Goal: Task Accomplishment & Management: Complete application form

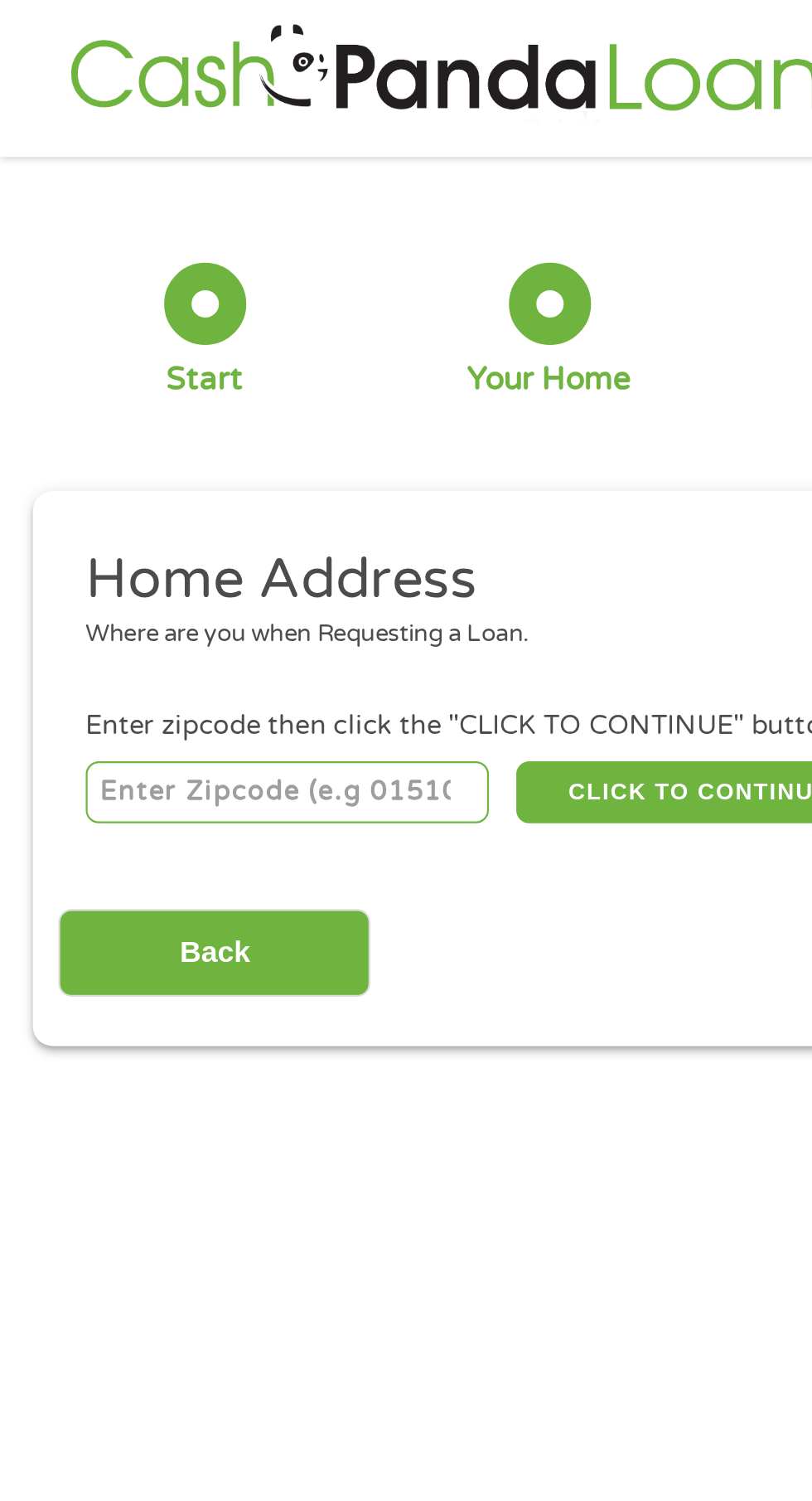
click at [77, 362] on input "number" at bounding box center [130, 359] width 184 height 28
type input "64080"
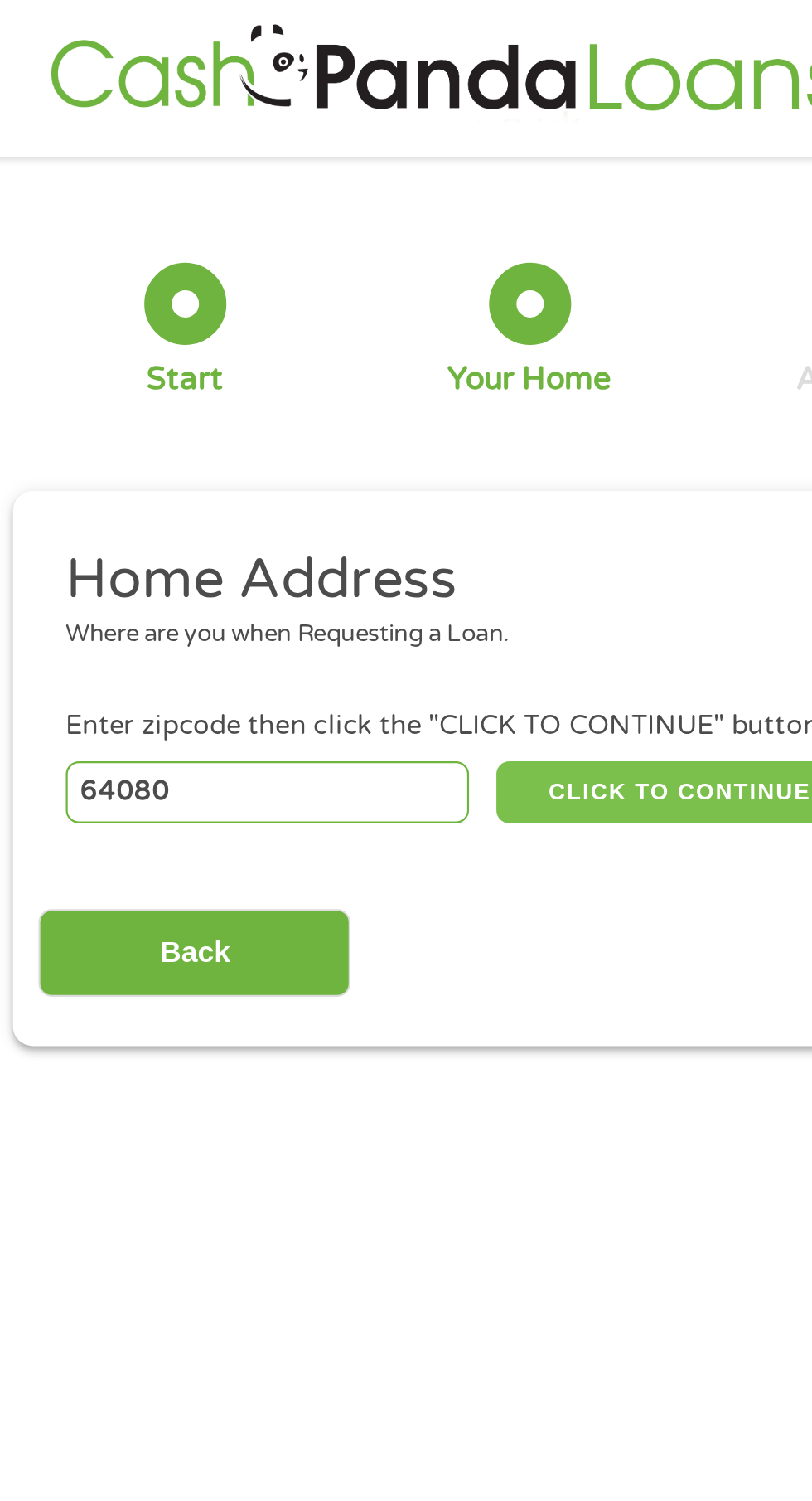
click at [293, 355] on button "CLICK TO CONTINUE" at bounding box center [315, 359] width 160 height 28
type input "64080"
type input "[GEOGRAPHIC_DATA]"
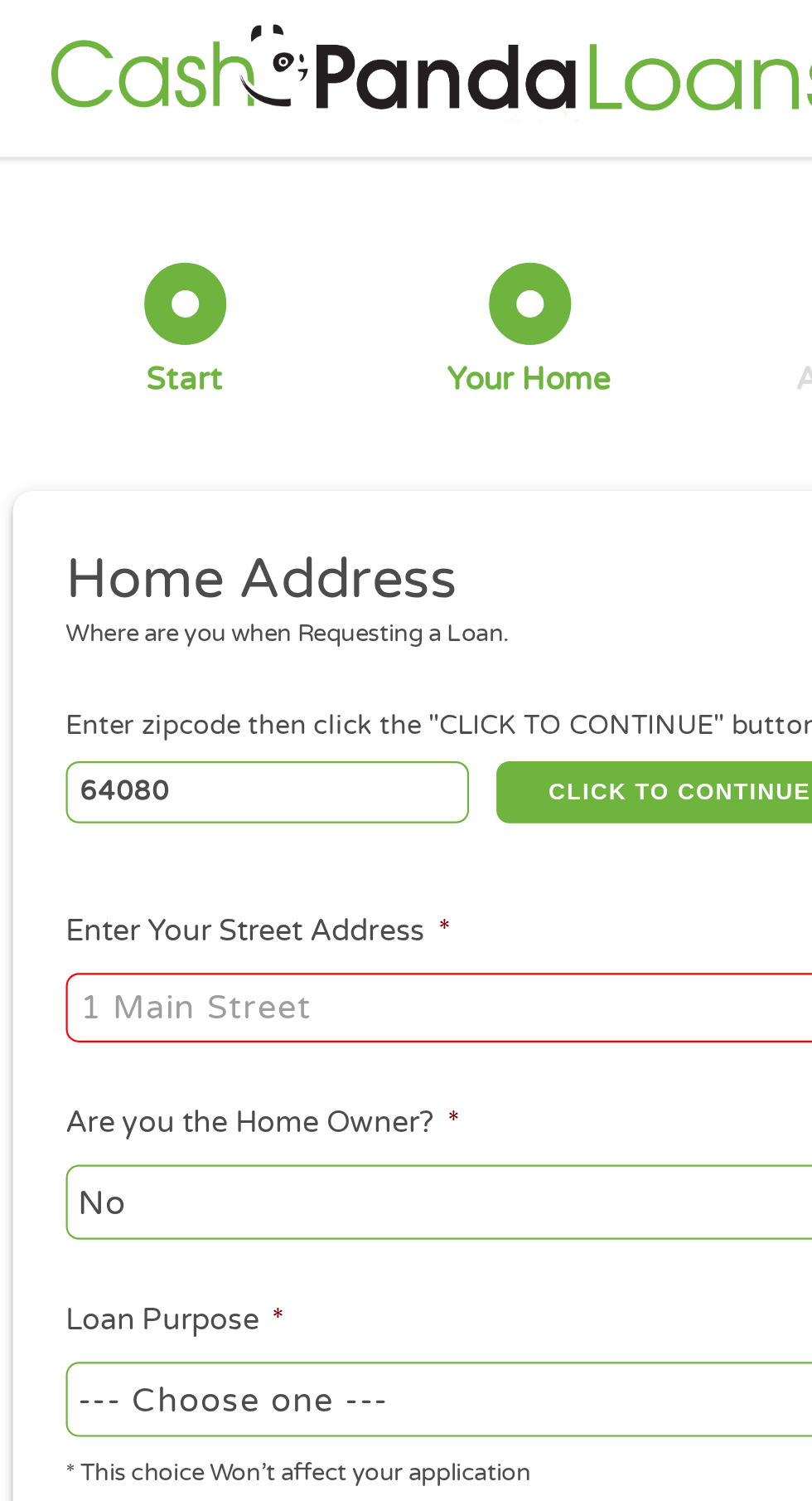
click at [72, 466] on input "Enter Your Street Address *" at bounding box center [216, 457] width 356 height 31
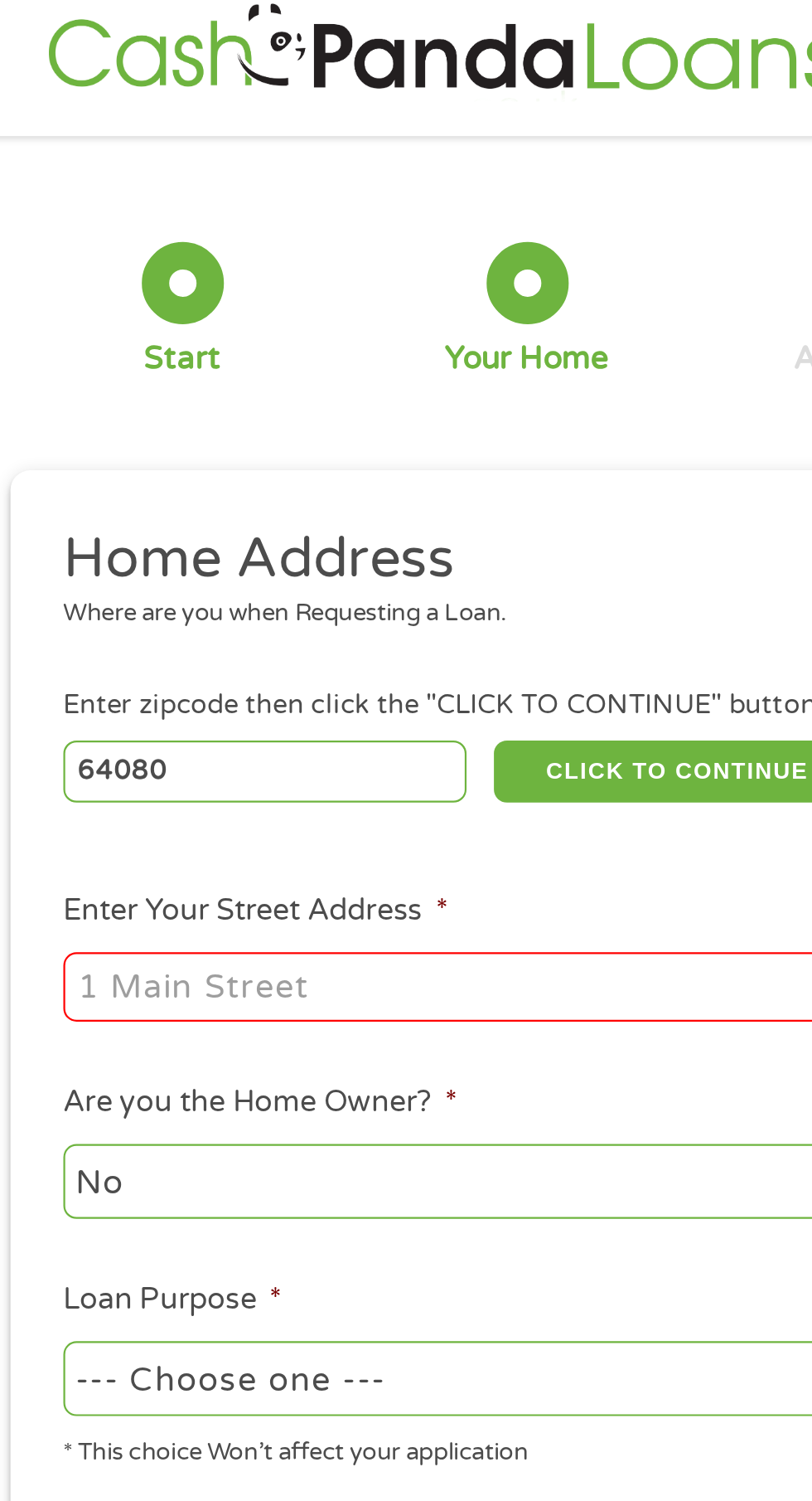
scroll to position [8, 0]
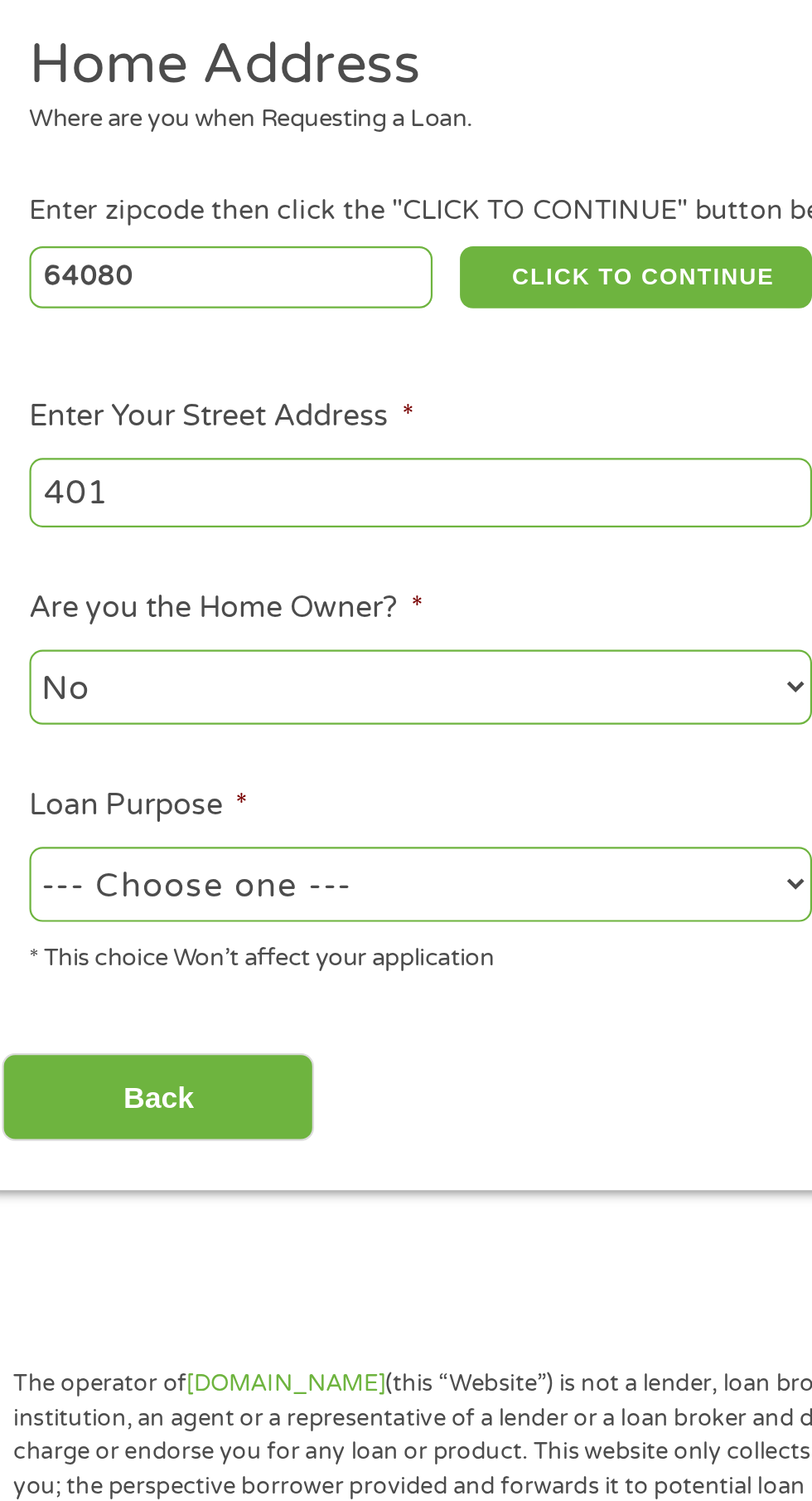
type input "[STREET_ADDRESS]"
click at [52, 552] on select "No Yes" at bounding box center [216, 546] width 356 height 34
click at [39, 530] on select "No Yes" at bounding box center [216, 546] width 356 height 34
click at [56, 651] on select "--- Choose one --- Pay Bills Debt Consolidation Home Improvement Major Purchase…" at bounding box center [216, 636] width 356 height 34
select select "other"
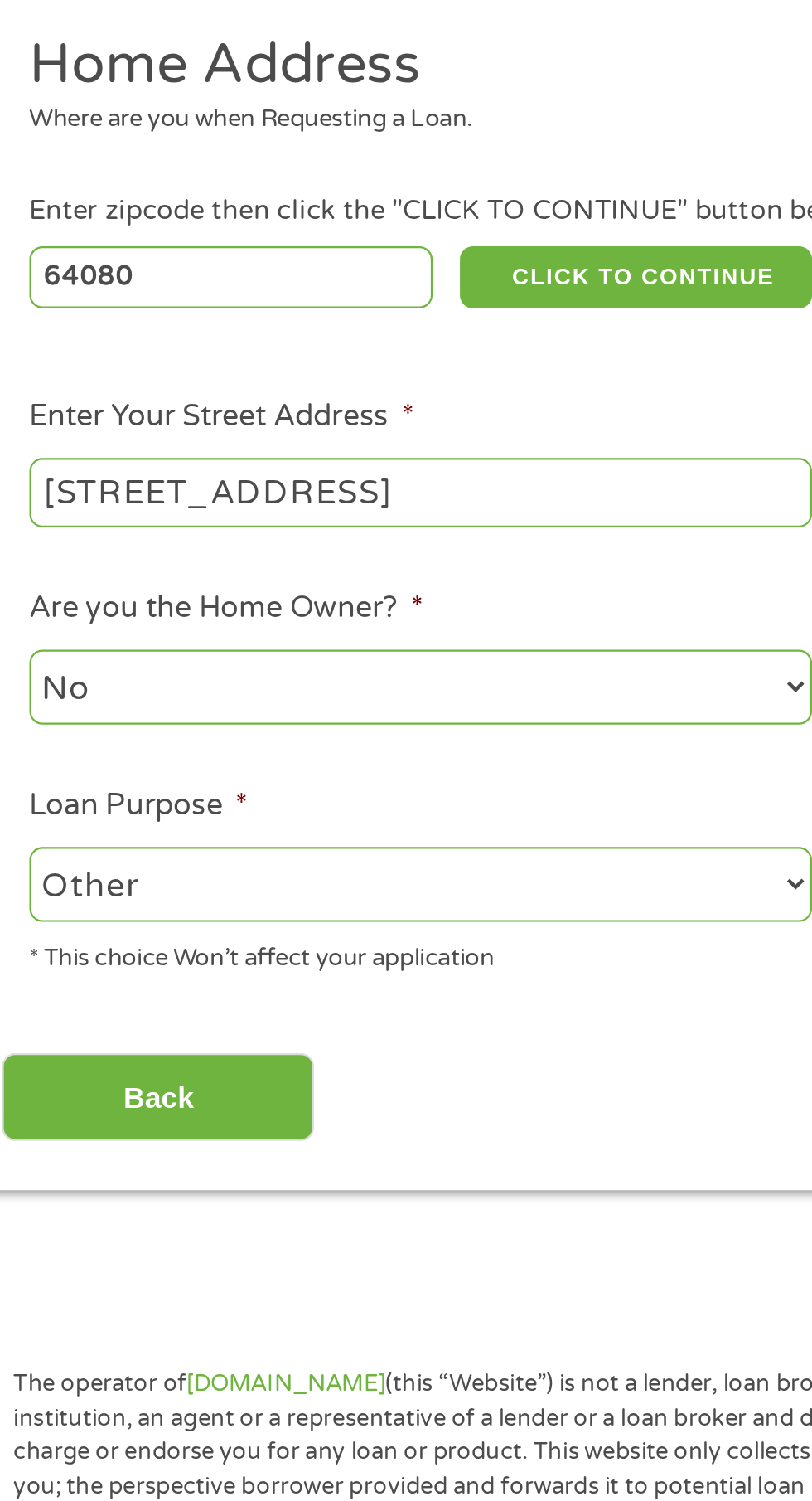
click at [39, 620] on select "--- Choose one --- Pay Bills Debt Consolidation Home Improvement Major Purchase…" at bounding box center [216, 636] width 356 height 34
click at [78, 735] on input "Back" at bounding box center [98, 732] width 141 height 40
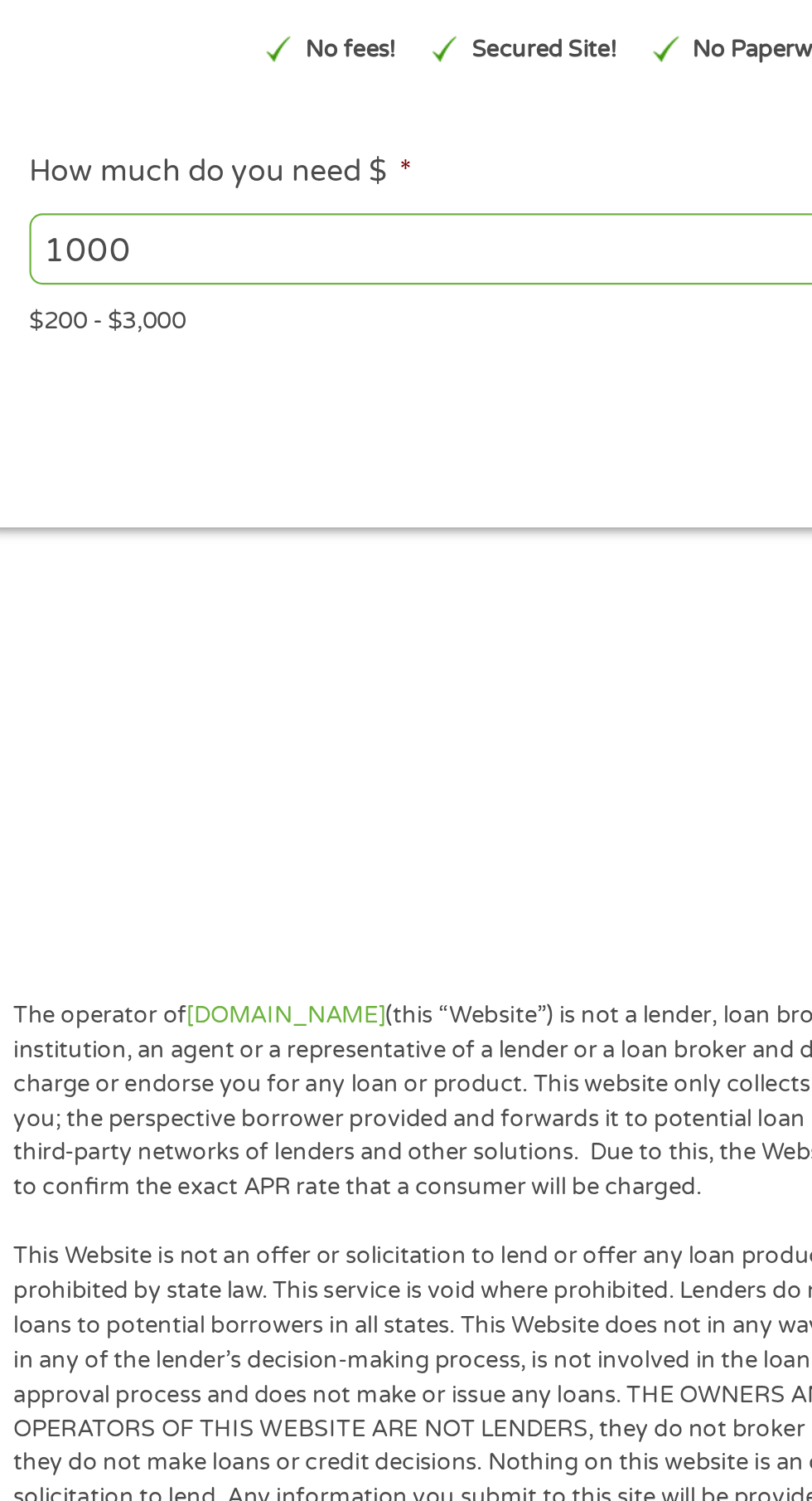
scroll to position [7, 7]
click at [98, 382] on div "$200 - $3,000" at bounding box center [406, 376] width 735 height 23
click at [103, 341] on input "1000" at bounding box center [219, 346] width 361 height 31
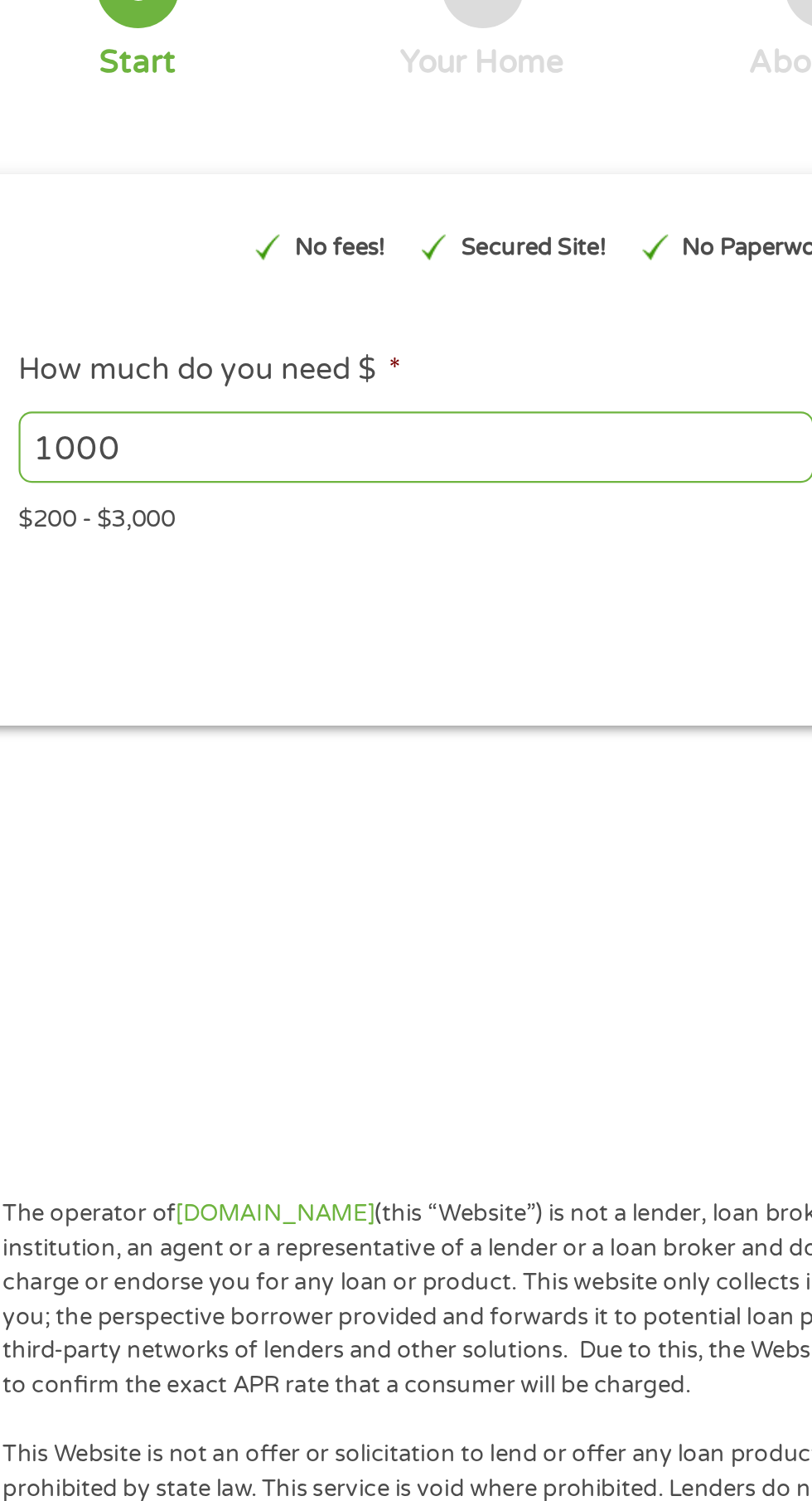
scroll to position [8, 0]
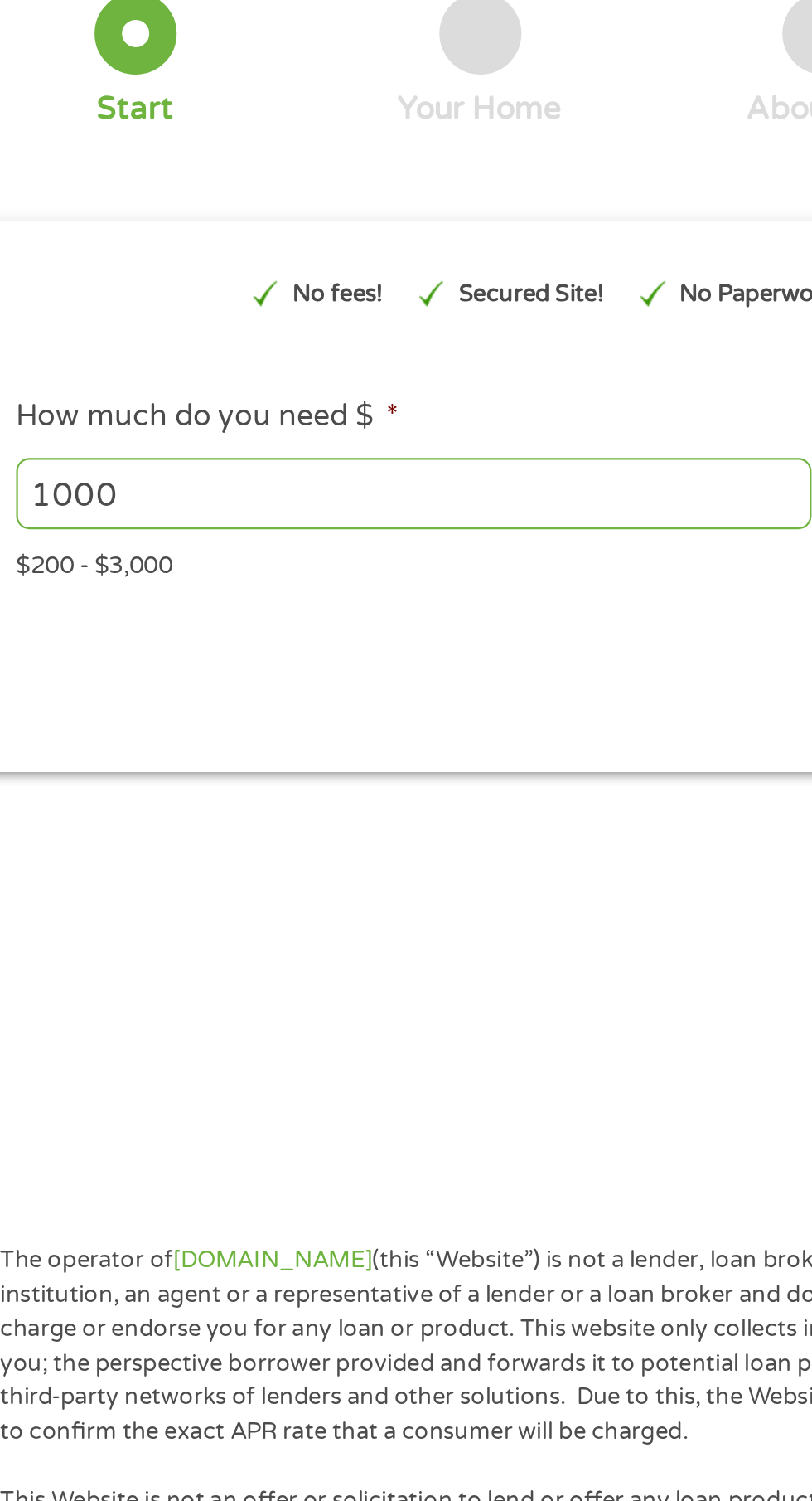
click at [98, 141] on div at bounding box center [93, 138] width 37 height 37
click at [85, 157] on div "Start" at bounding box center [93, 151] width 37 height 62
click at [93, 154] on div at bounding box center [93, 138] width 37 height 37
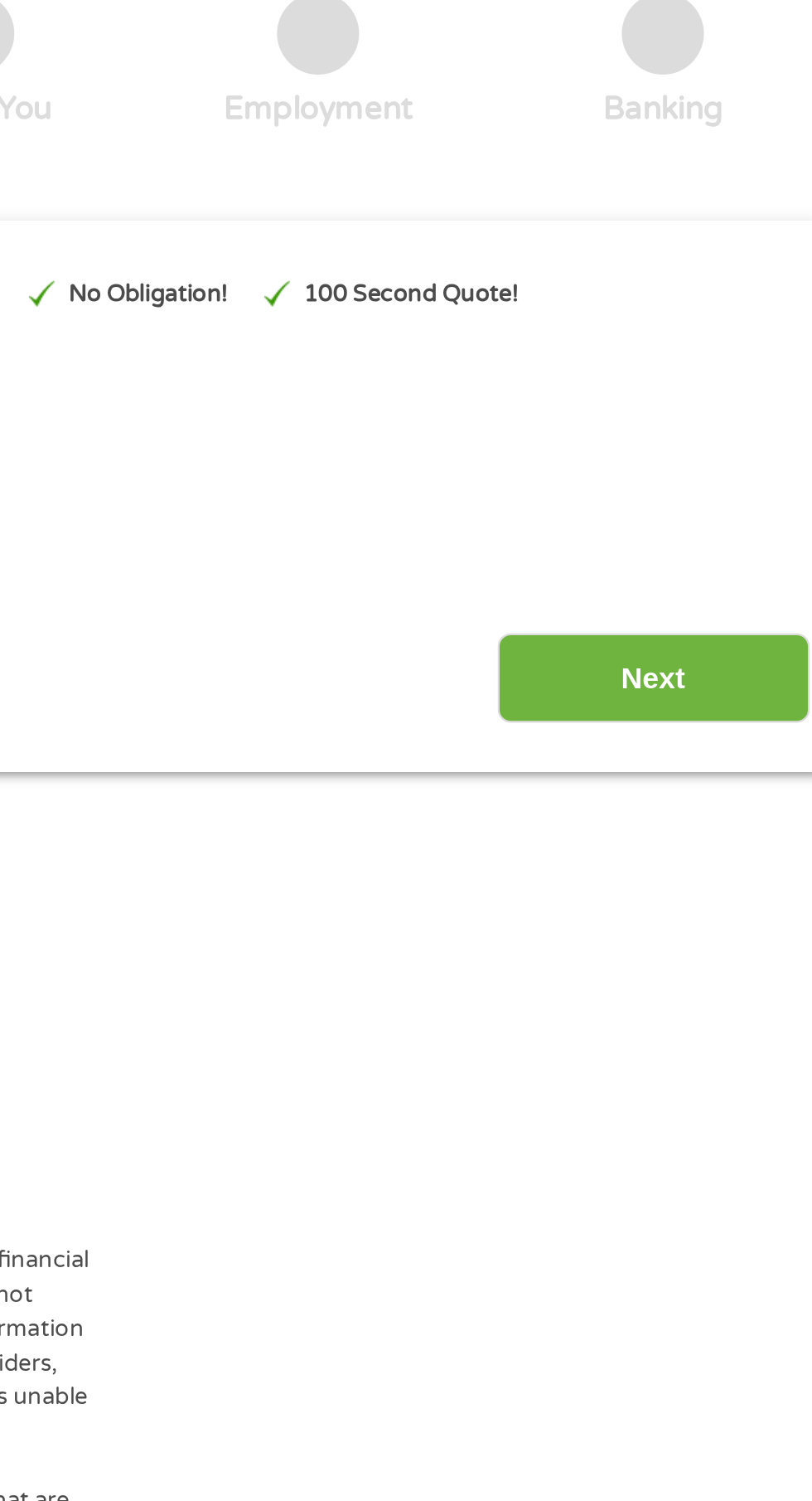
click at [694, 436] on input "Next" at bounding box center [714, 431] width 141 height 40
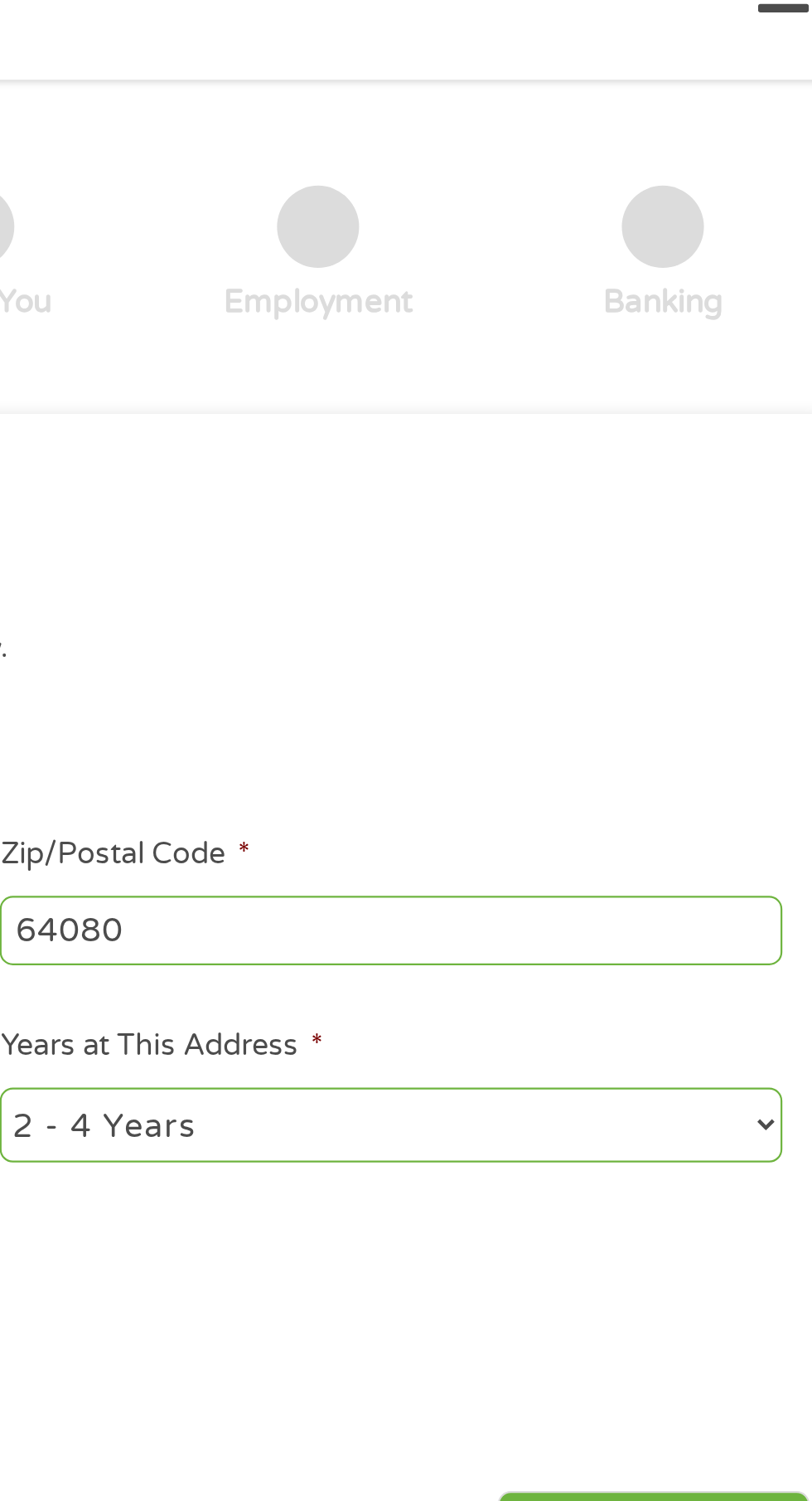
scroll to position [0, 0]
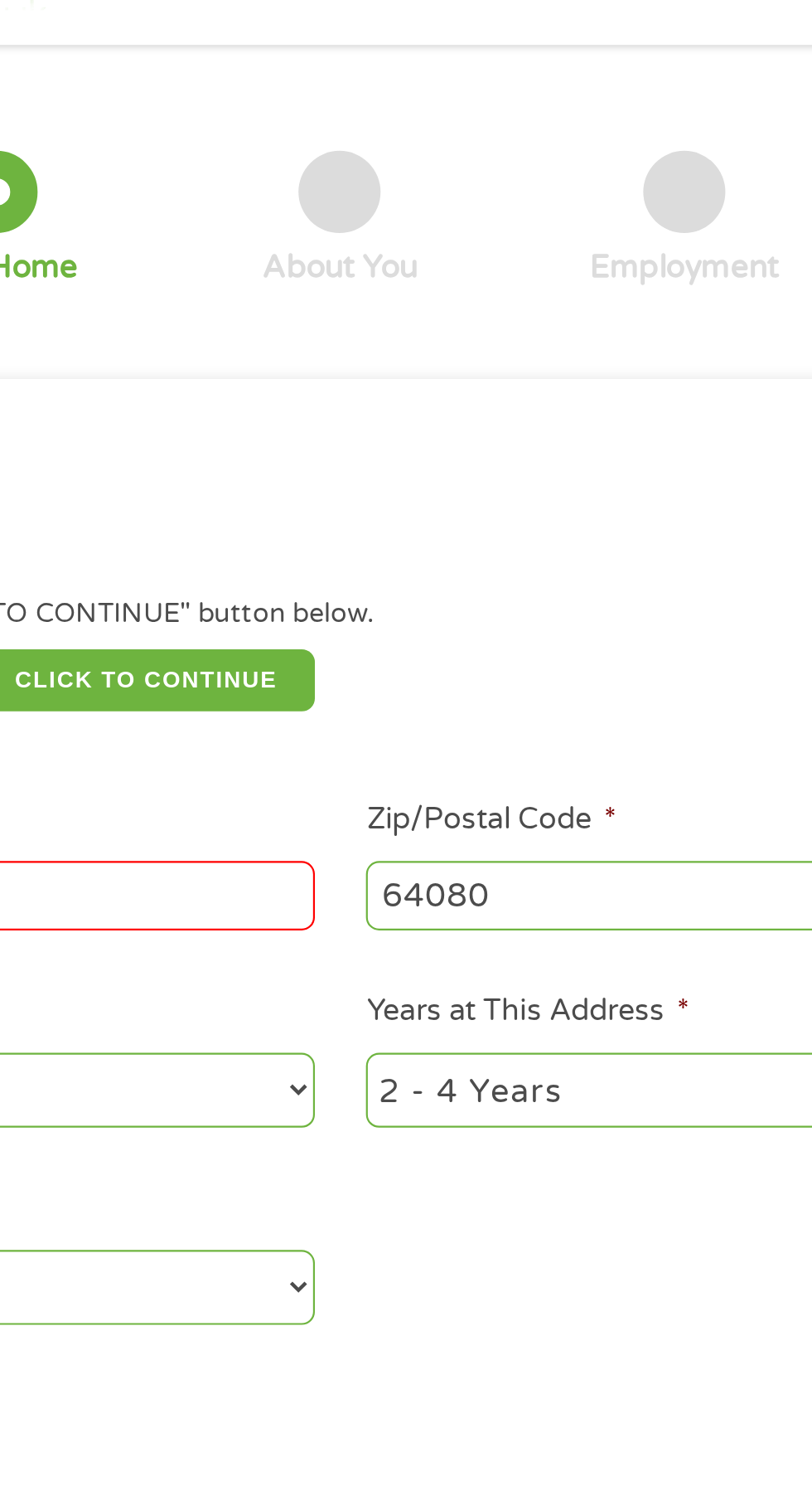
click at [455, 553] on select "1 Year or less 1 - 2 Years 2 - 4 Years Over 4 Years" at bounding box center [595, 553] width 356 height 34
select select "12months"
click at [417, 538] on select "1 Year or less 1 - 2 Years 2 - 4 Years Over 4 Years" at bounding box center [595, 553] width 356 height 34
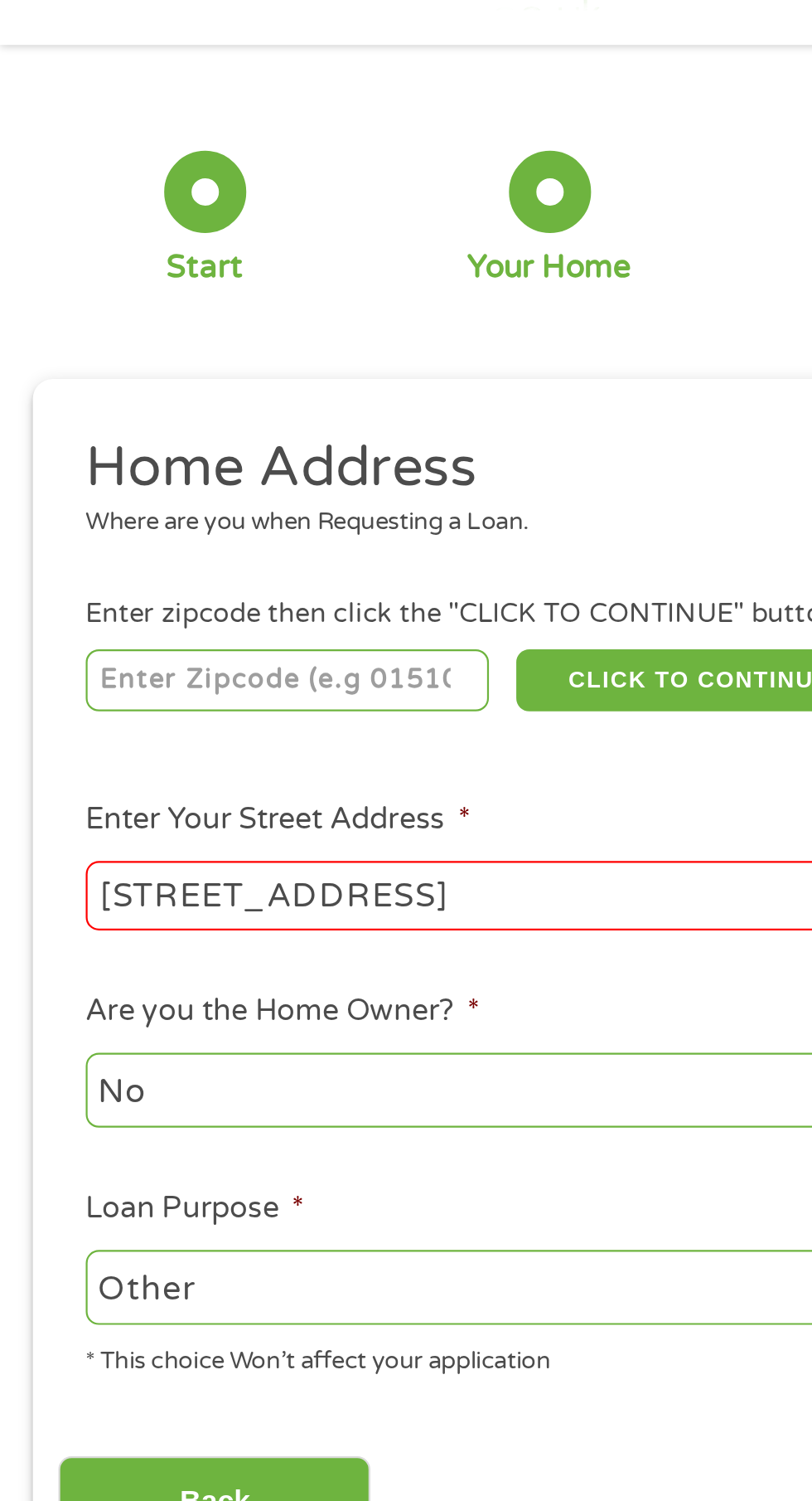
click at [86, 750] on input "Back" at bounding box center [98, 740] width 141 height 40
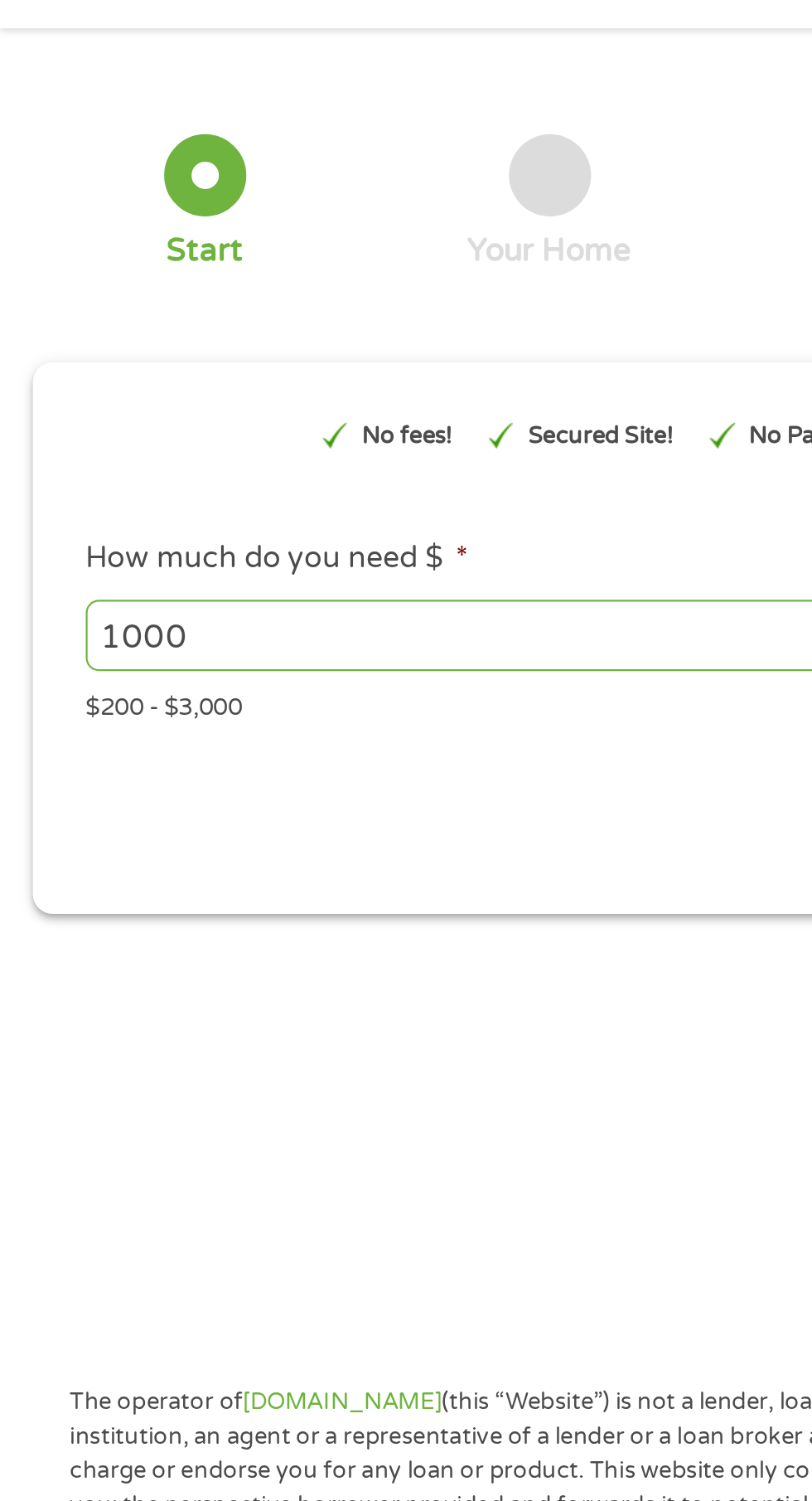
scroll to position [7, 7]
click at [106, 134] on div at bounding box center [93, 138] width 37 height 37
click at [80, 156] on div "Start" at bounding box center [93, 151] width 37 height 62
click at [92, 148] on div at bounding box center [93, 138] width 37 height 37
click at [79, 163] on div "Start" at bounding box center [93, 173] width 34 height 19
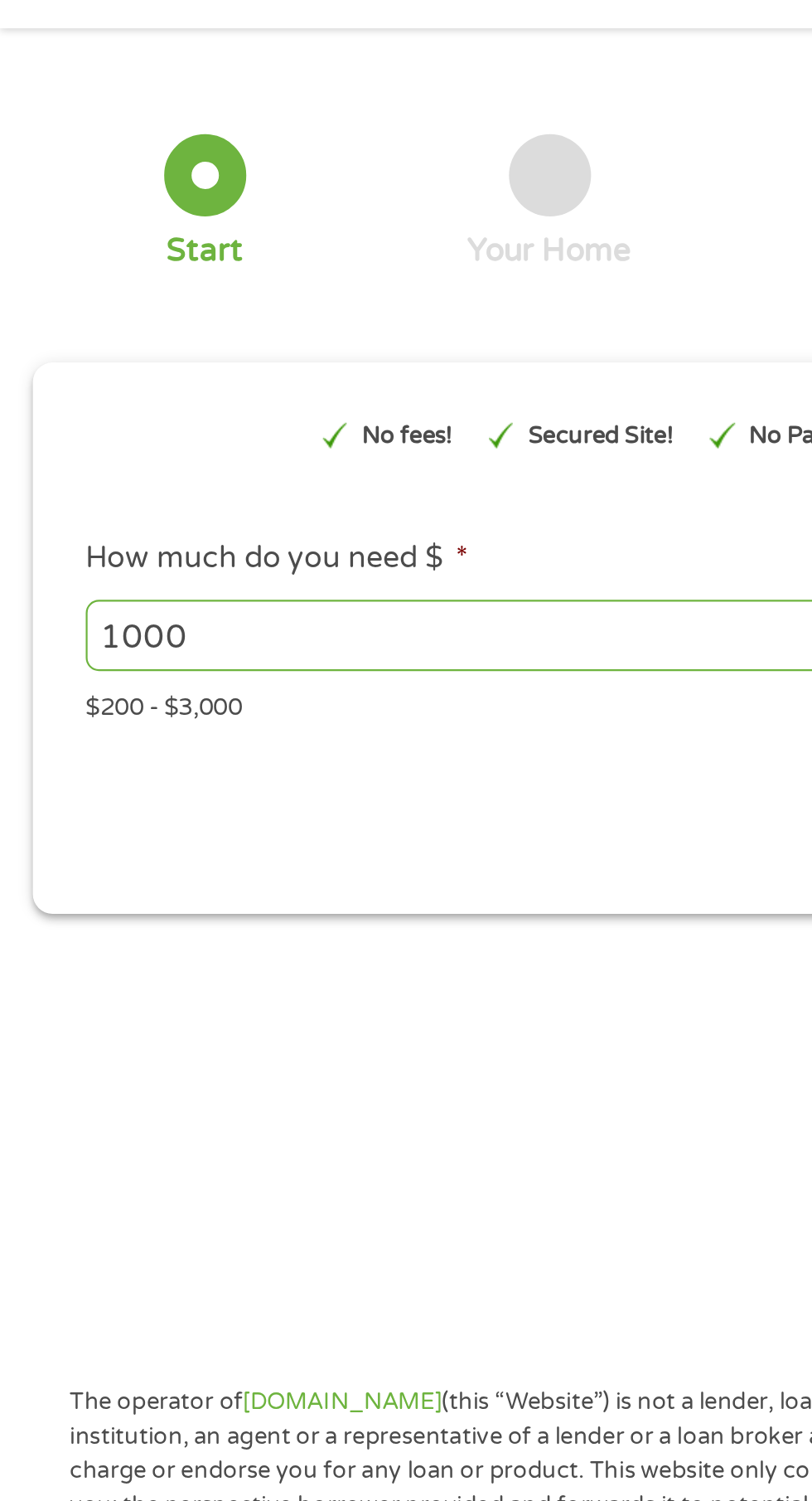
click at [82, 139] on div at bounding box center [93, 138] width 37 height 37
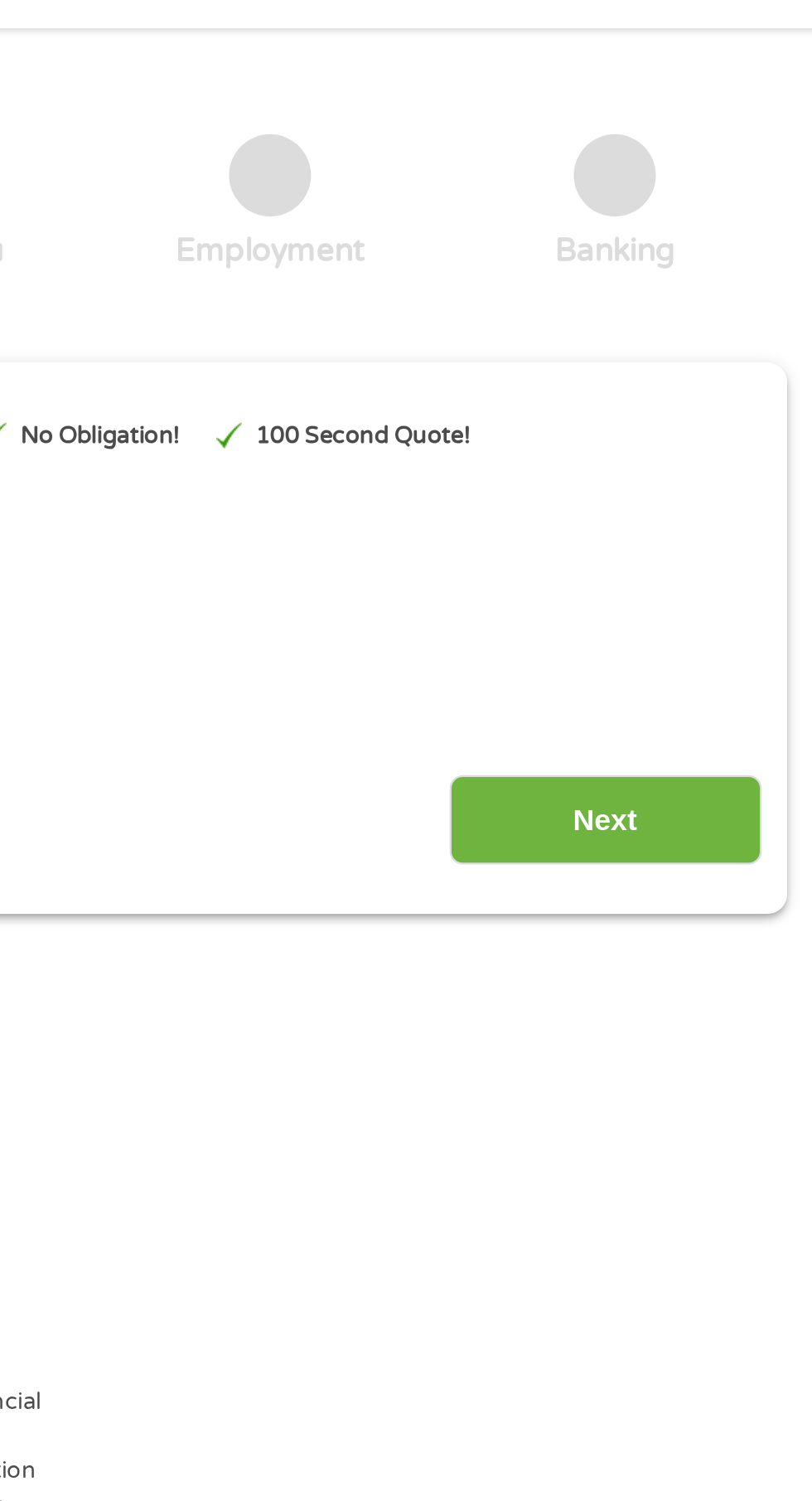
scroll to position [8, 0]
click at [709, 441] on input "Next" at bounding box center [714, 431] width 141 height 40
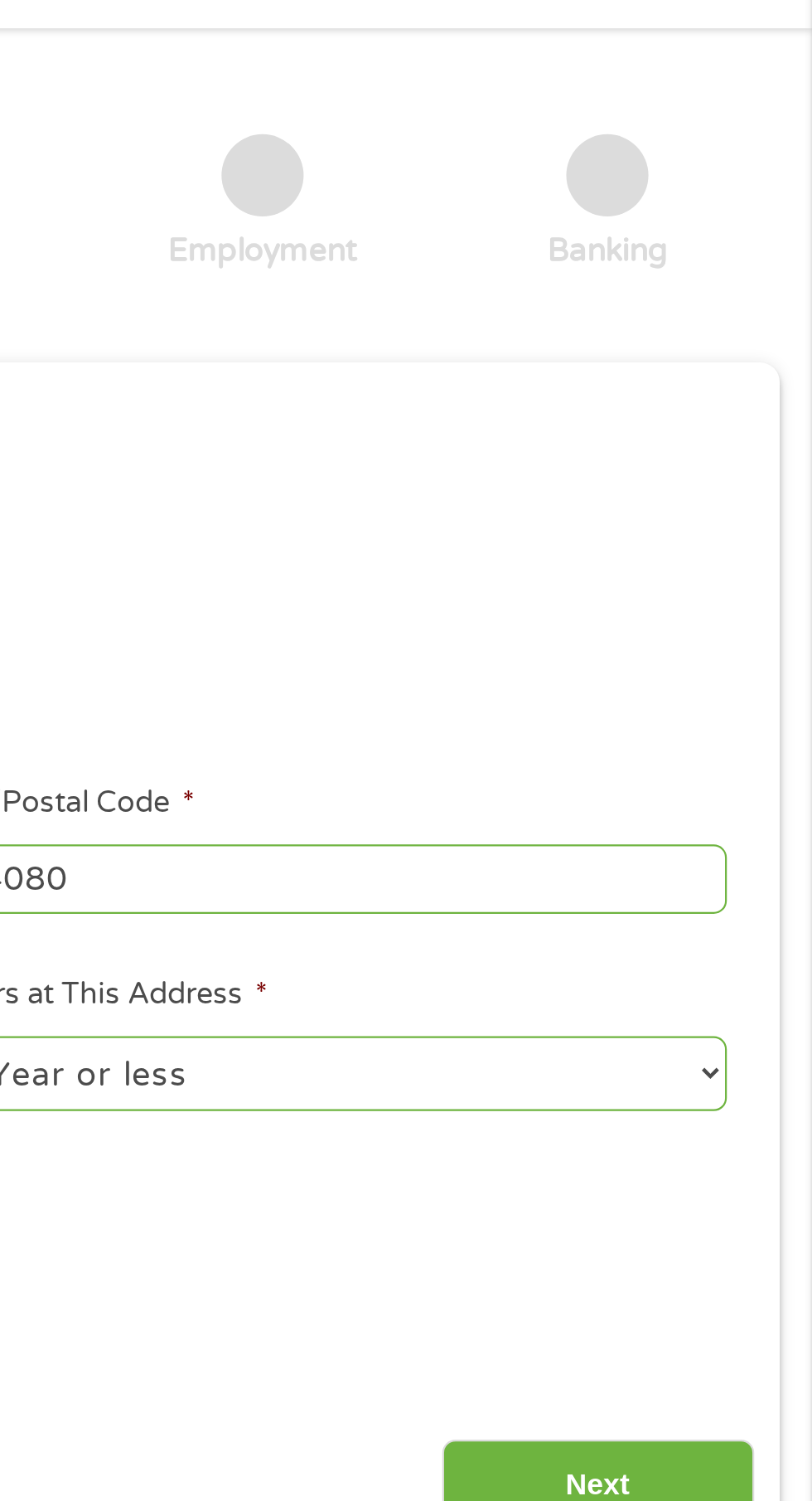
click at [702, 751] on input "Next" at bounding box center [714, 732] width 141 height 40
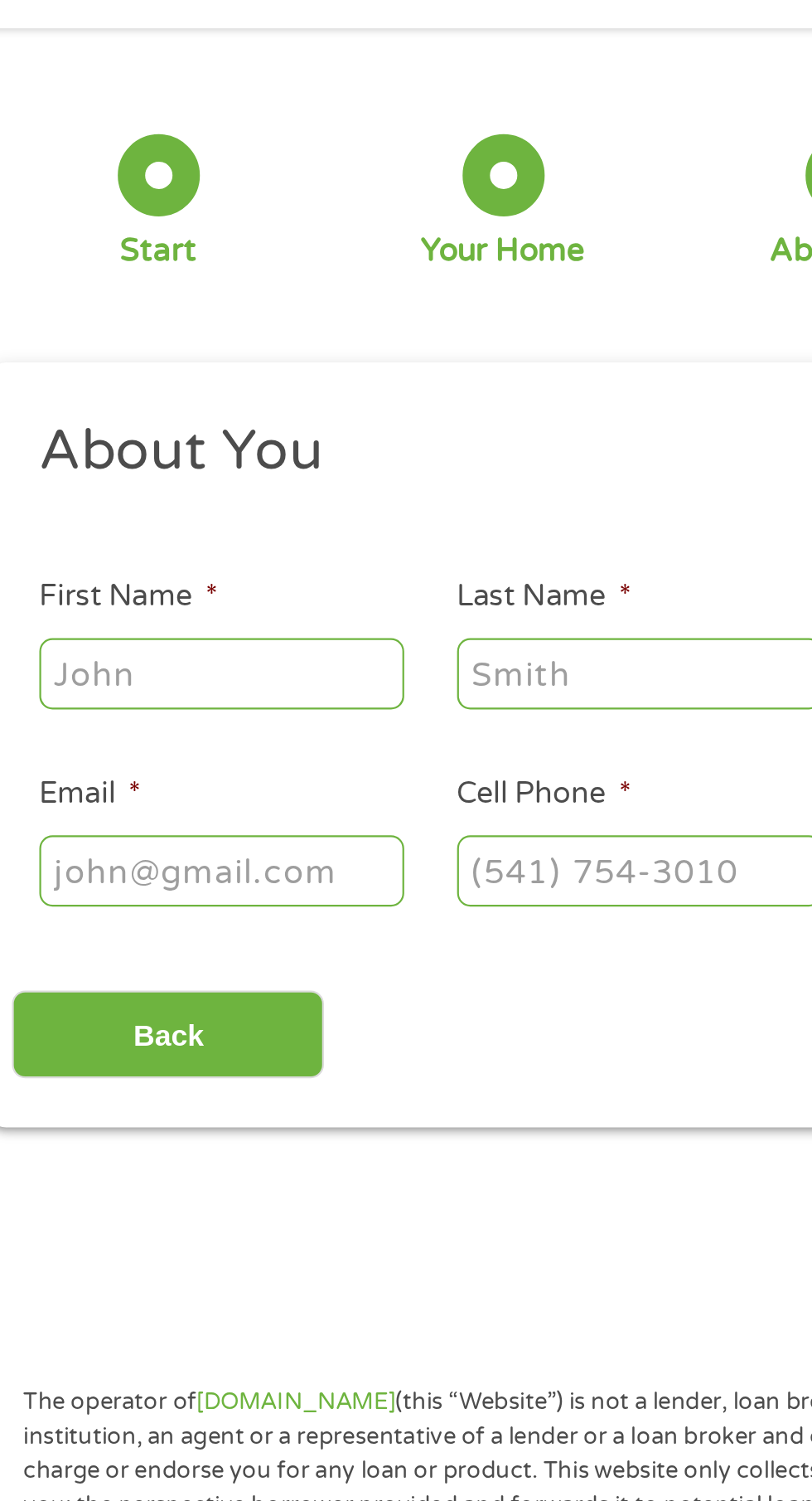
click at [50, 373] on input "First Name *" at bounding box center [121, 364] width 166 height 31
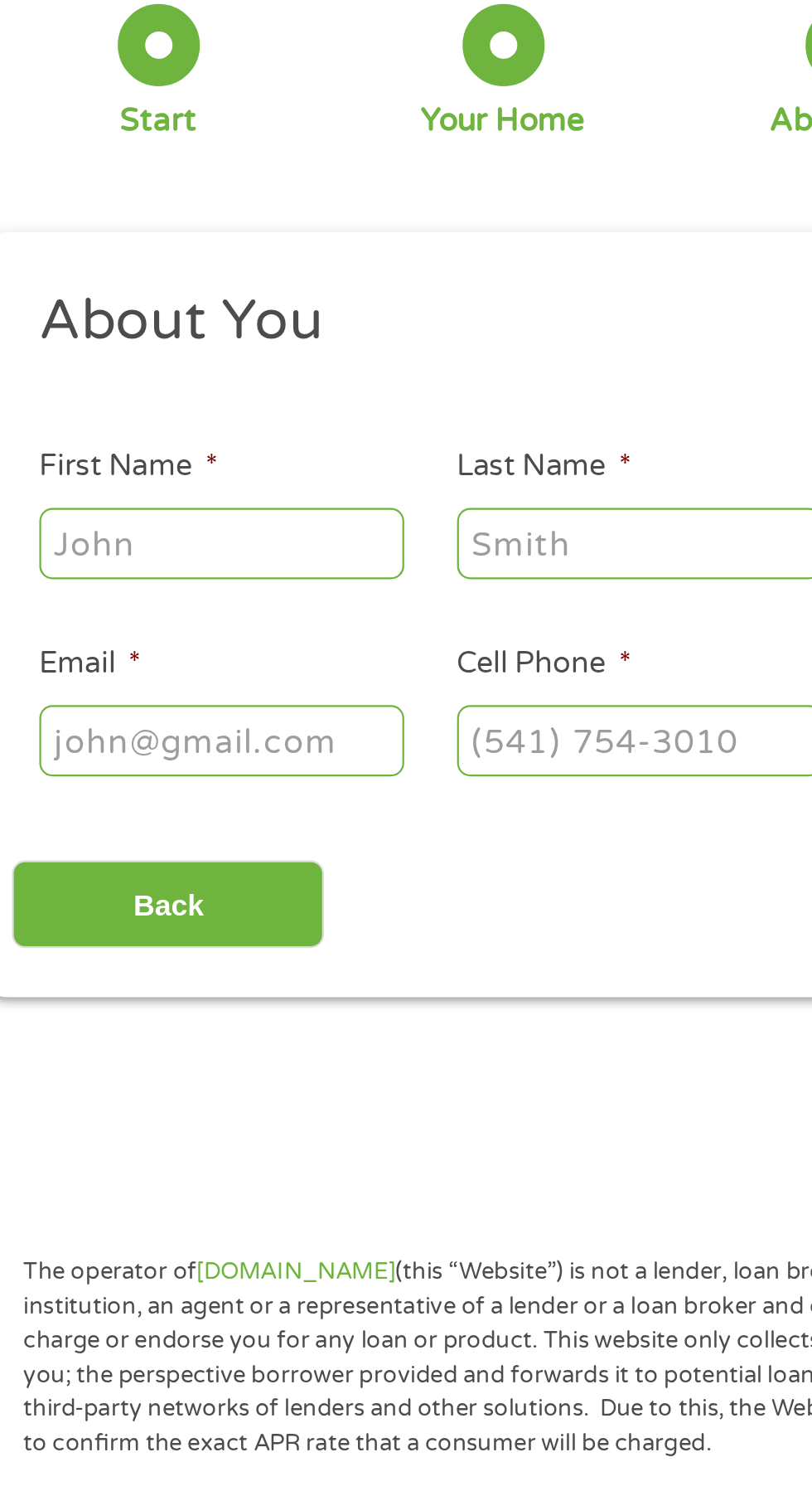
type input "[PERSON_NAME]"
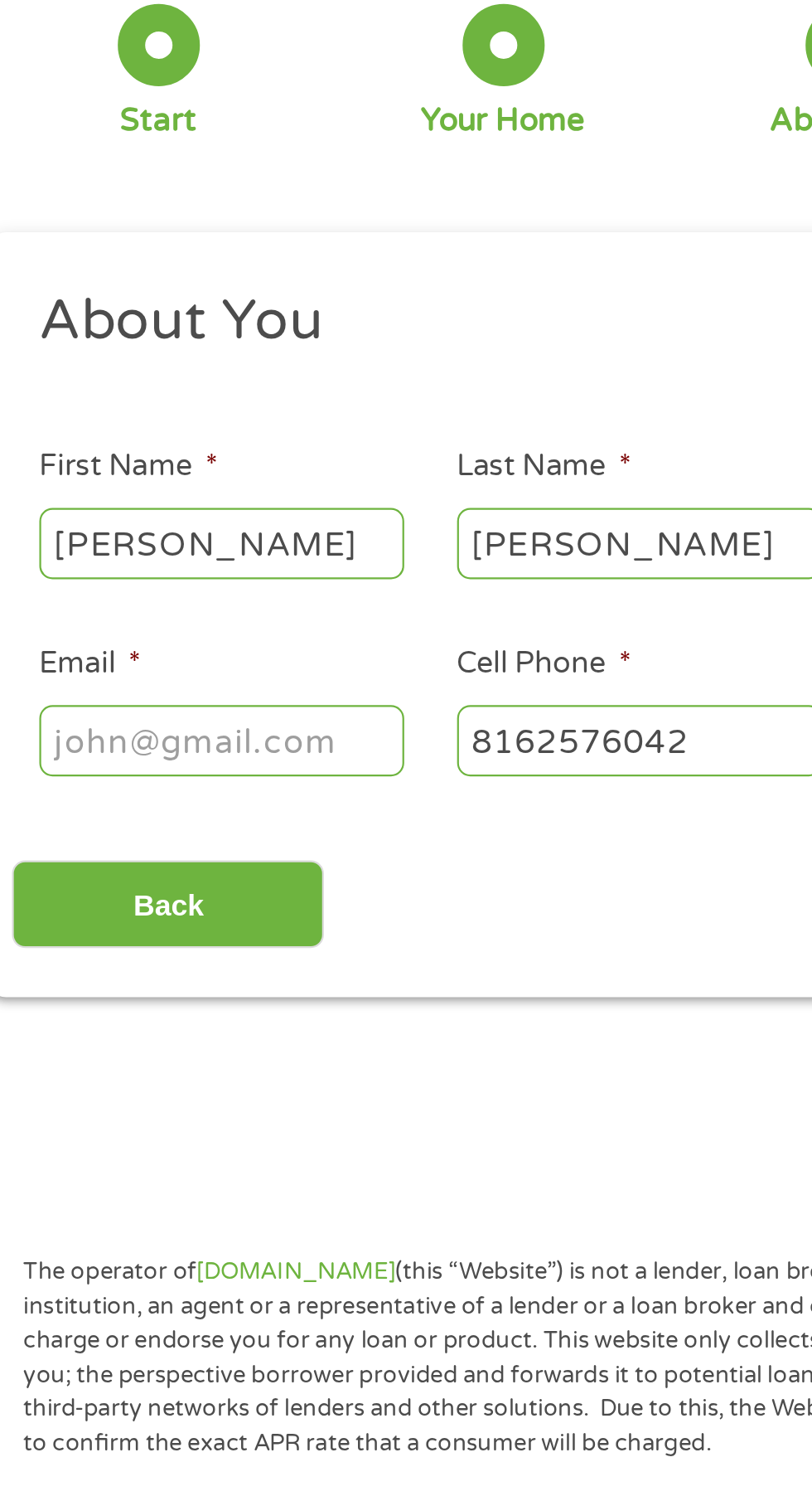
type input "[PHONE_NUMBER]"
click at [50, 460] on input "Email *" at bounding box center [121, 453] width 166 height 31
type input "[EMAIL_ADDRESS][DOMAIN_NAME]"
type input "[PHONE_NUMBER]"
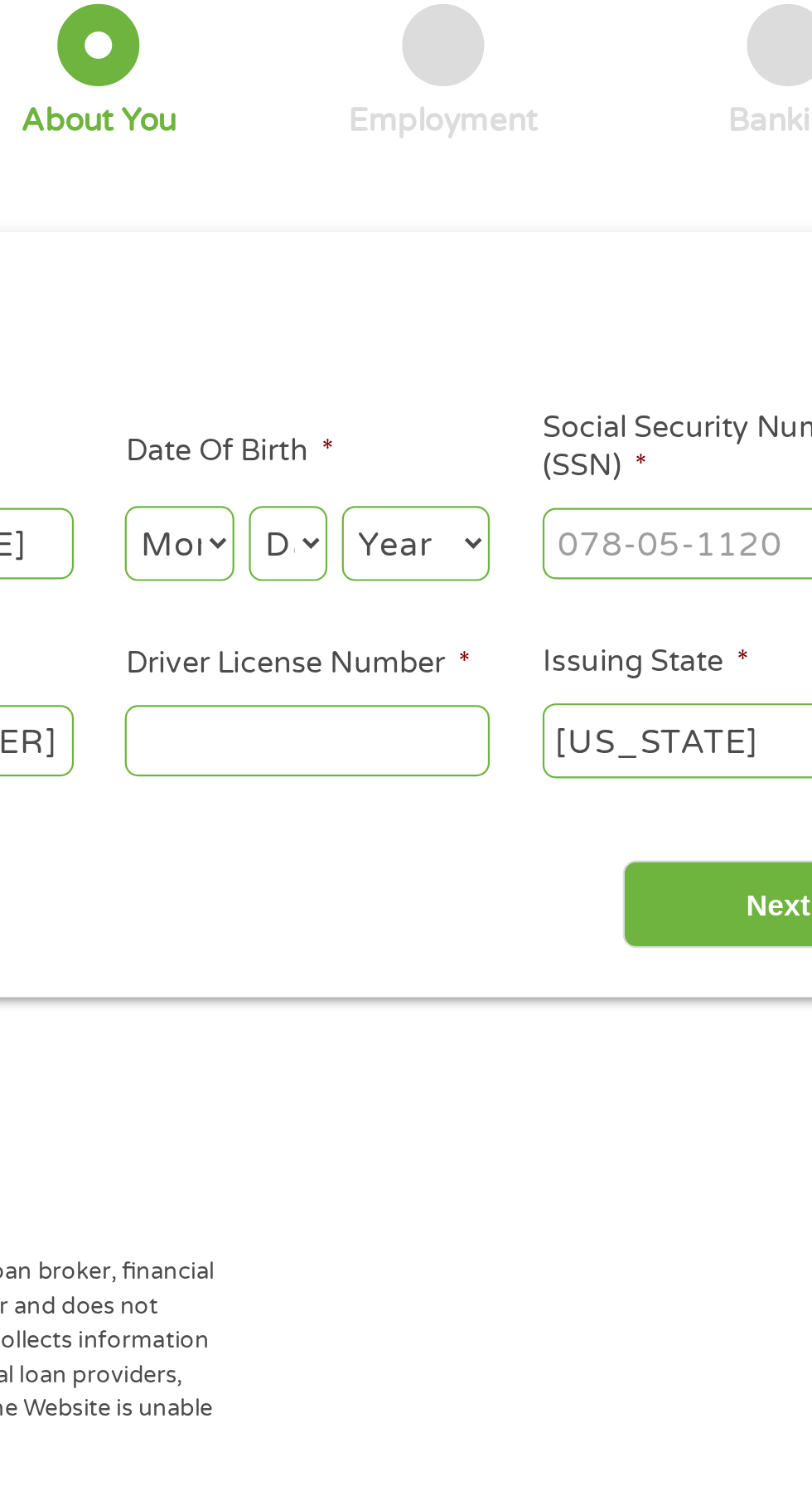
click at [640, 360] on input "Social Security Number (SSN) *" at bounding box center [690, 364] width 166 height 31
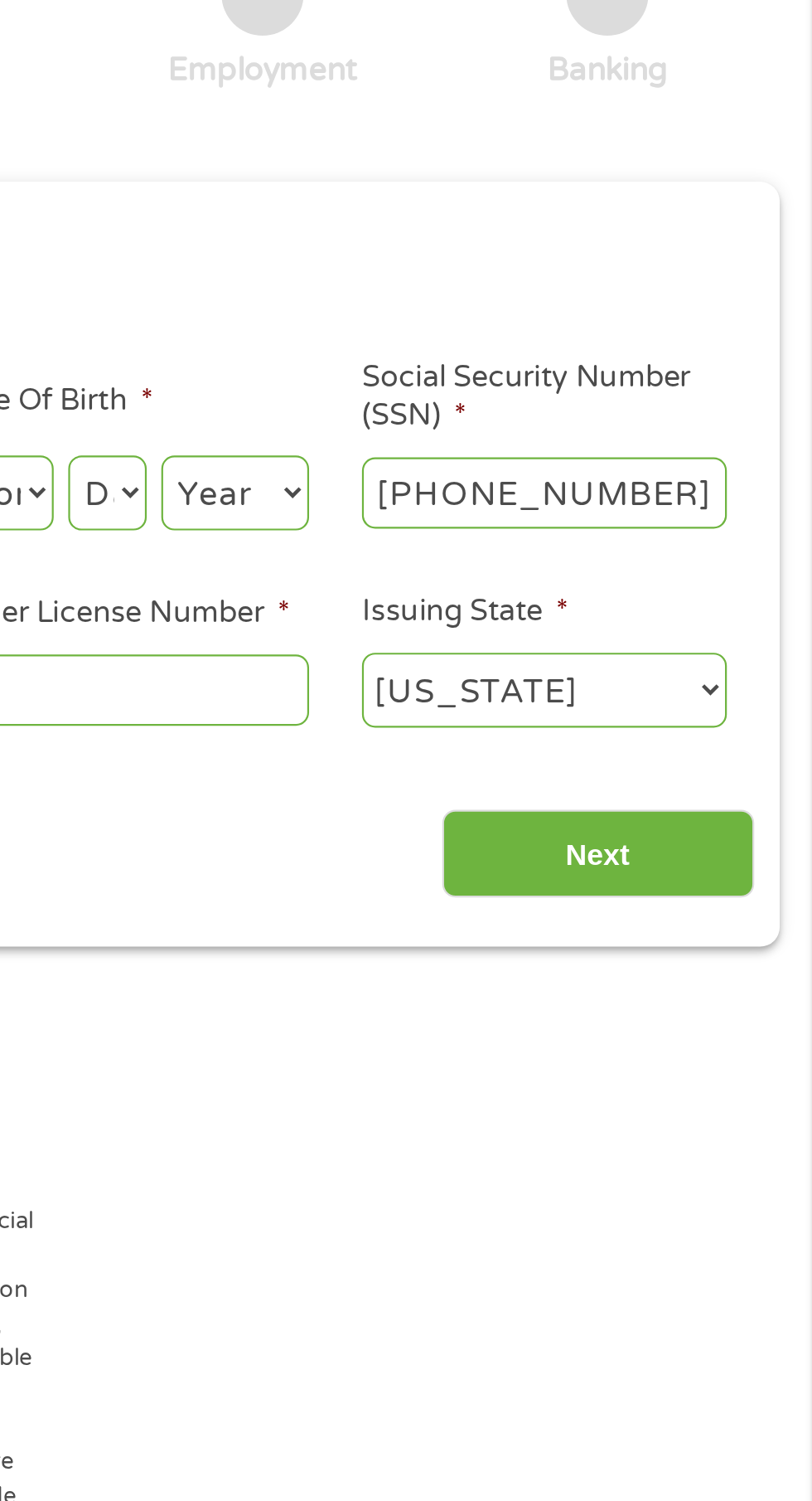
type input "498-68-5374"
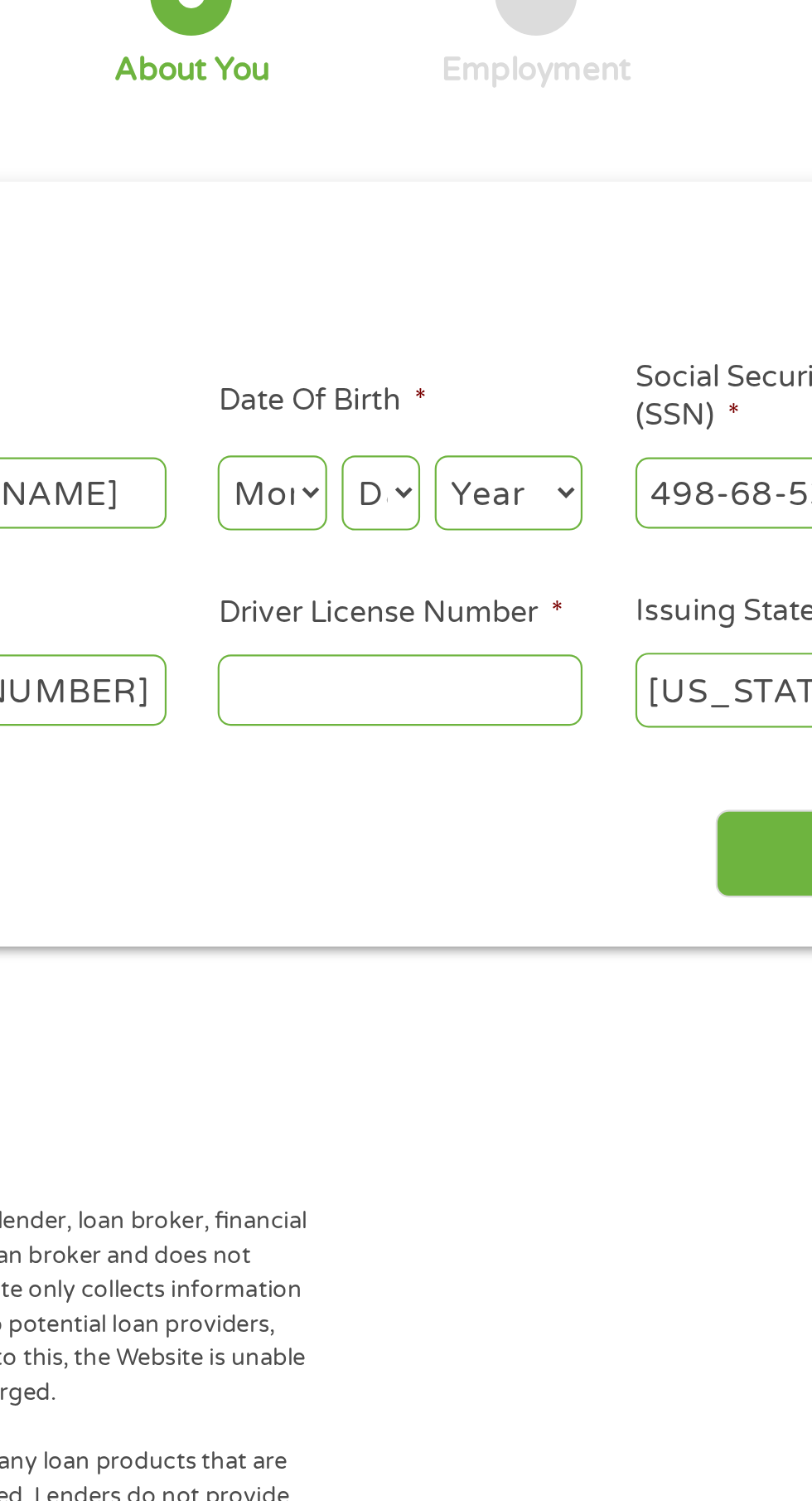
click at [442, 370] on select "Month 1 2 3 4 5 6 7 8 9 10 11 12" at bounding box center [442, 365] width 50 height 34
select select "3"
click at [417, 348] on select "Month 1 2 3 4 5 6 7 8 9 10 11 12" at bounding box center [442, 365] width 50 height 34
click at [487, 365] on select "Day 1 2 3 4 5 6 7 8 9 10 11 12 13 14 15 16 17 18 19 20 21 22 23 24 25 26 27 28 …" at bounding box center [491, 365] width 35 height 34
select select "22"
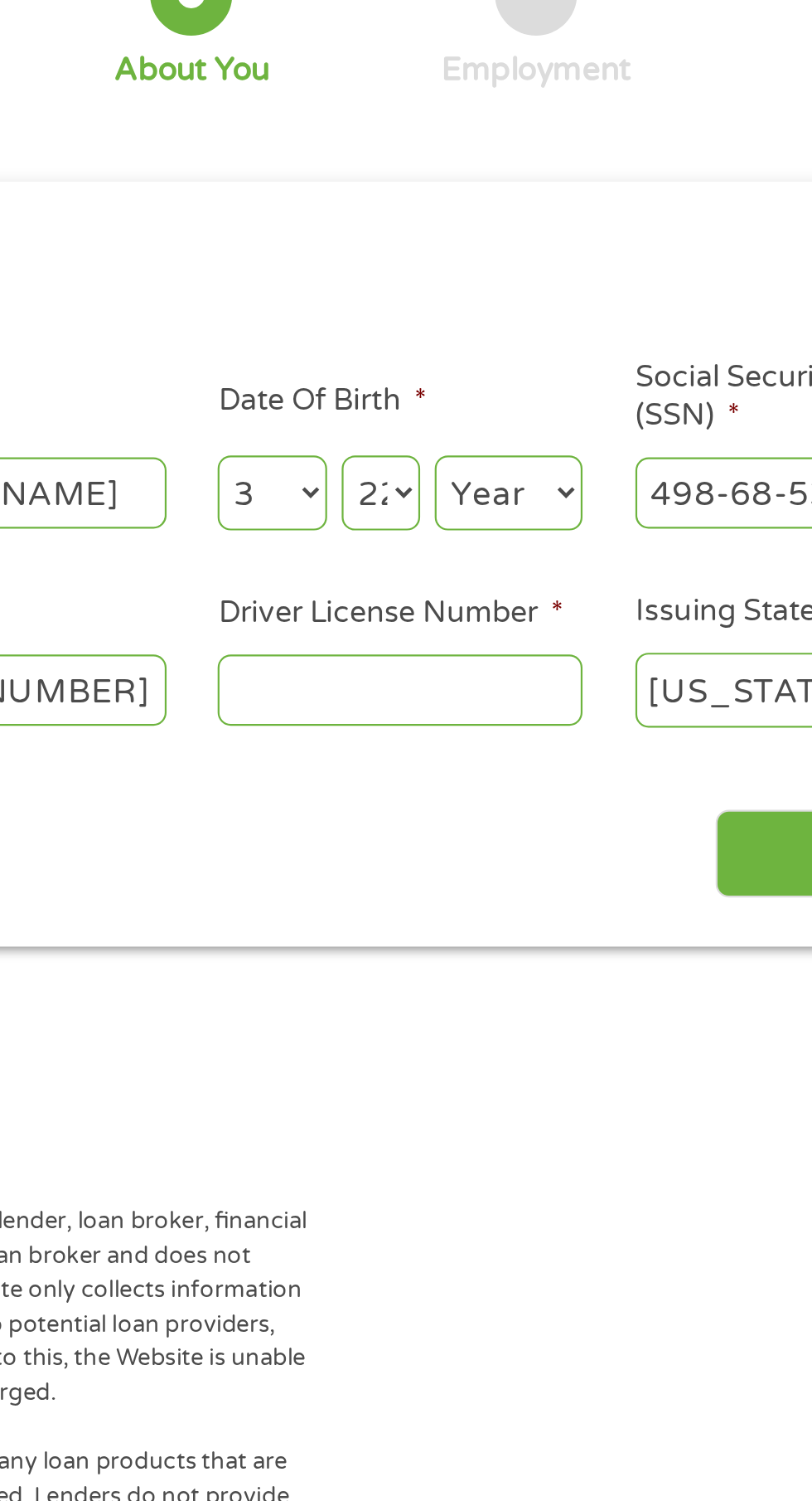
click at [474, 348] on select "Day 1 2 3 4 5 6 7 8 9 10 11 12 13 14 15 16 17 18 19 20 21 22 23 24 25 26 27 28 …" at bounding box center [491, 365] width 35 height 34
click at [542, 378] on select "Year [DATE] 2006 2005 2004 2003 2002 2001 2000 1999 1998 1997 1996 1995 1994 19…" at bounding box center [550, 365] width 67 height 34
select select "1961"
click at [517, 348] on select "Year [DATE] 2006 2005 2004 2003 2002 2001 2000 1999 1998 1997 1996 1995 1994 19…" at bounding box center [550, 365] width 67 height 34
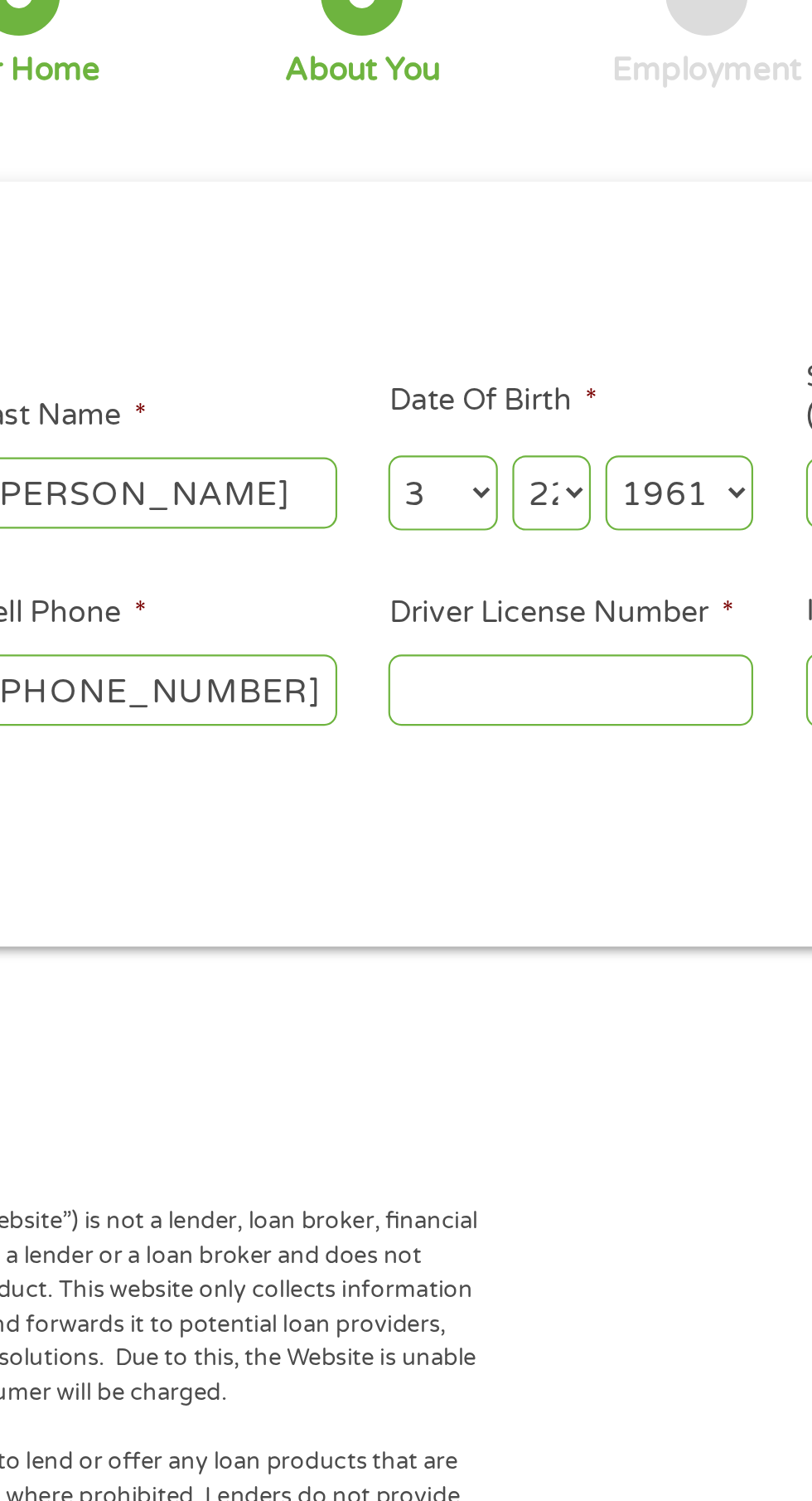
click at [443, 458] on input "Driver License Number *" at bounding box center [500, 453] width 166 height 31
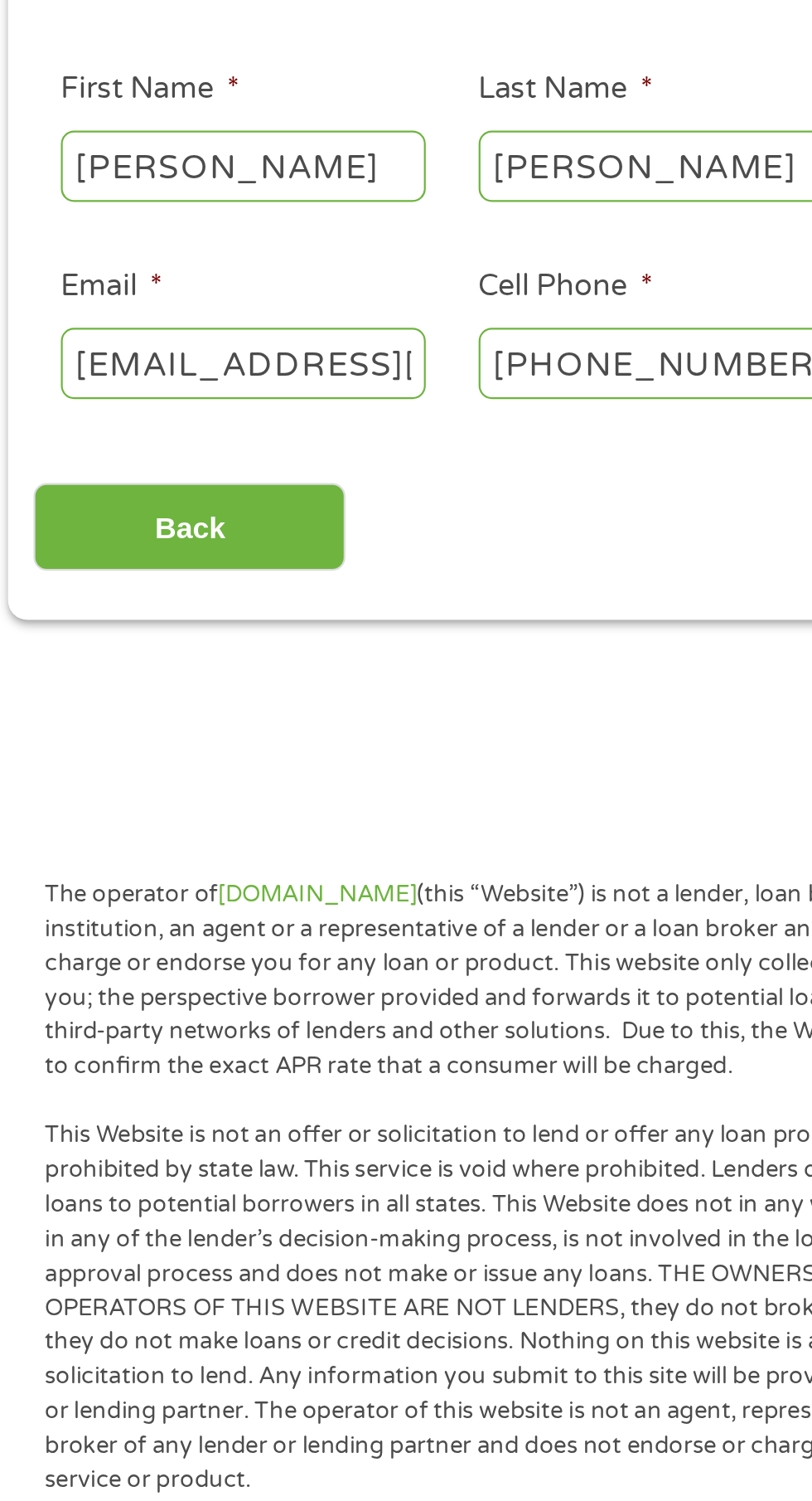
type input "Y072333003"
click at [74, 535] on input "Back" at bounding box center [98, 529] width 141 height 40
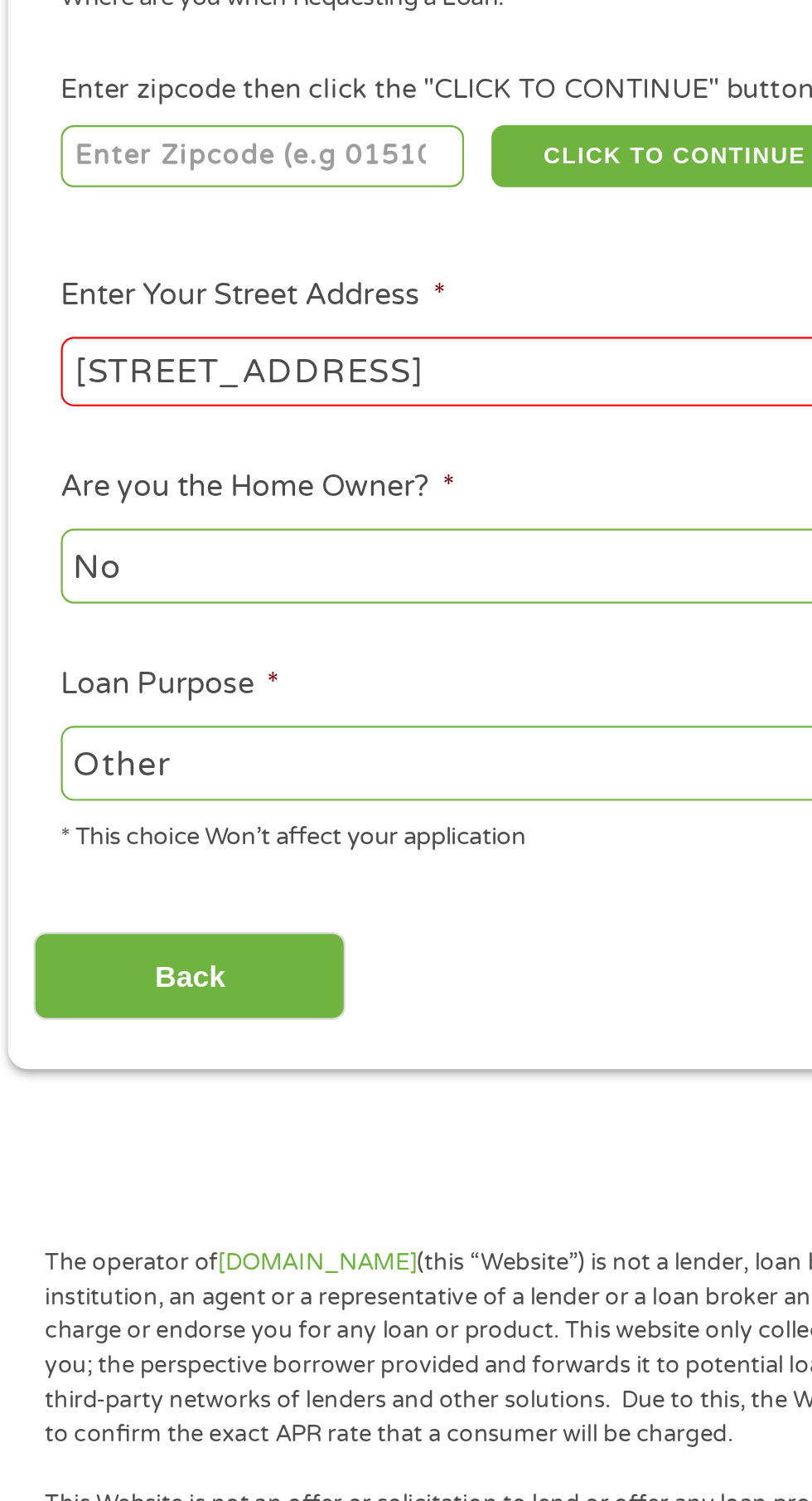
scroll to position [7, 7]
click at [52, 361] on input "number" at bounding box center [130, 359] width 184 height 28
type input "64080"
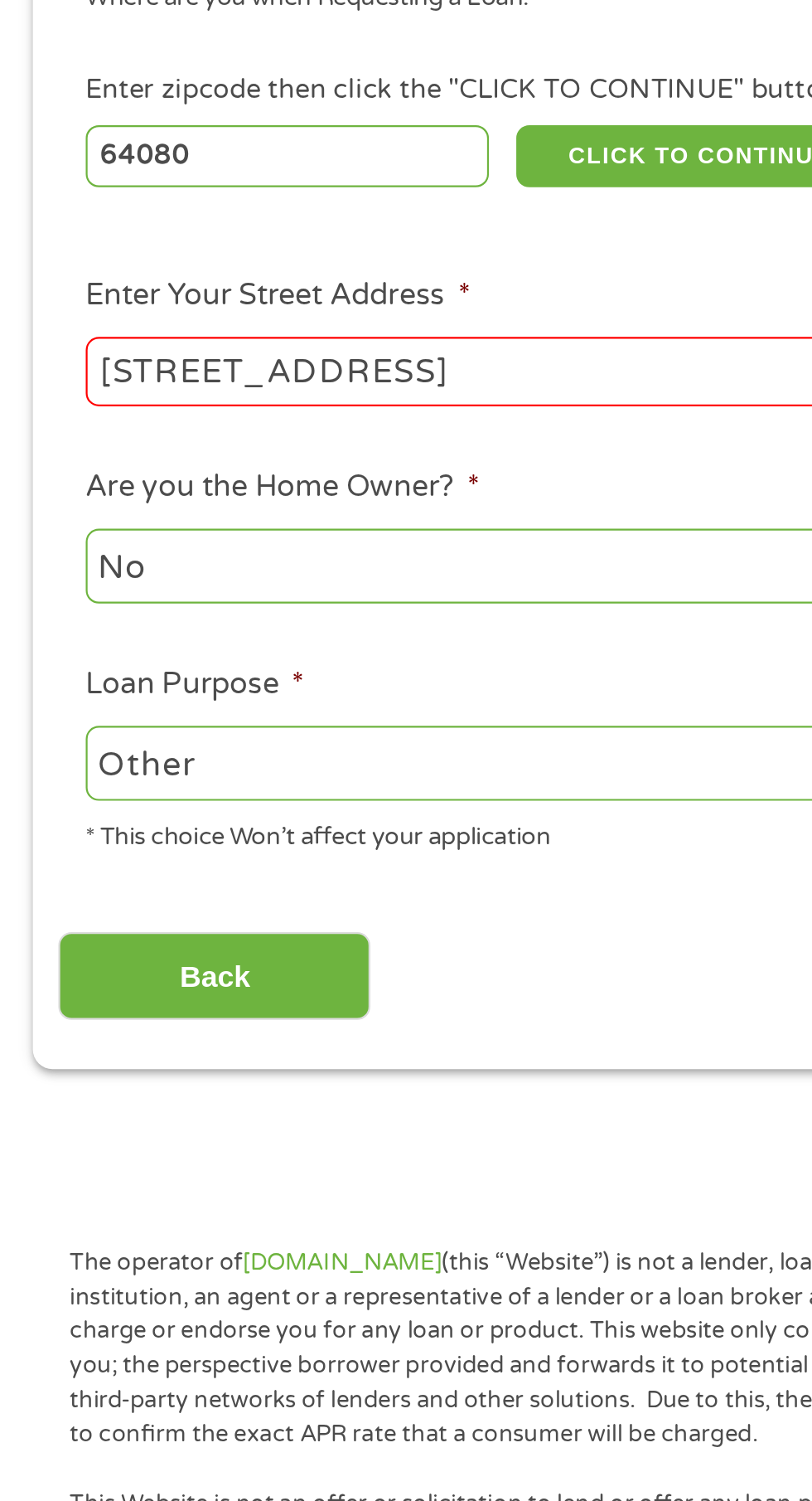
click at [64, 452] on input "[STREET_ADDRESS]" at bounding box center [216, 457] width 356 height 31
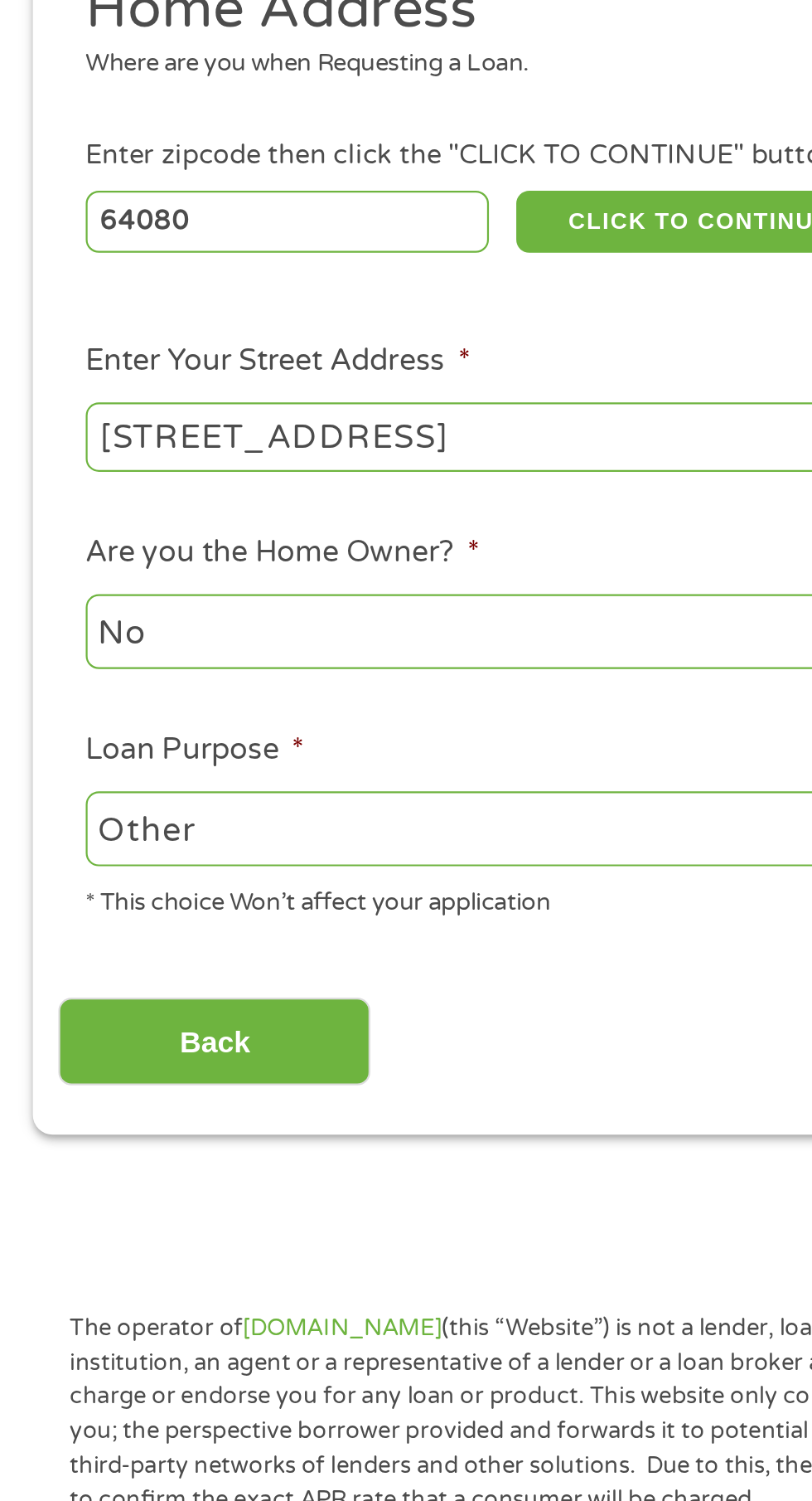
click at [13, 460] on div "1 Start 2 Your Home 3 About You 4 Employment 5 Banking 6 This field is hidden w…" at bounding box center [406, 429] width 812 height 692
click at [22, 472] on div "This field is hidden when viewing the form gclid EAIaIQobChMIraiHifq4jwMVP0H_AR…" at bounding box center [406, 498] width 783 height 551
click at [72, 463] on input "[STREET_ADDRESS]" at bounding box center [216, 457] width 356 height 31
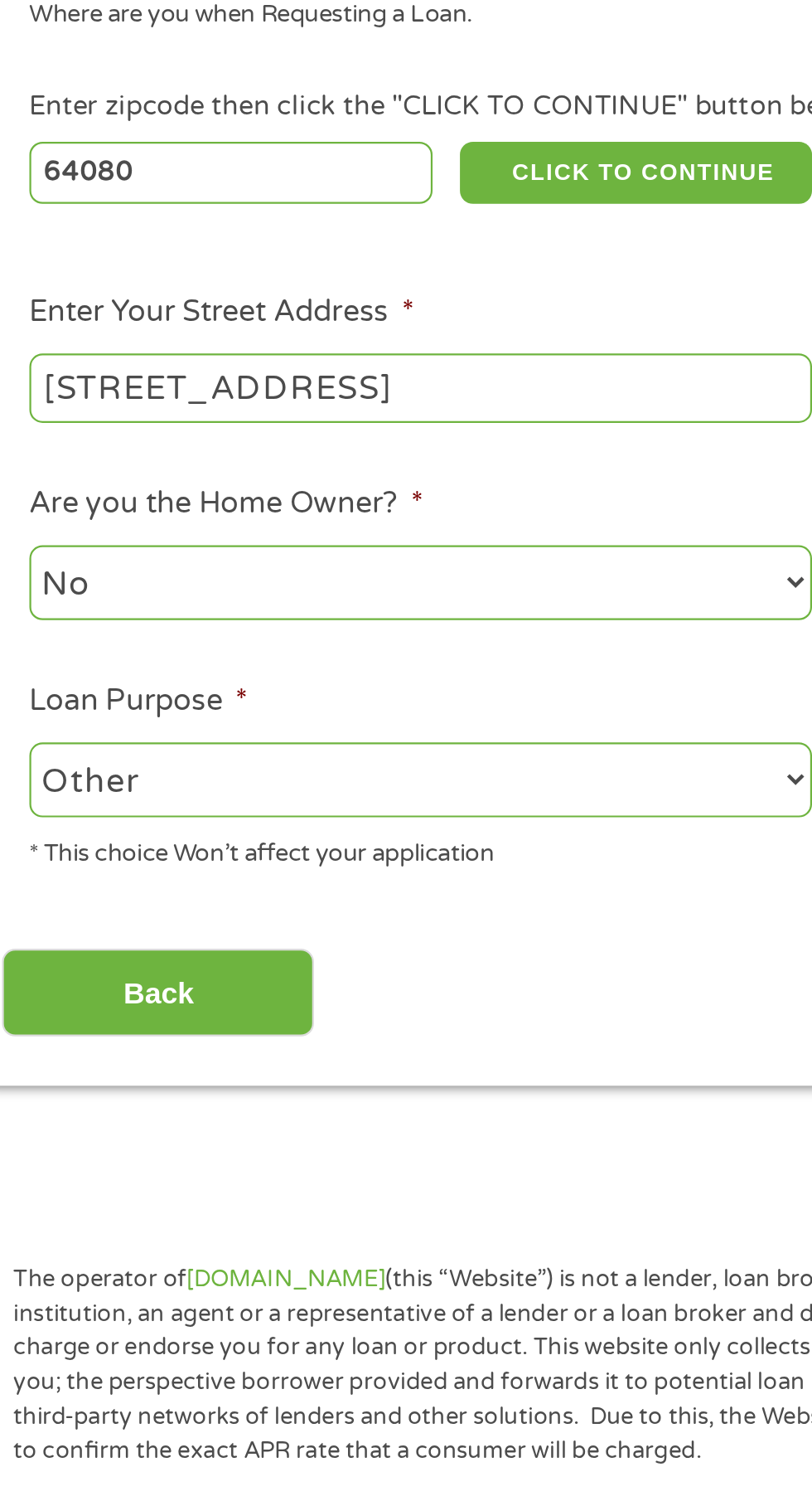
type input "[STREET_ADDRESS]"
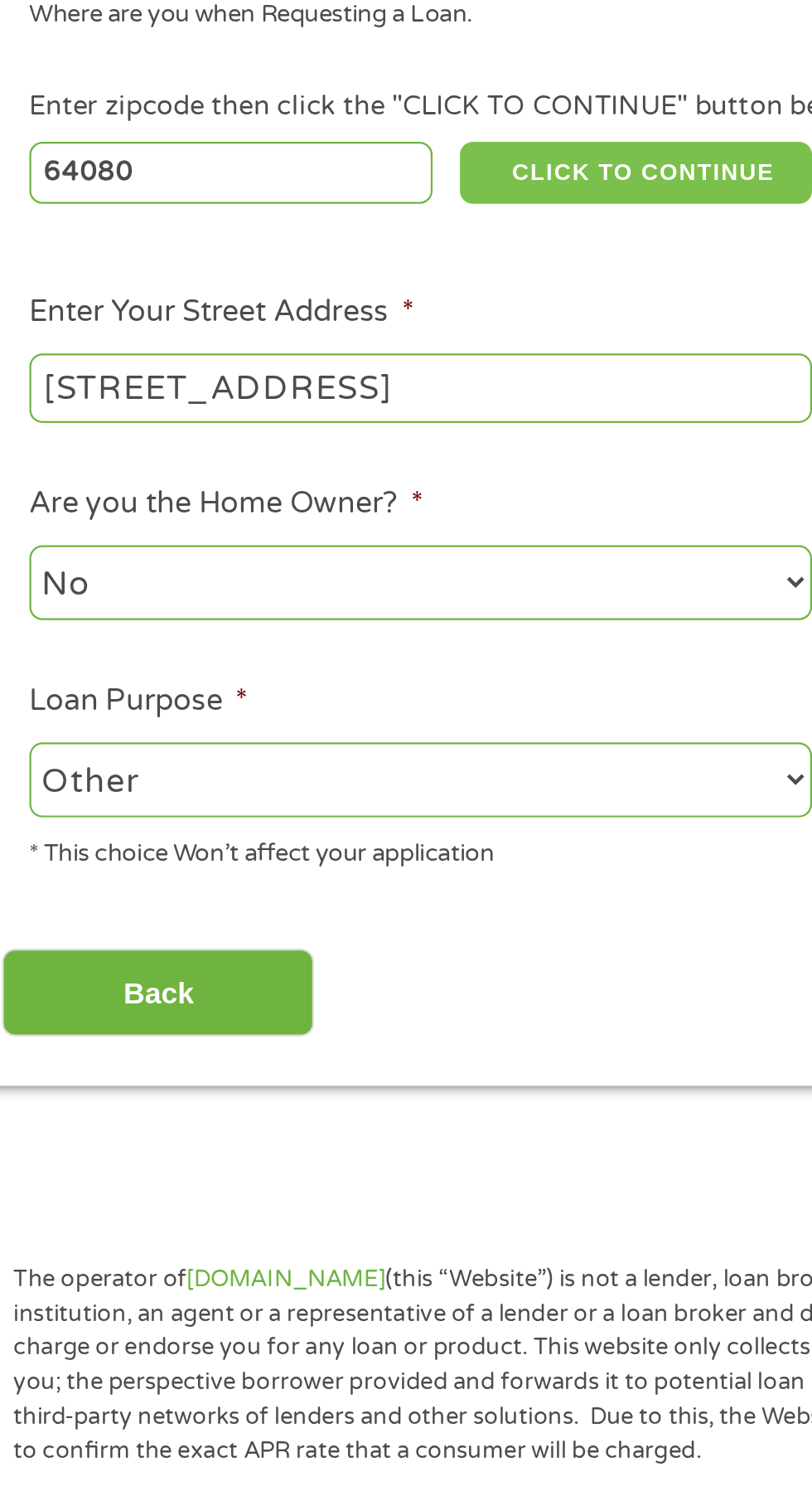
click at [328, 356] on button "CLICK TO CONTINUE" at bounding box center [315, 359] width 160 height 28
click at [332, 361] on button "CLICK TO CONTINUE" at bounding box center [315, 359] width 160 height 28
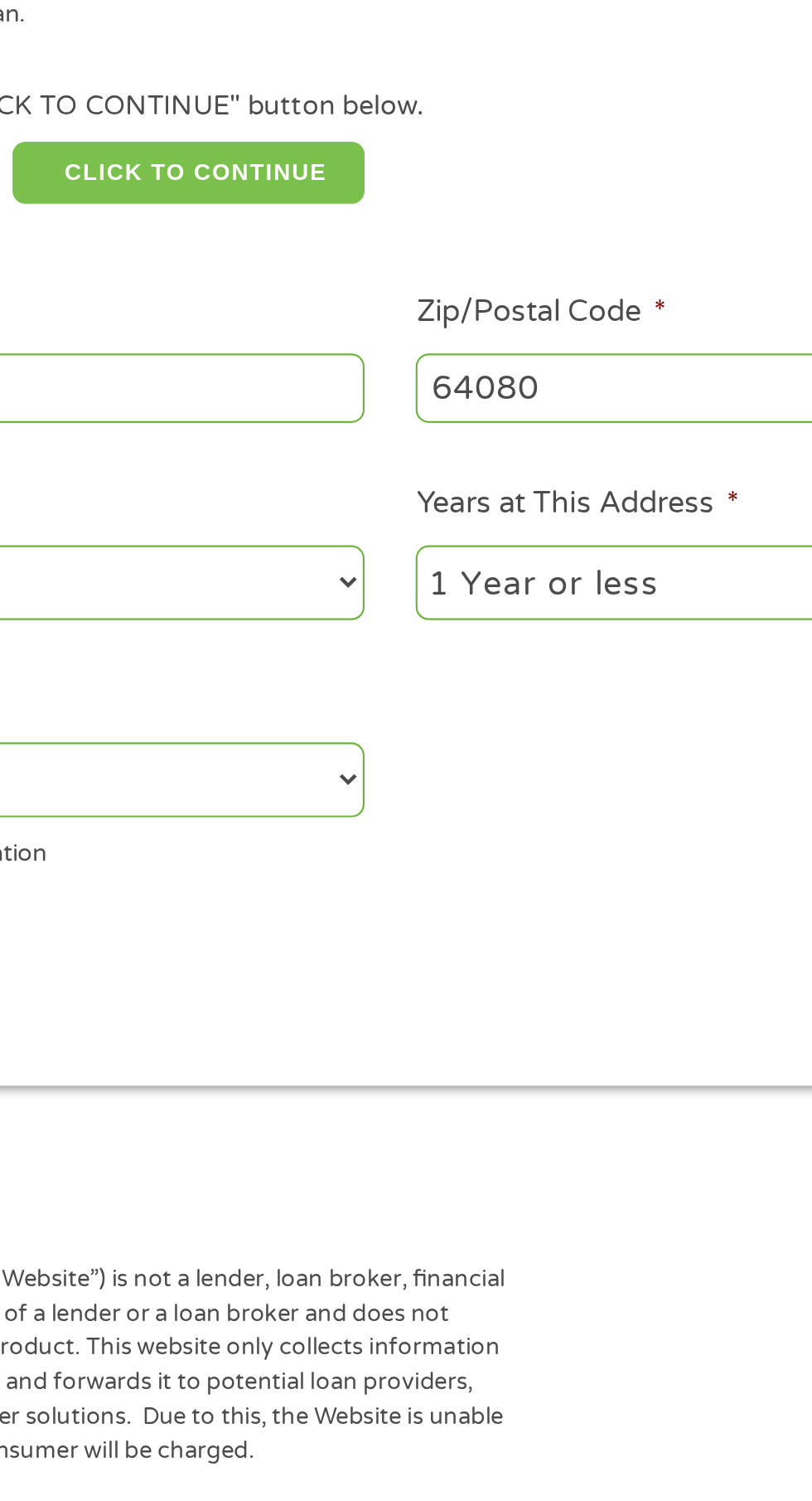
click at [285, 363] on button "CLICK TO CONTINUE" at bounding box center [315, 359] width 160 height 28
click at [285, 373] on button "CLICK TO CONTINUE" at bounding box center [315, 359] width 160 height 28
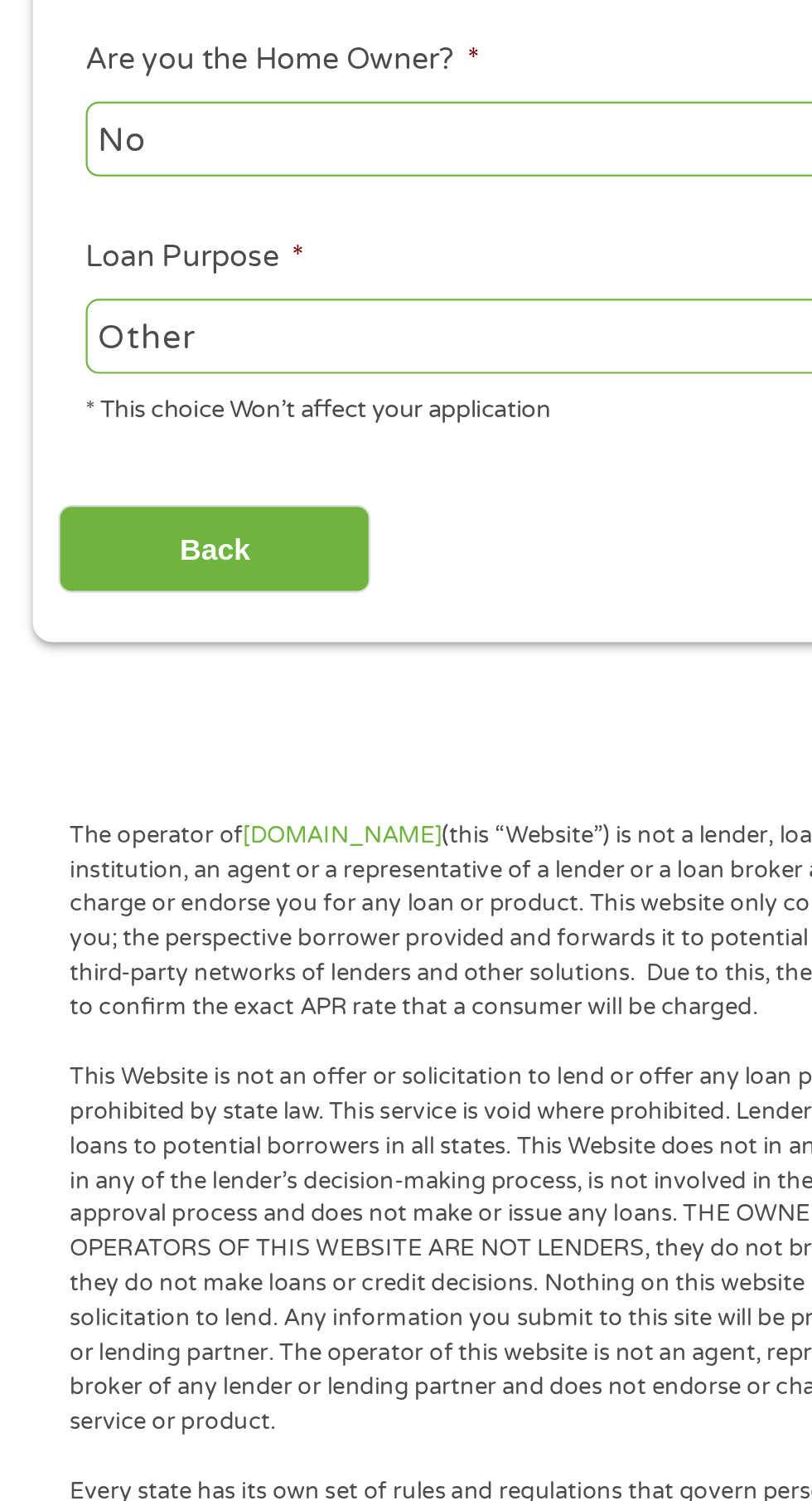
click at [72, 728] on input "Back" at bounding box center [98, 732] width 141 height 40
click at [65, 751] on input "Back" at bounding box center [98, 732] width 141 height 40
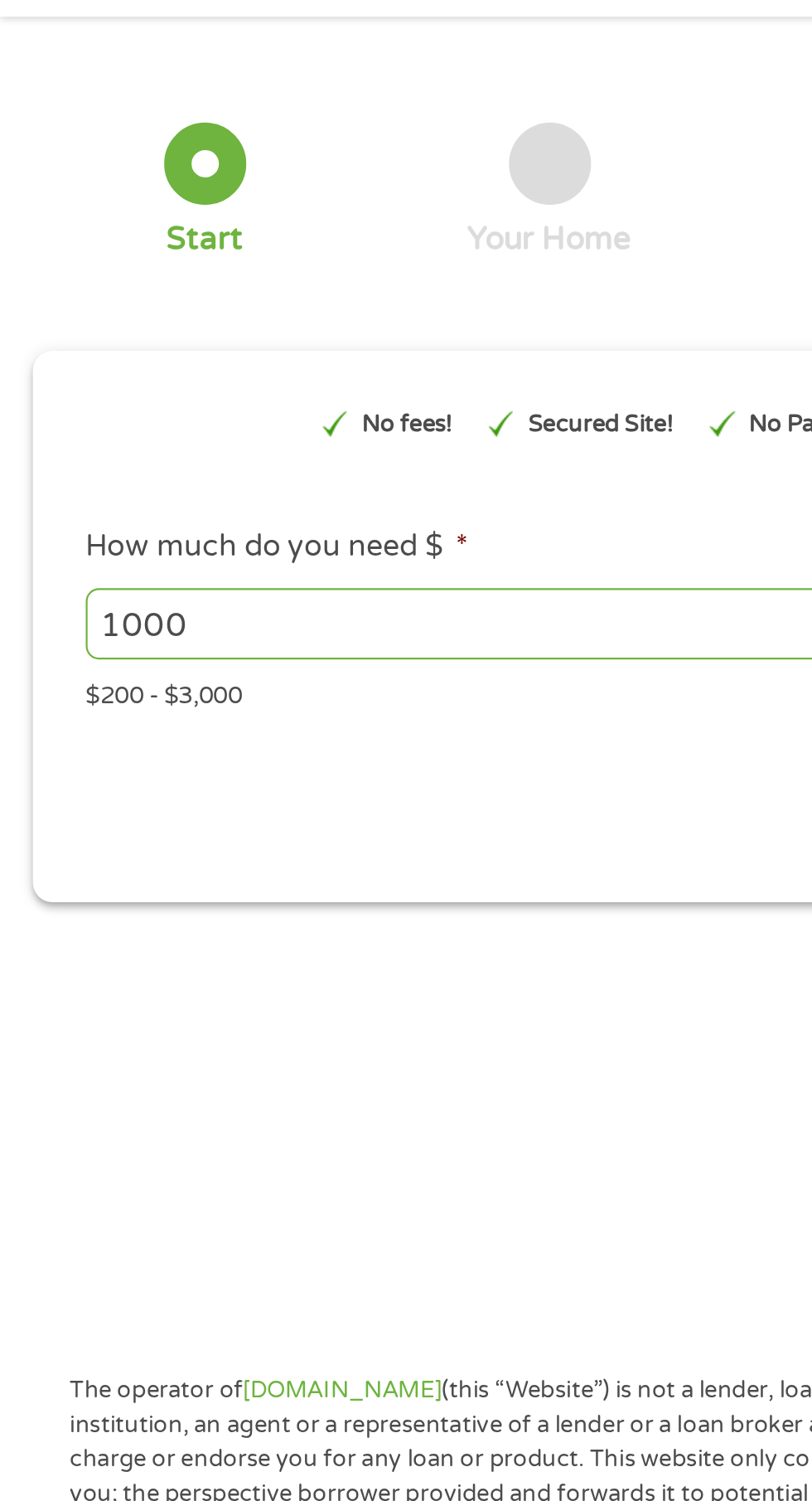
click at [59, 351] on input "1000" at bounding box center [219, 346] width 361 height 31
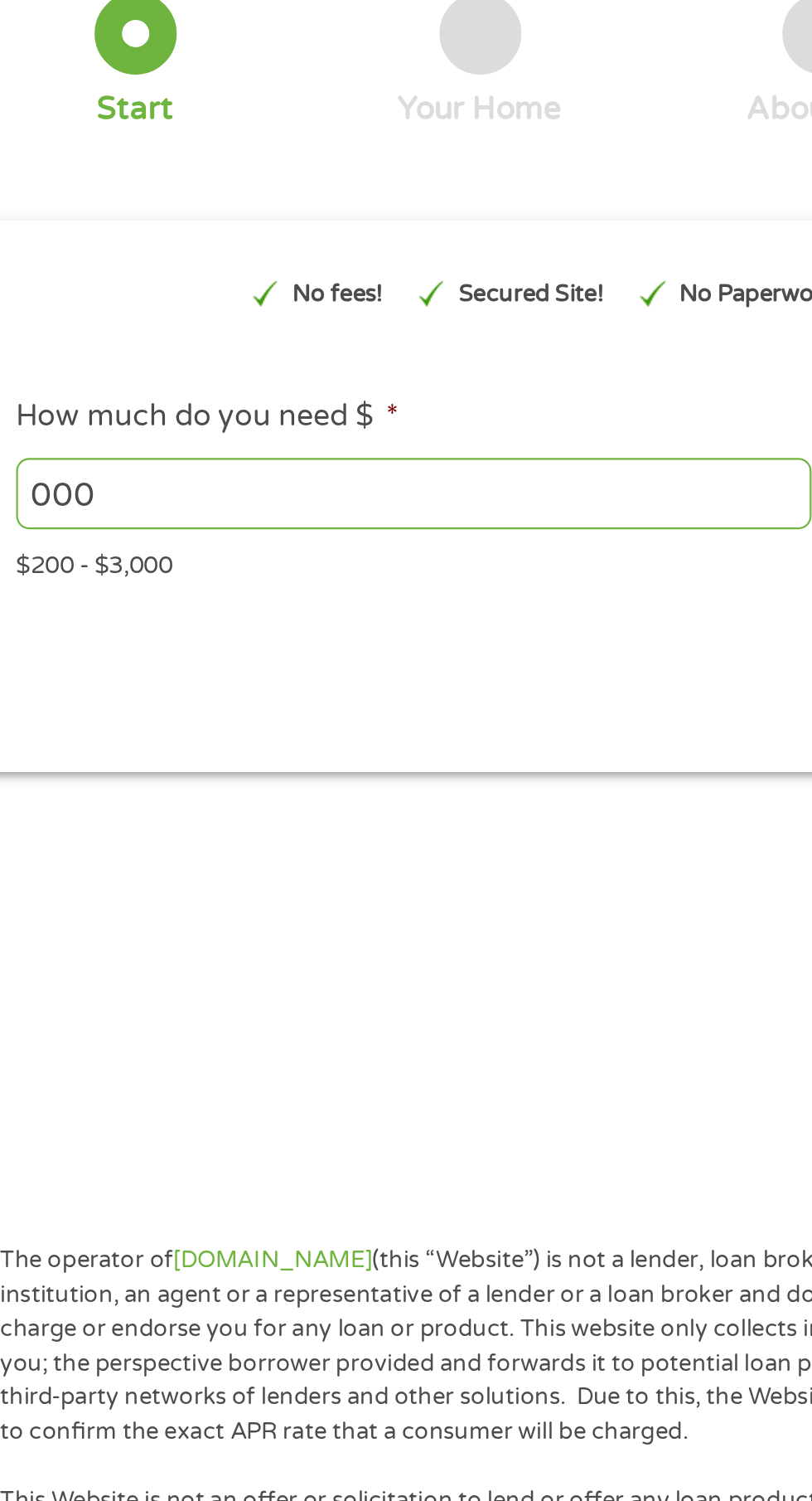
click at [62, 346] on input "000" at bounding box center [219, 346] width 361 height 31
click at [77, 347] on input "000" at bounding box center [219, 346] width 361 height 31
type input "0"
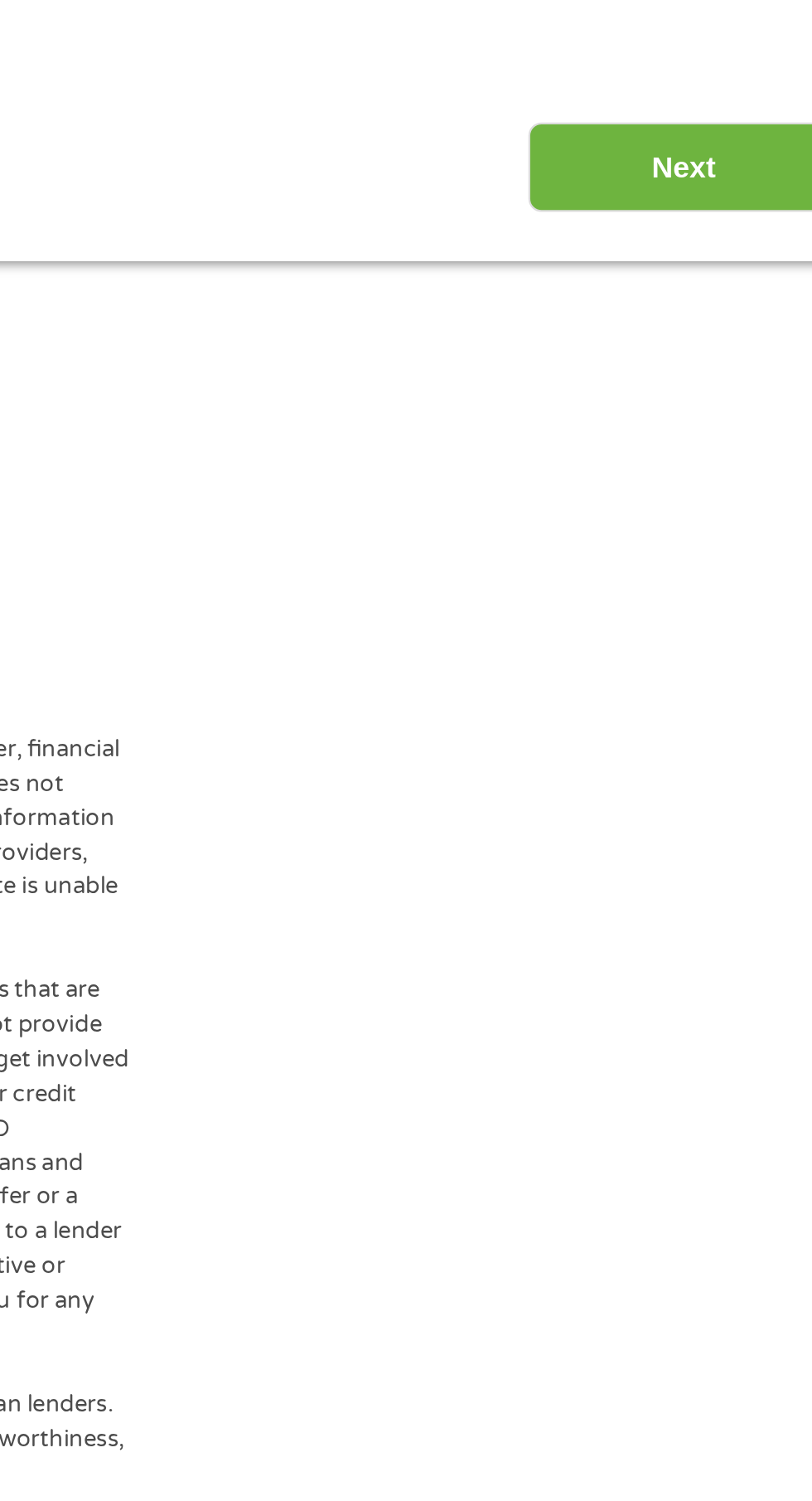
type input "2000"
click at [692, 441] on input "Next" at bounding box center [714, 431] width 141 height 40
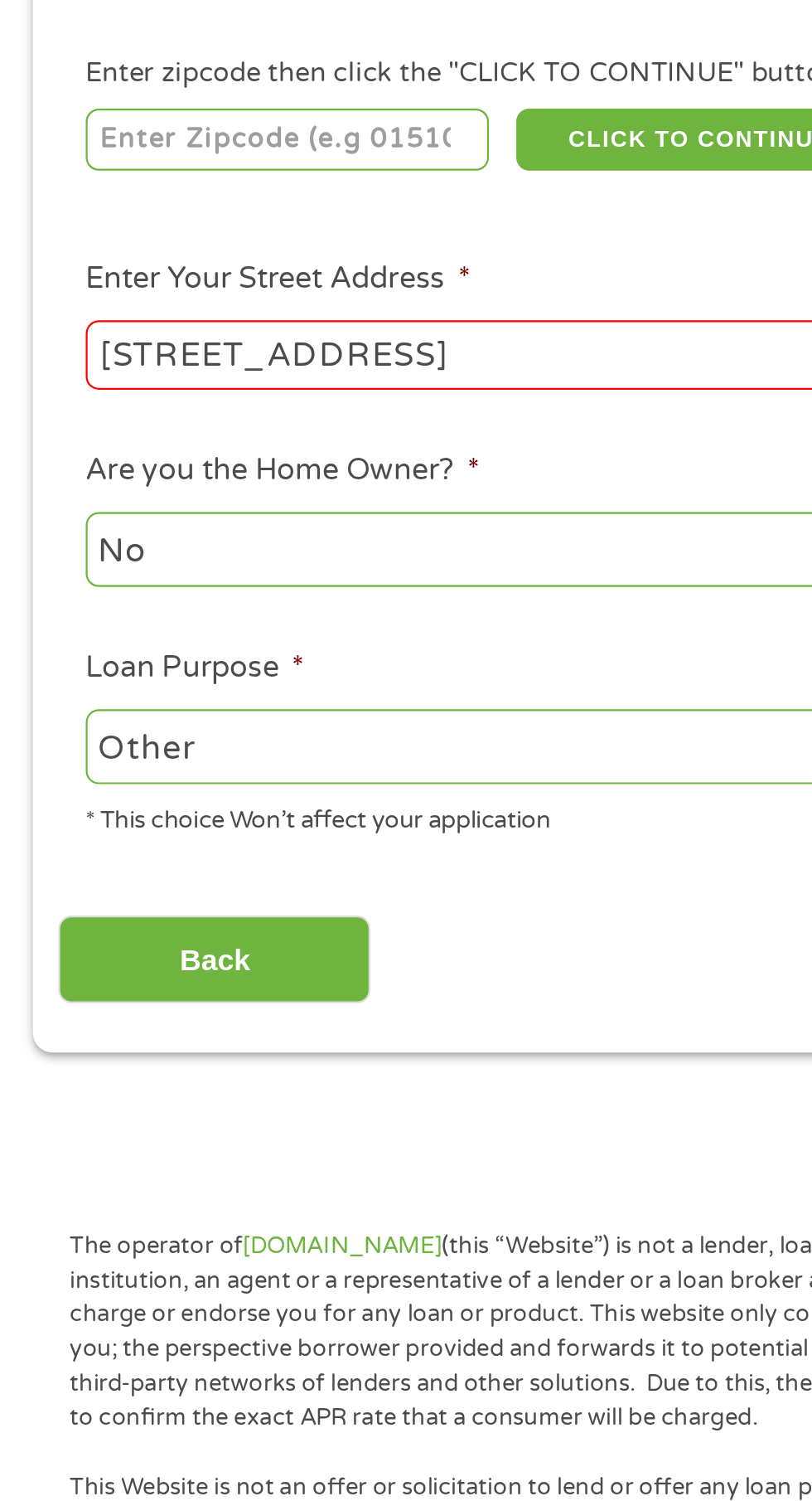
click at [72, 631] on select "--- Choose one --- Pay Bills Debt Consolidation Home Improvement Major Purchase…" at bounding box center [216, 636] width 356 height 34
select select "debtconsolidation"
click at [39, 620] on select "--- Choose one --- Pay Bills Debt Consolidation Home Improvement Major Purchase…" at bounding box center [216, 636] width 356 height 34
click at [73, 742] on input "Back" at bounding box center [98, 732] width 141 height 40
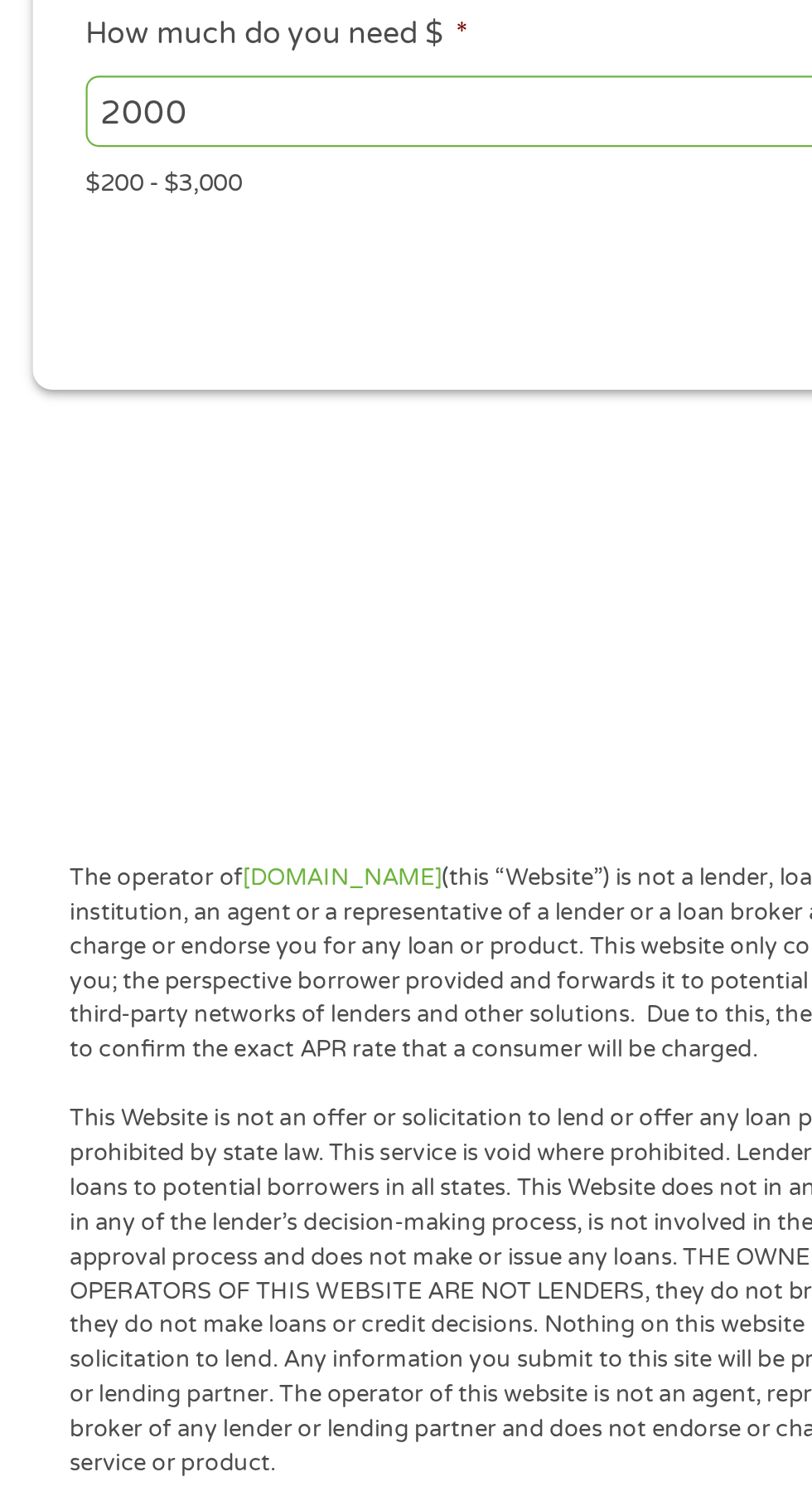
scroll to position [7, 7]
click at [96, 723] on p "The operator of [DOMAIN_NAME] (this “Website”) is not a lender, loan broker, fi…" at bounding box center [247, 734] width 432 height 93
click at [88, 577] on main "1 Start 2 Your Home 3 About You 4 Employment 5 Banking 6 This field is hidden w…" at bounding box center [406, 363] width 812 height 560
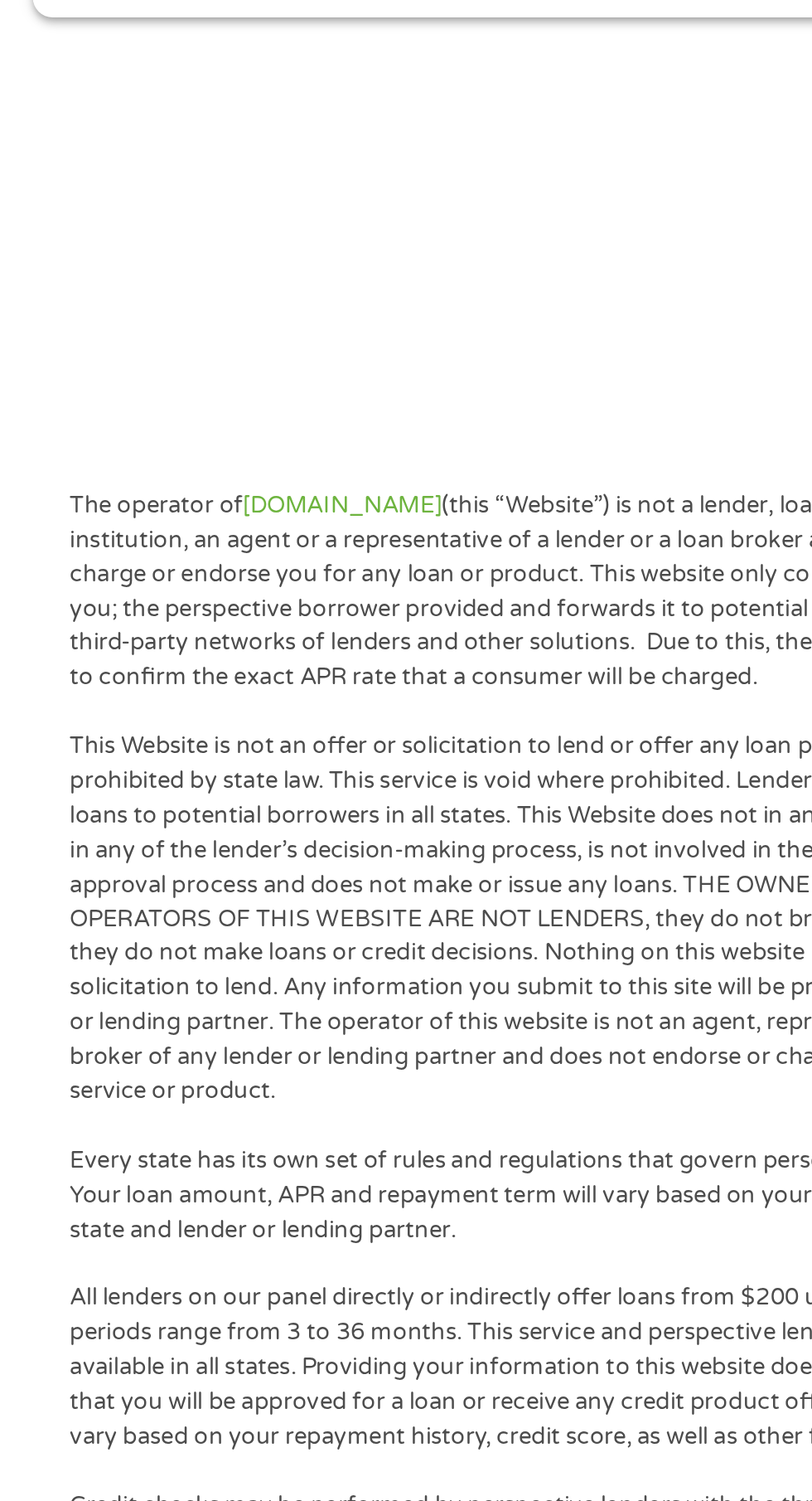
scroll to position [8, 0]
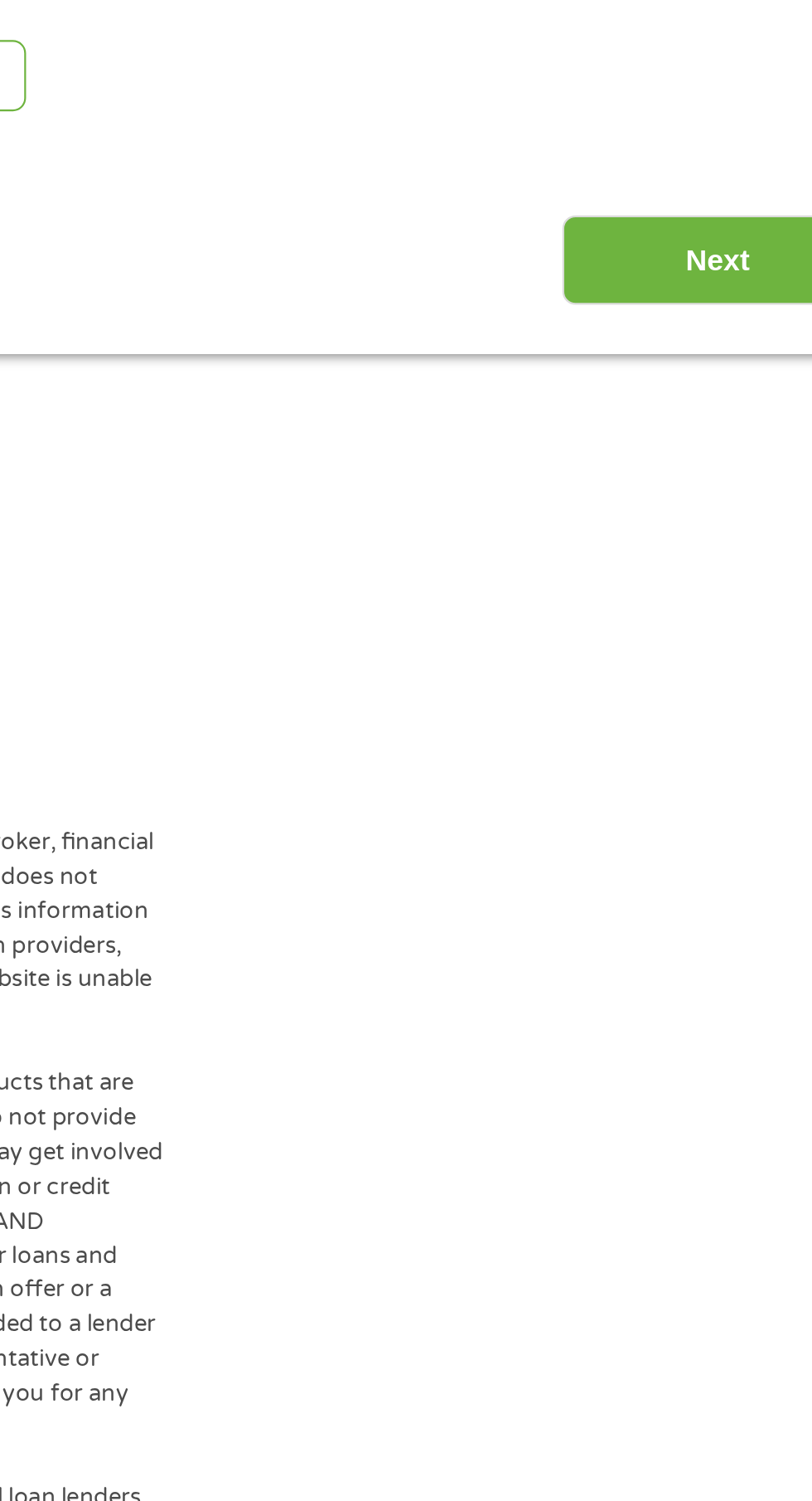
click at [680, 434] on input "Next" at bounding box center [714, 431] width 141 height 40
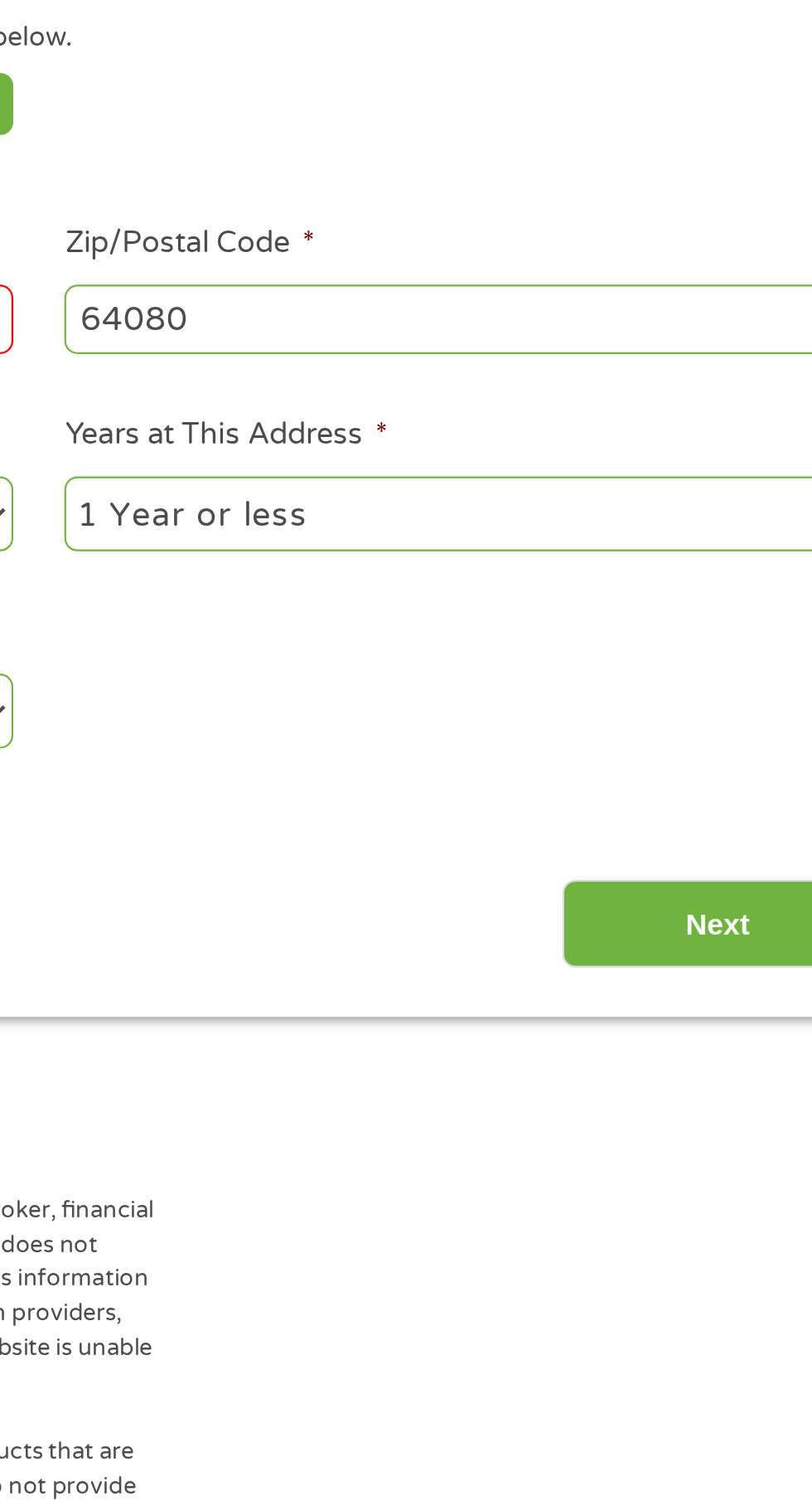
click at [705, 421] on li "Zip/Postal Code * 64080" at bounding box center [596, 445] width 379 height 64
click at [691, 727] on input "Next" at bounding box center [714, 732] width 141 height 40
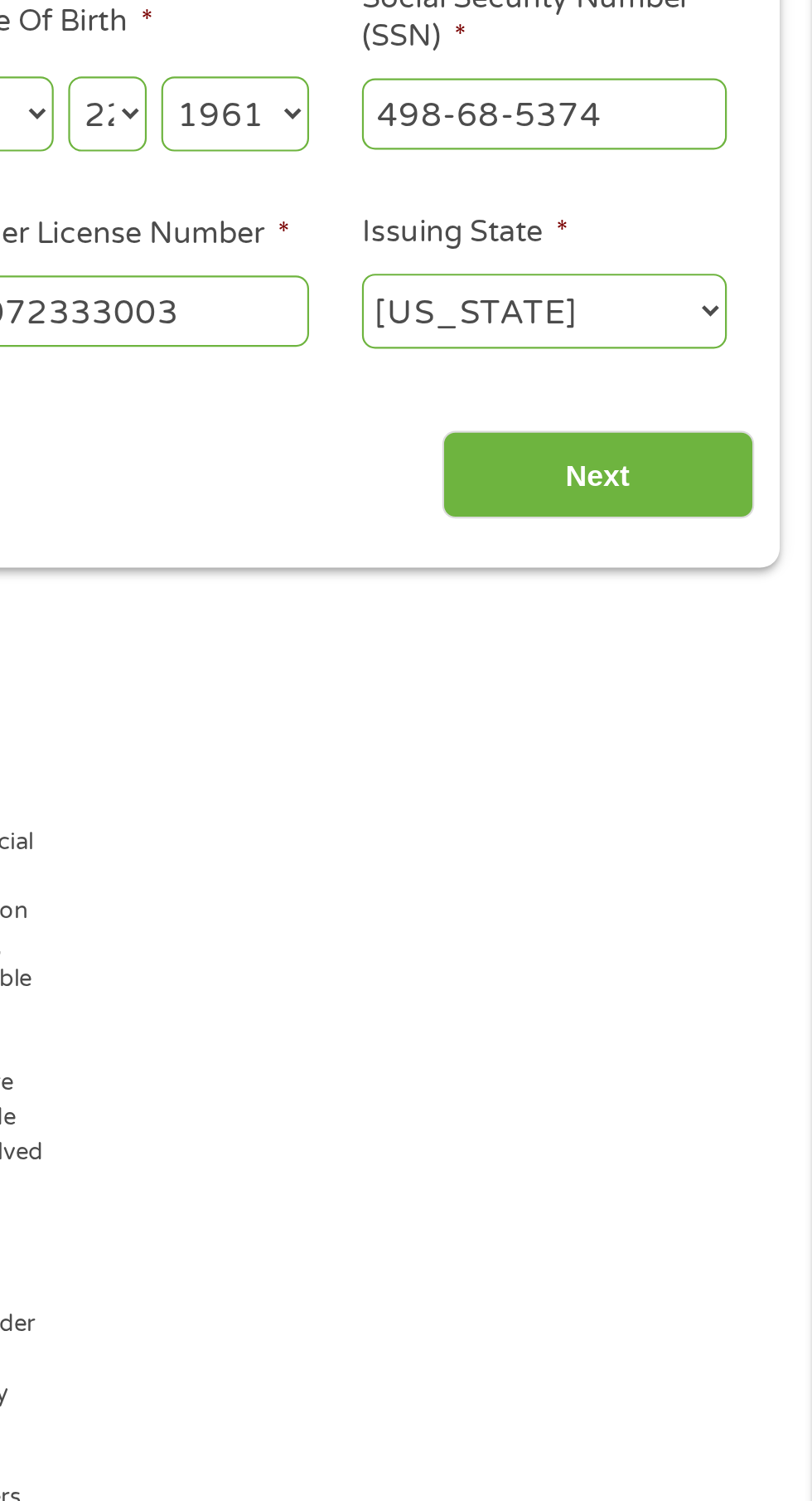
click at [701, 531] on input "Next" at bounding box center [714, 529] width 141 height 40
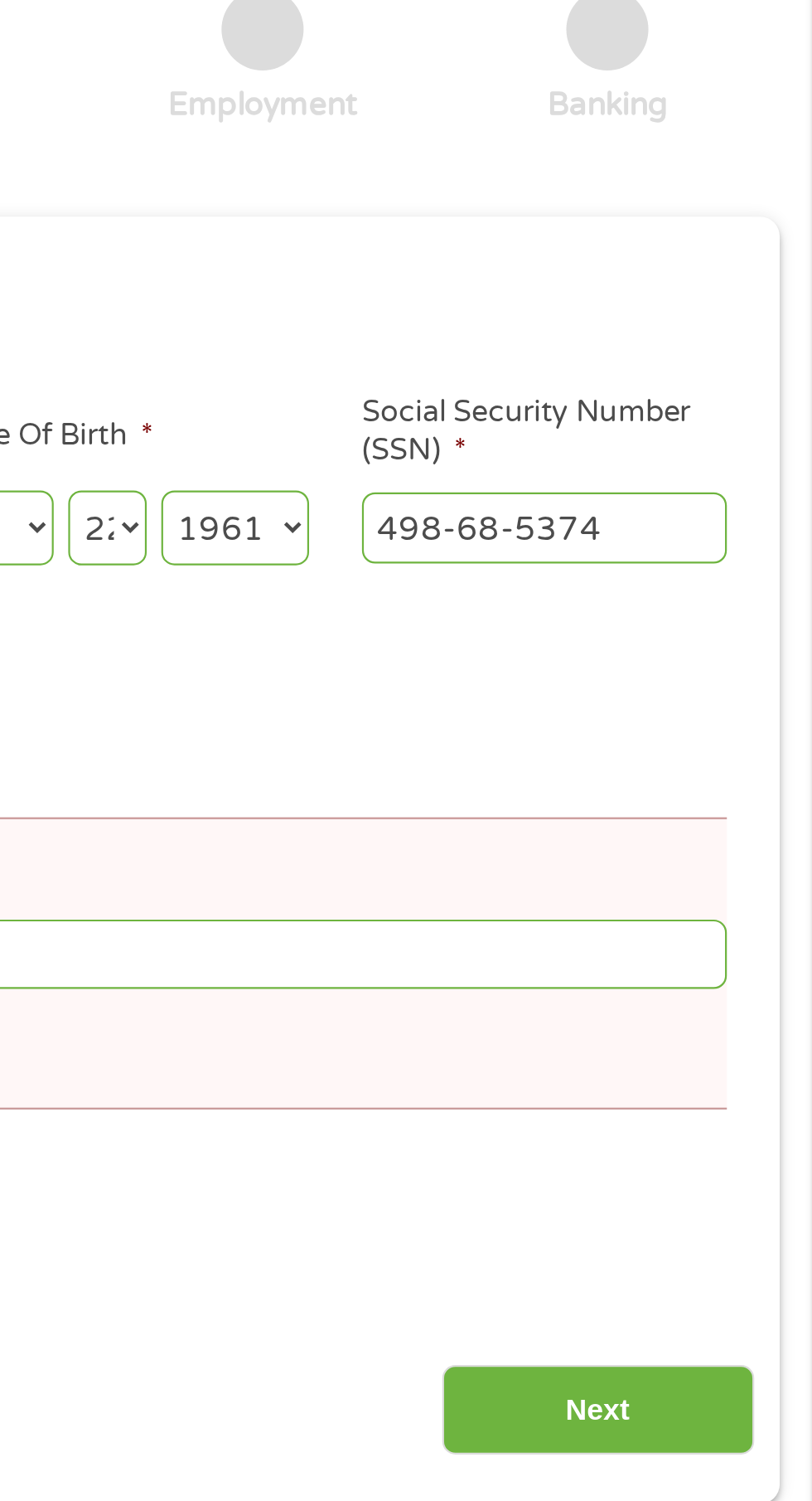
click at [714, 224] on div at bounding box center [719, 208] width 37 height 37
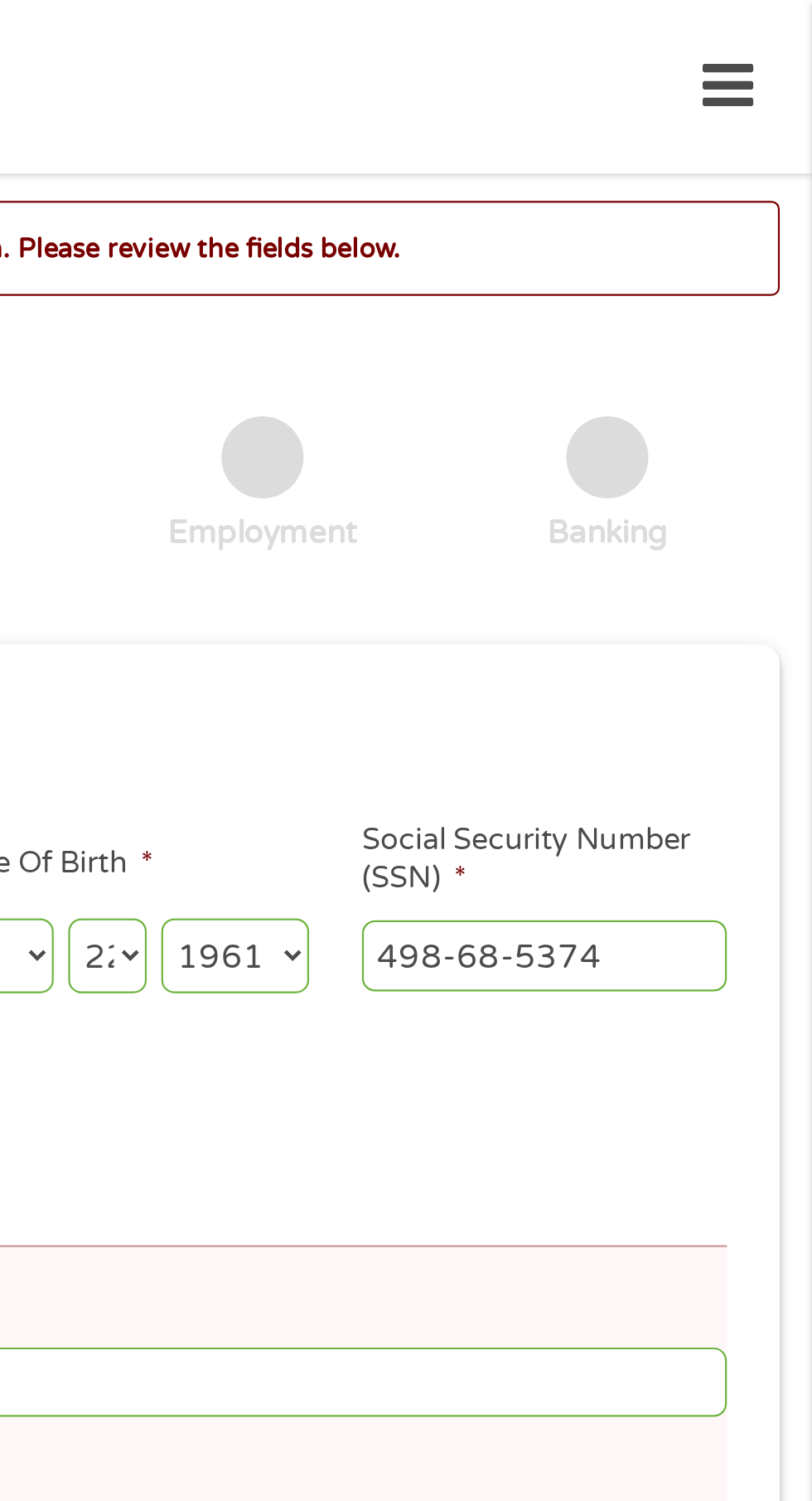
scroll to position [0, 0]
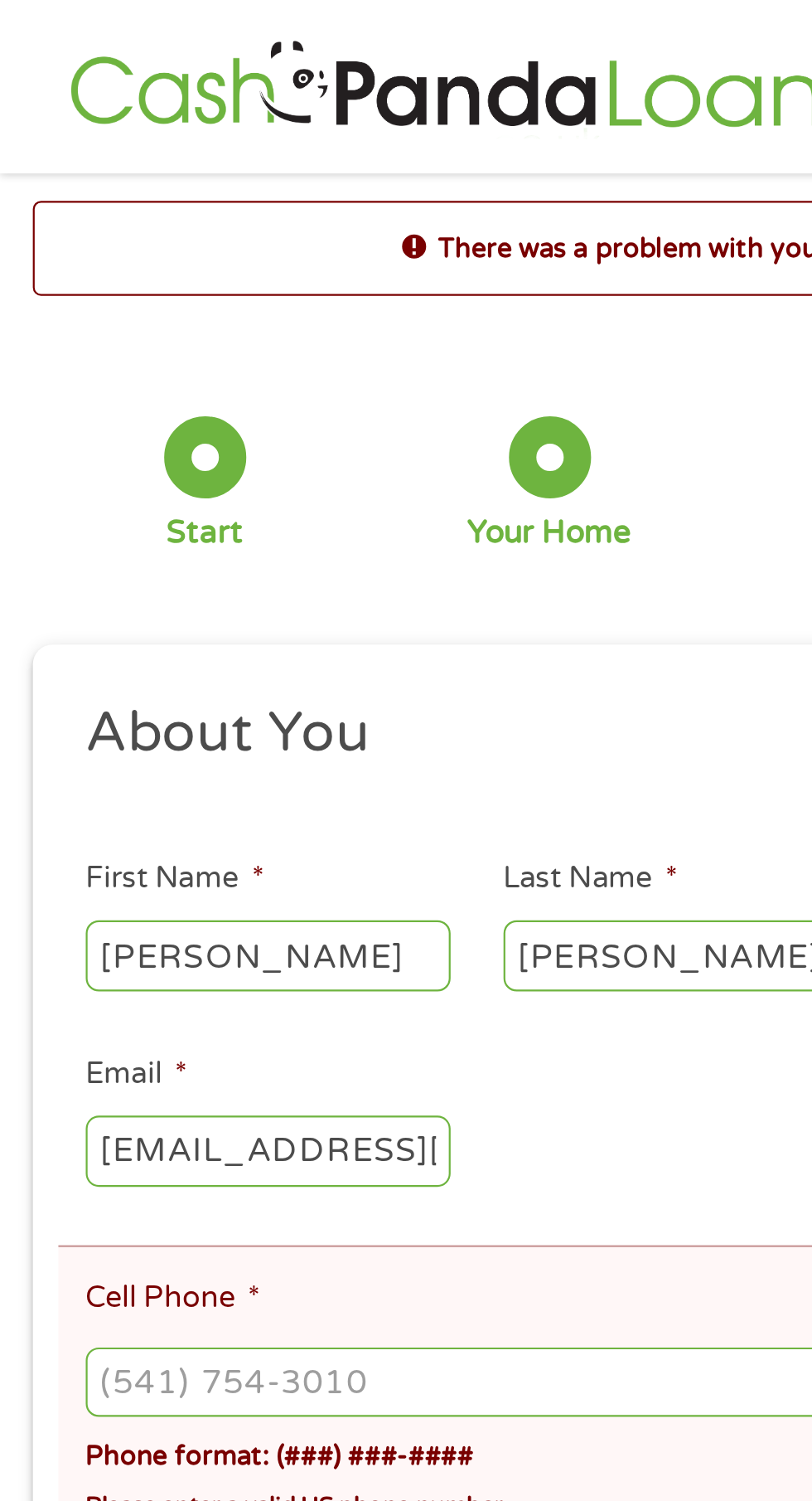
click at [54, 625] on input "Cell Phone *" at bounding box center [406, 627] width 735 height 31
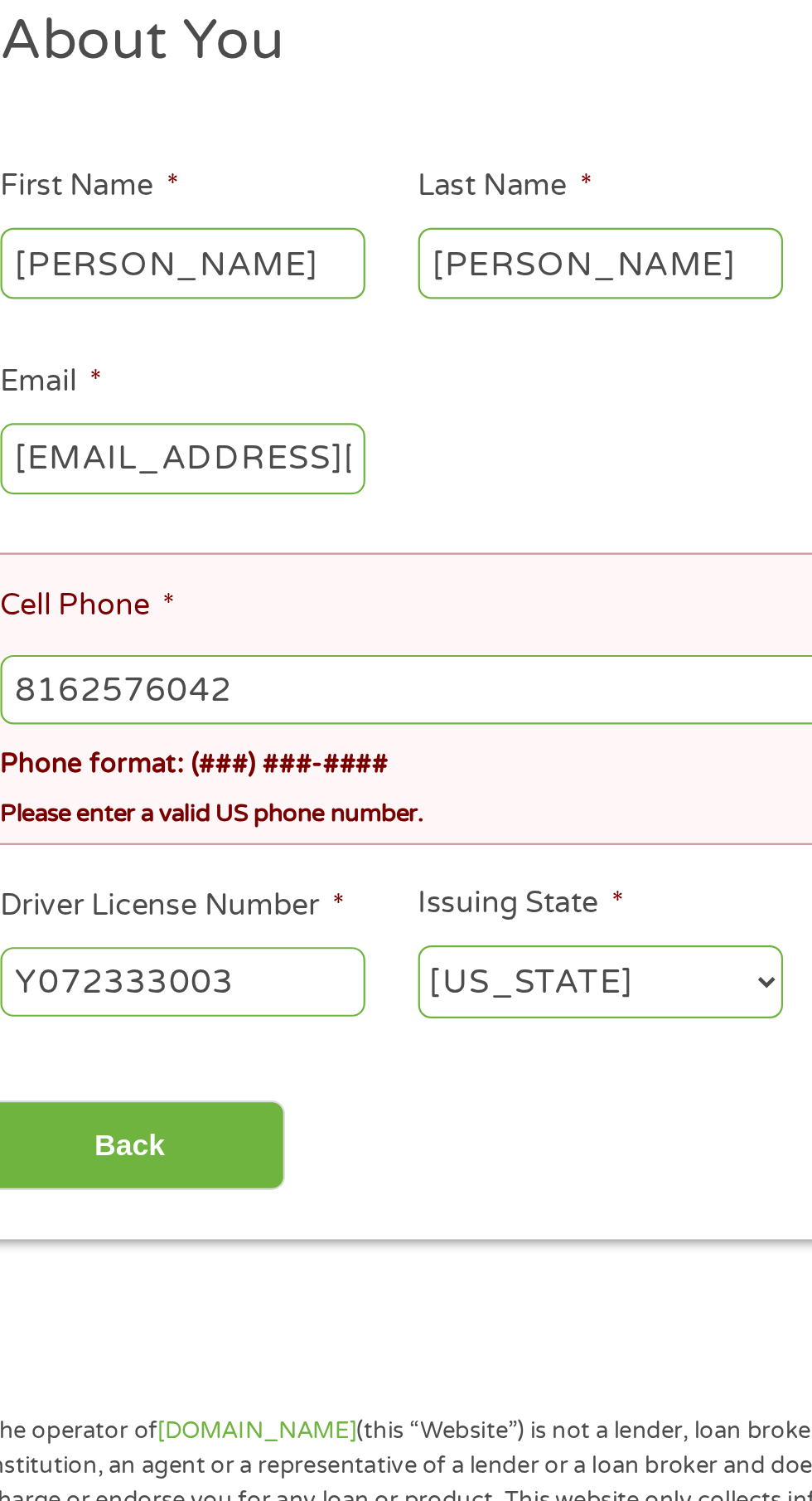
type input "[PHONE_NUMBER]"
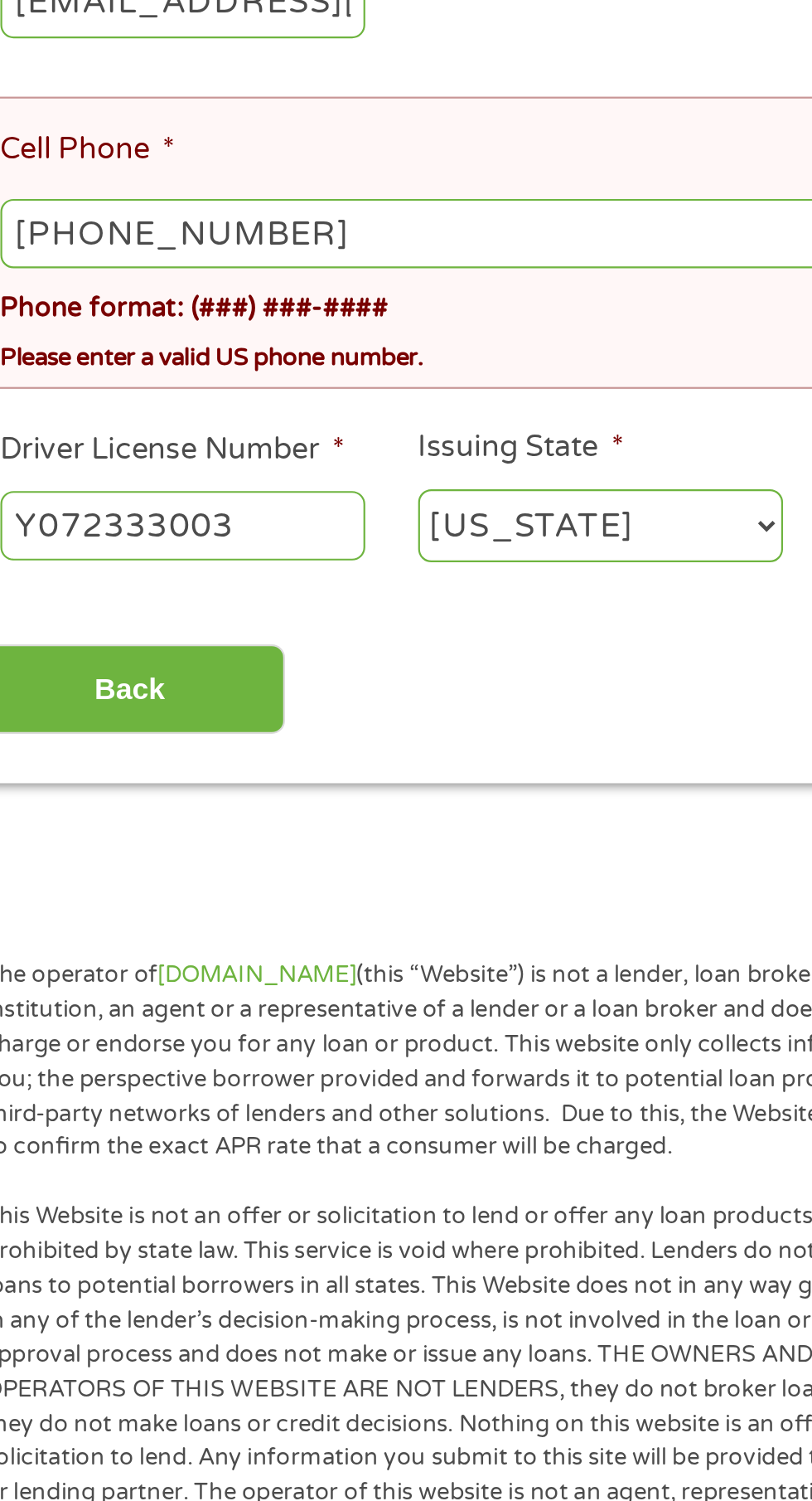
click at [96, 824] on input "Back" at bounding box center [98, 834] width 141 height 40
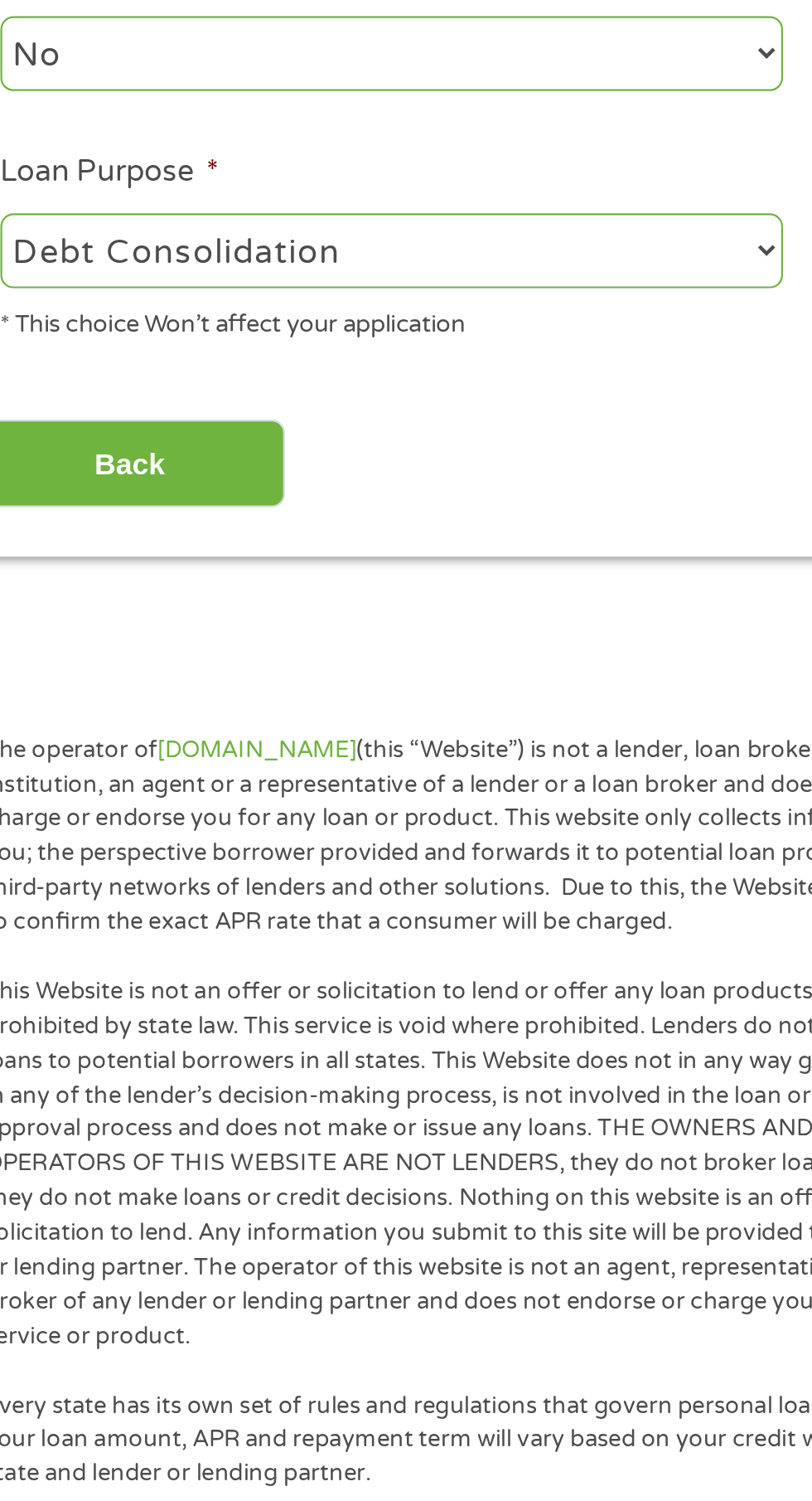
scroll to position [7, 7]
click at [92, 746] on input "Back" at bounding box center [98, 732] width 141 height 40
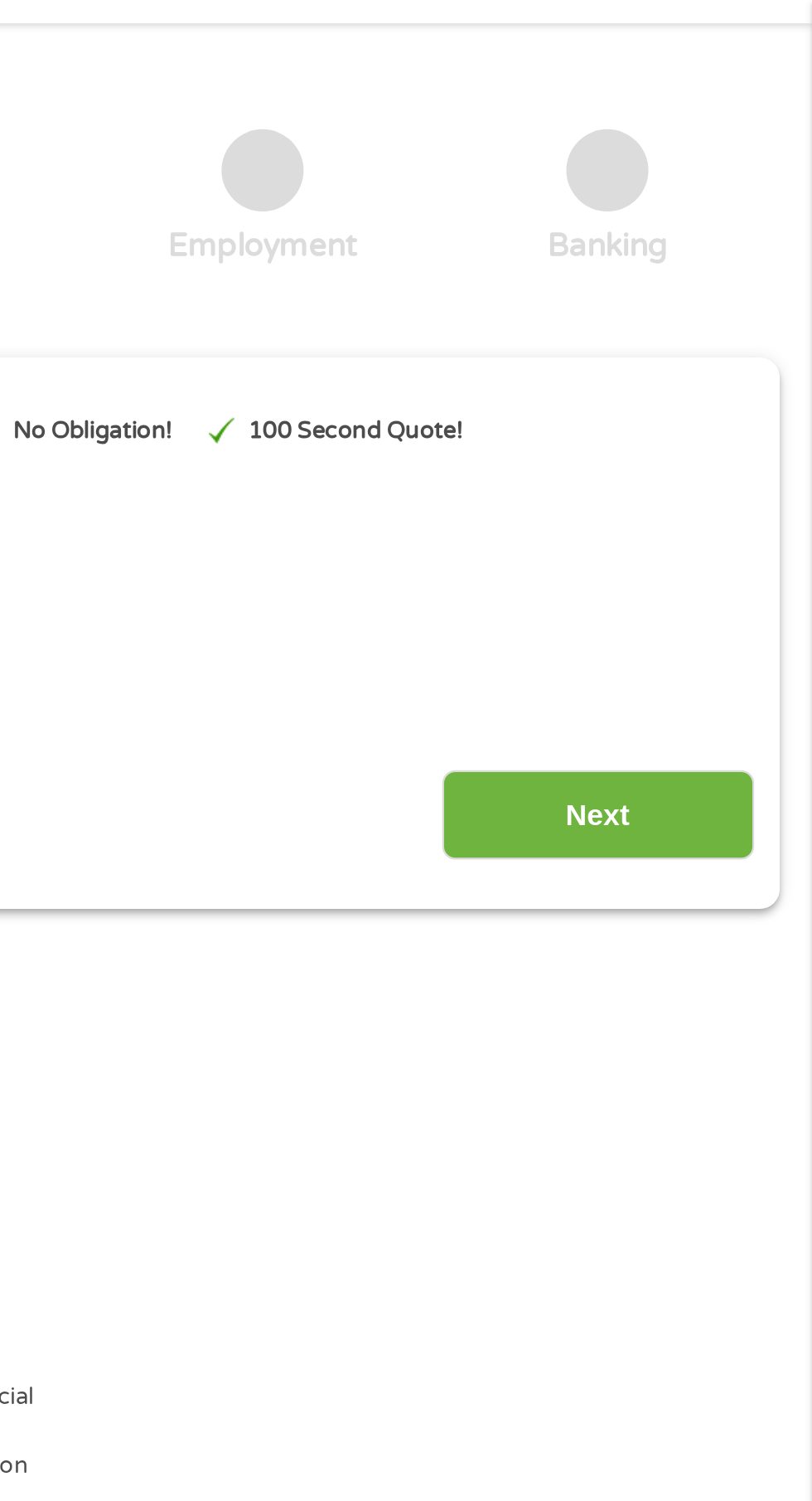
scroll to position [65, 0]
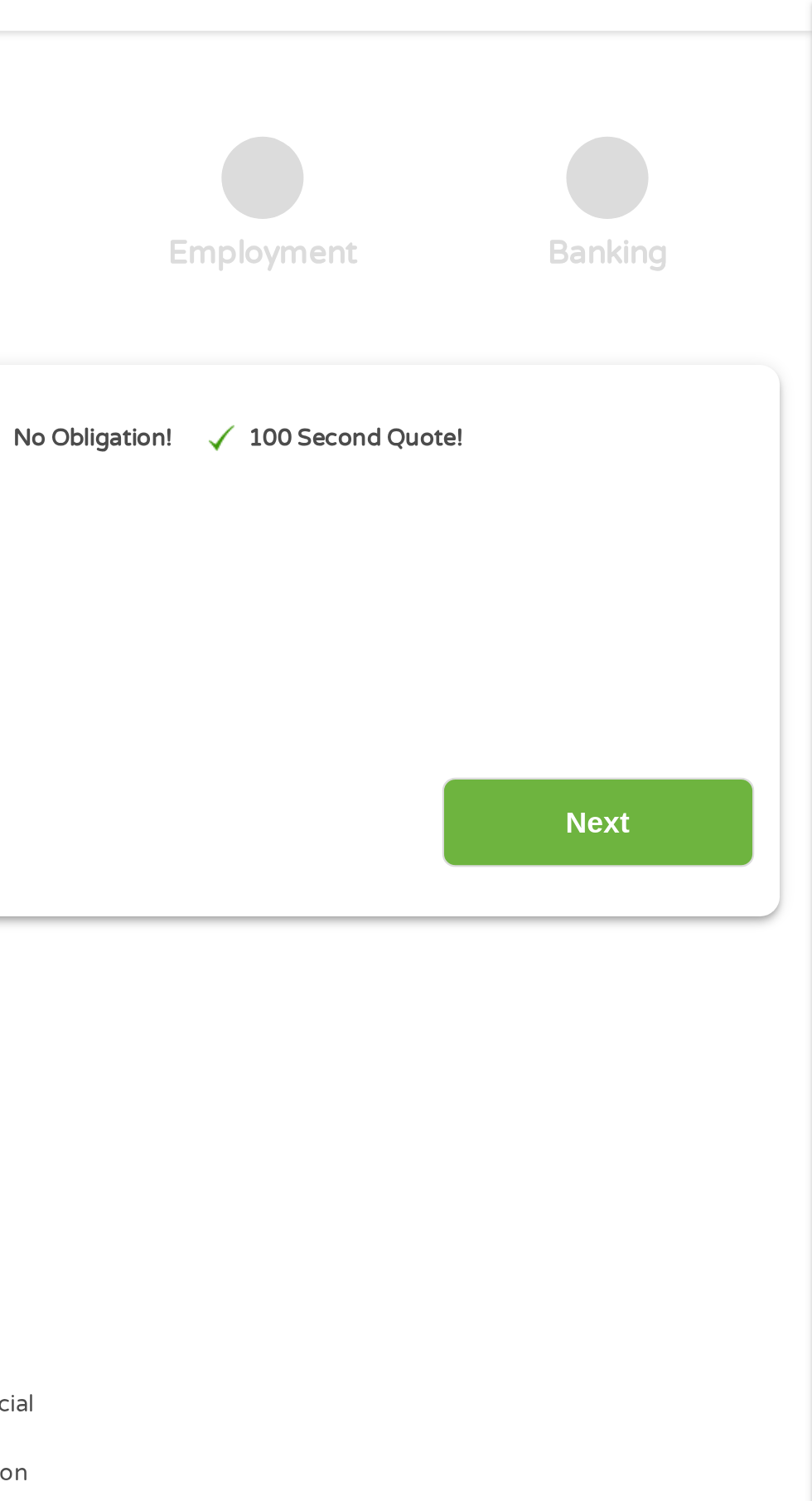
click at [715, 390] on input "Next" at bounding box center [714, 374] width 141 height 40
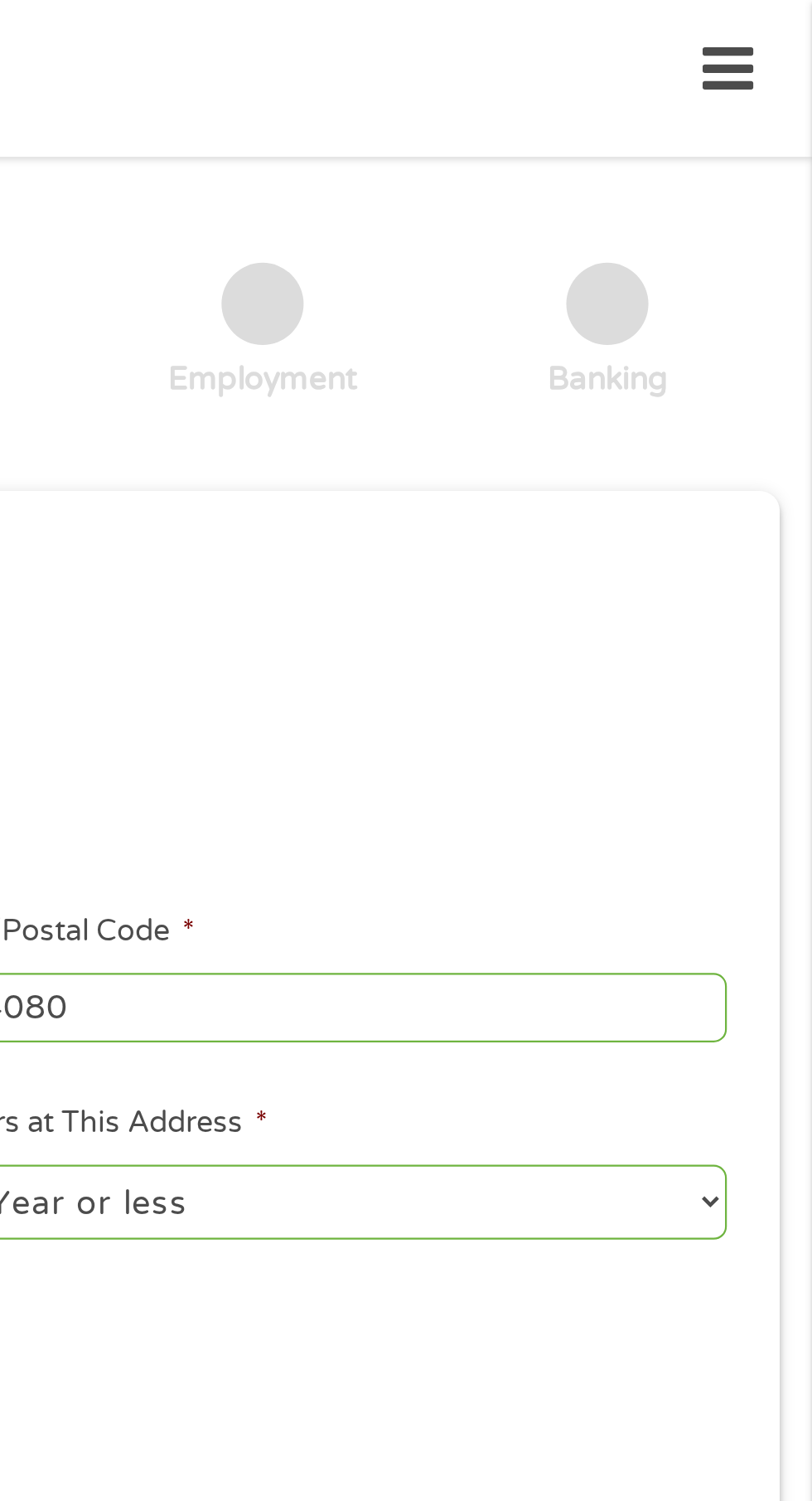
scroll to position [8, 0]
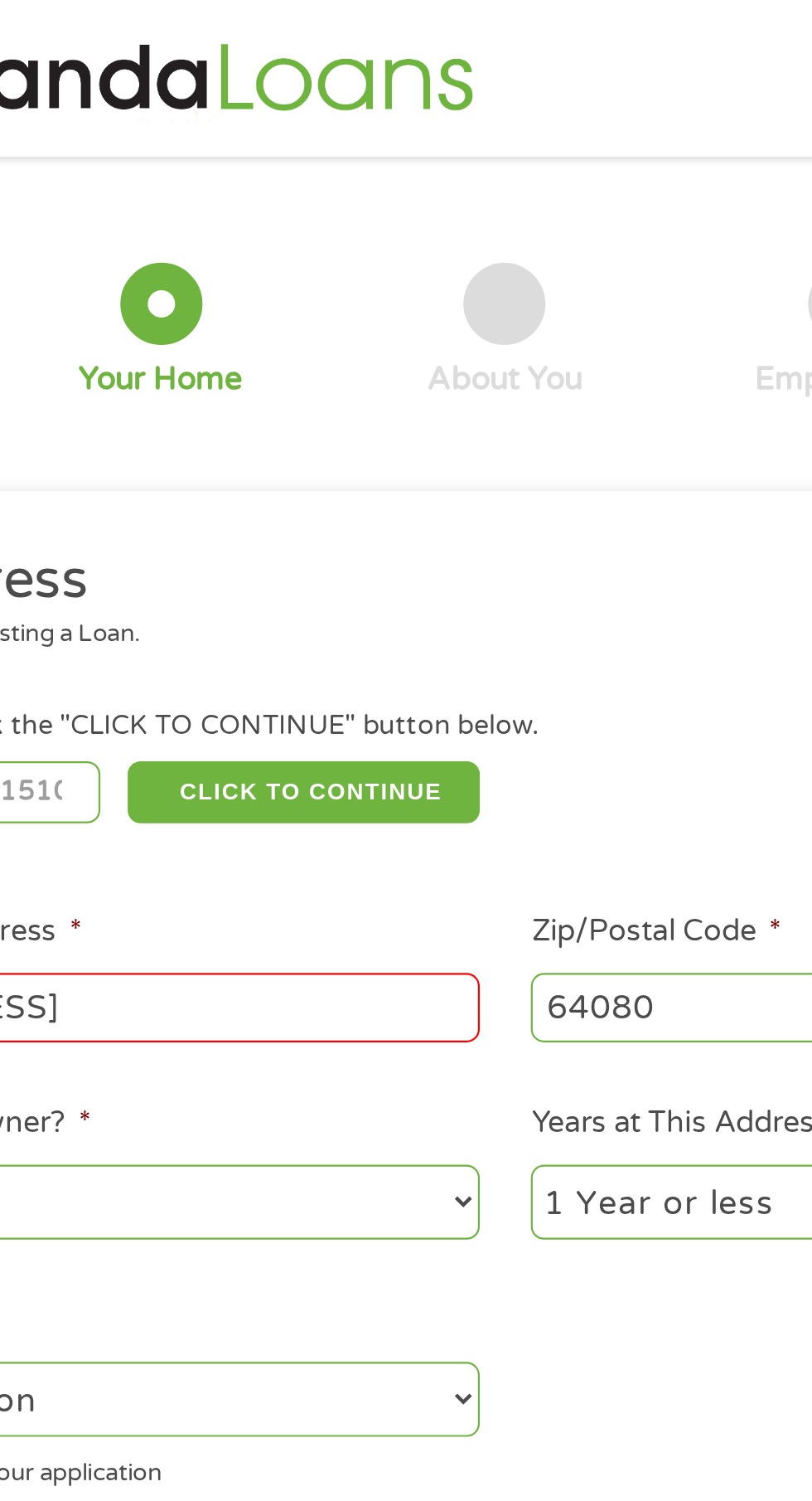
click at [231, 140] on div "Your Home" at bounding box center [249, 151] width 75 height 62
click at [313, 370] on button "CLICK TO CONTINUE" at bounding box center [315, 359] width 160 height 28
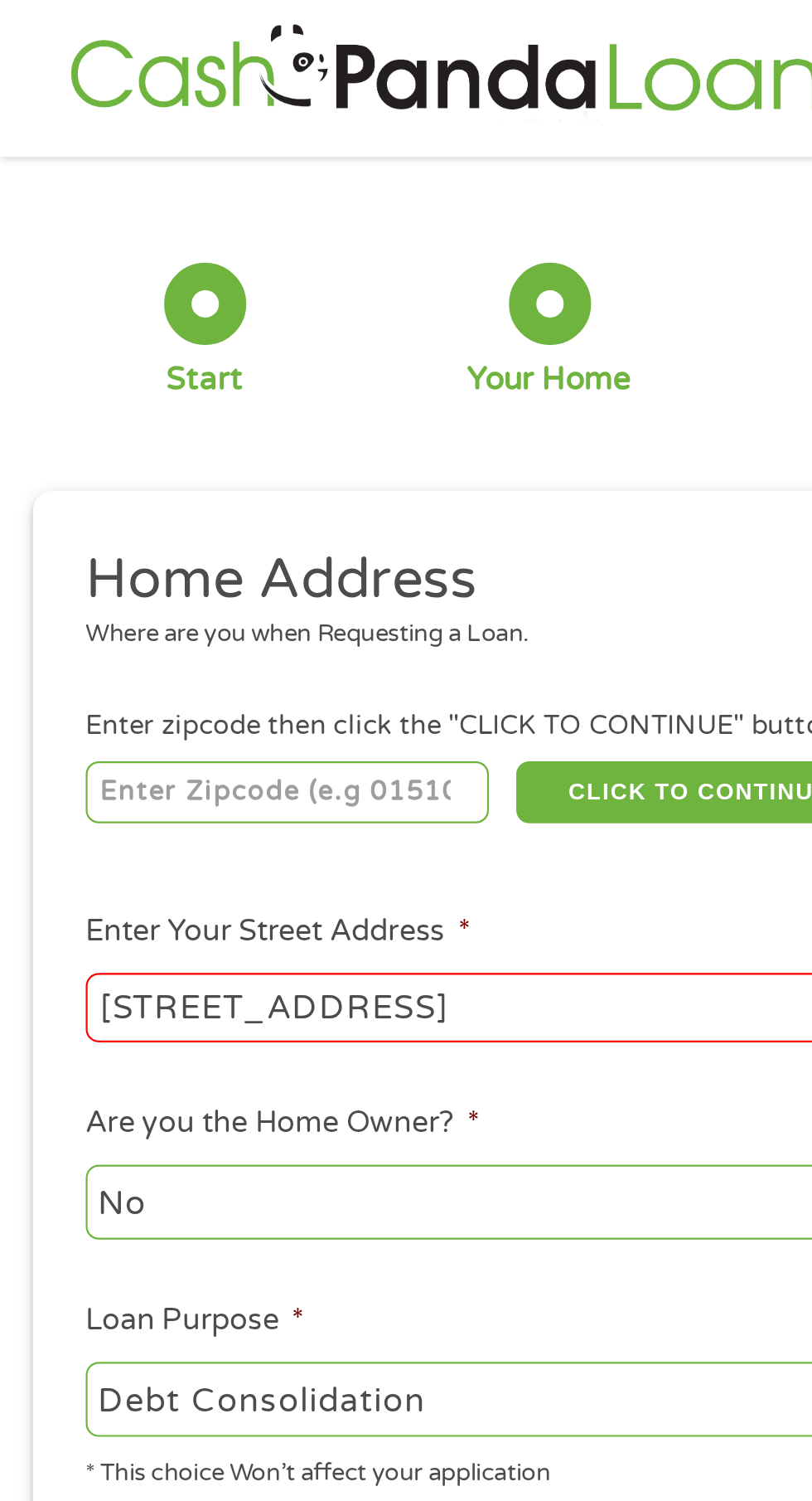
click at [72, 363] on input "number" at bounding box center [130, 359] width 184 height 28
type input "64080"
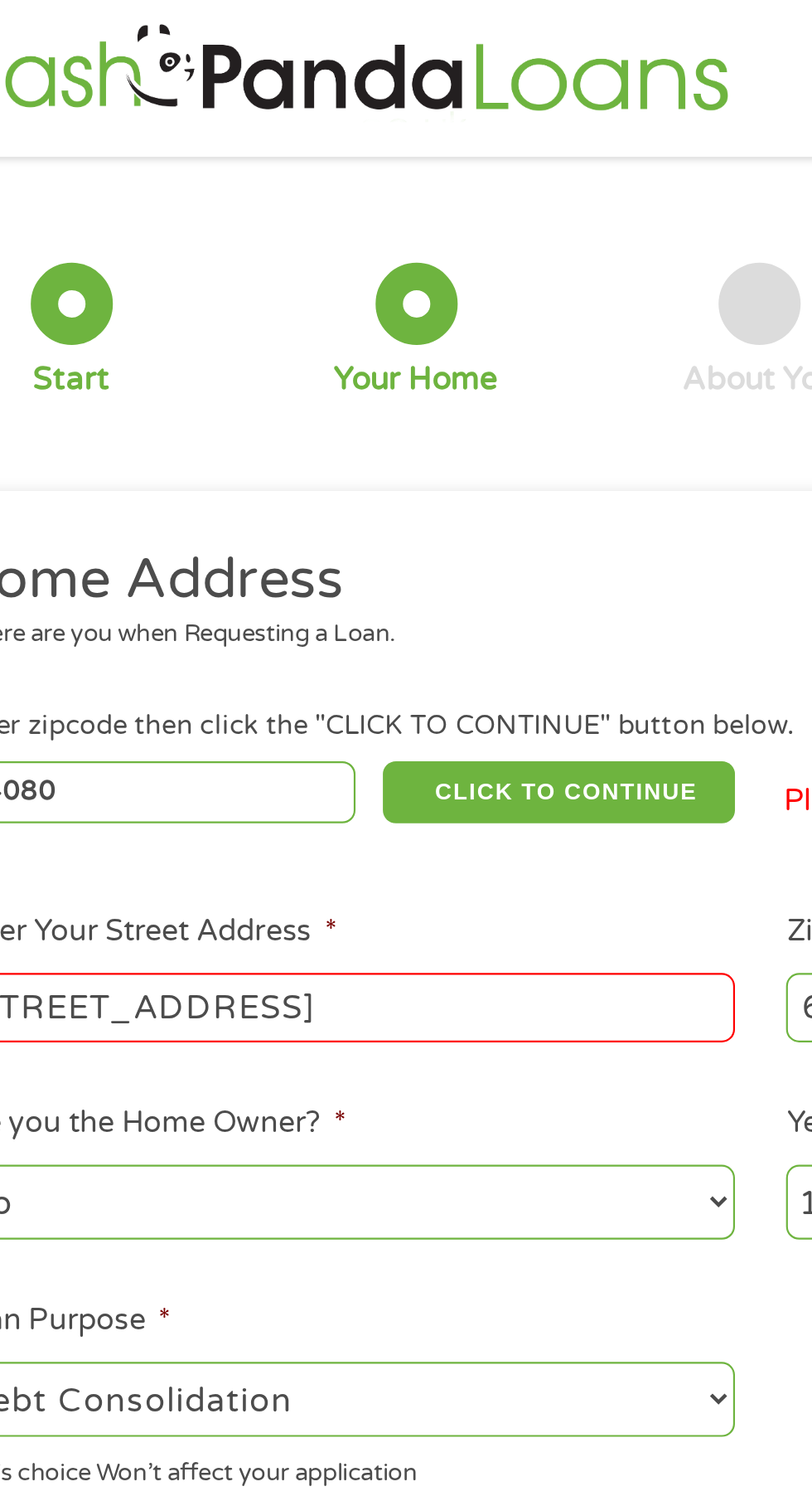
click at [131, 498] on ul "Home Address Where are you when Requesting a Loan. Enter zipcode then click the…" at bounding box center [406, 469] width 758 height 443
click at [253, 495] on ul "Home Address Where are you when Requesting a Loan. Enter zipcode then click the…" at bounding box center [406, 469] width 758 height 443
click at [303, 367] on button "CLICK TO CONTINUE" at bounding box center [315, 359] width 160 height 28
click at [282, 372] on button "CLICK TO CONTINUE" at bounding box center [315, 359] width 160 height 28
click at [290, 372] on button "CLICK TO CONTINUE" at bounding box center [315, 359] width 160 height 28
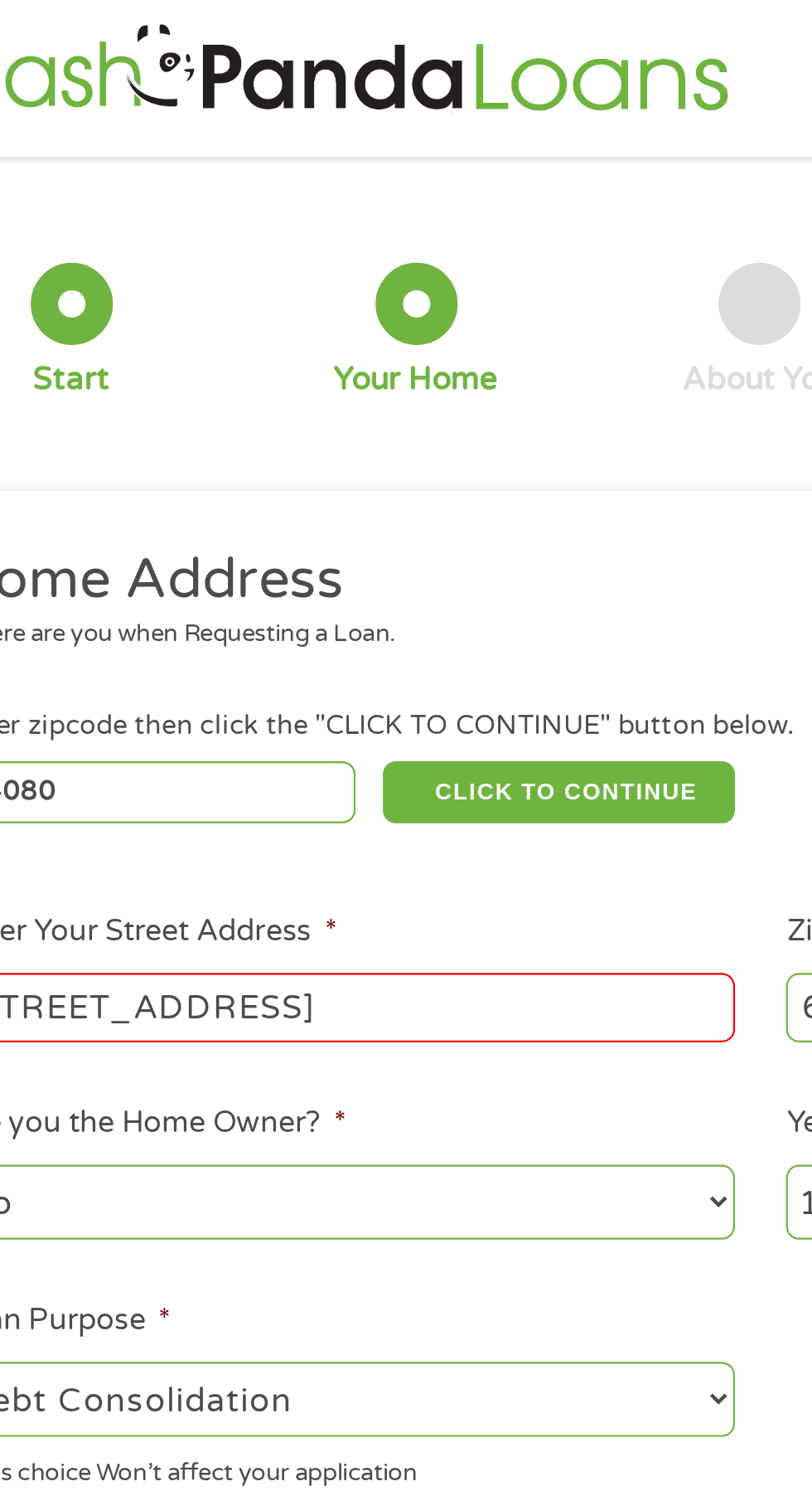
click at [228, 139] on div "Your Home" at bounding box center [249, 151] width 75 height 62
click at [236, 140] on div at bounding box center [250, 138] width 37 height 37
click at [89, 143] on div at bounding box center [93, 138] width 37 height 37
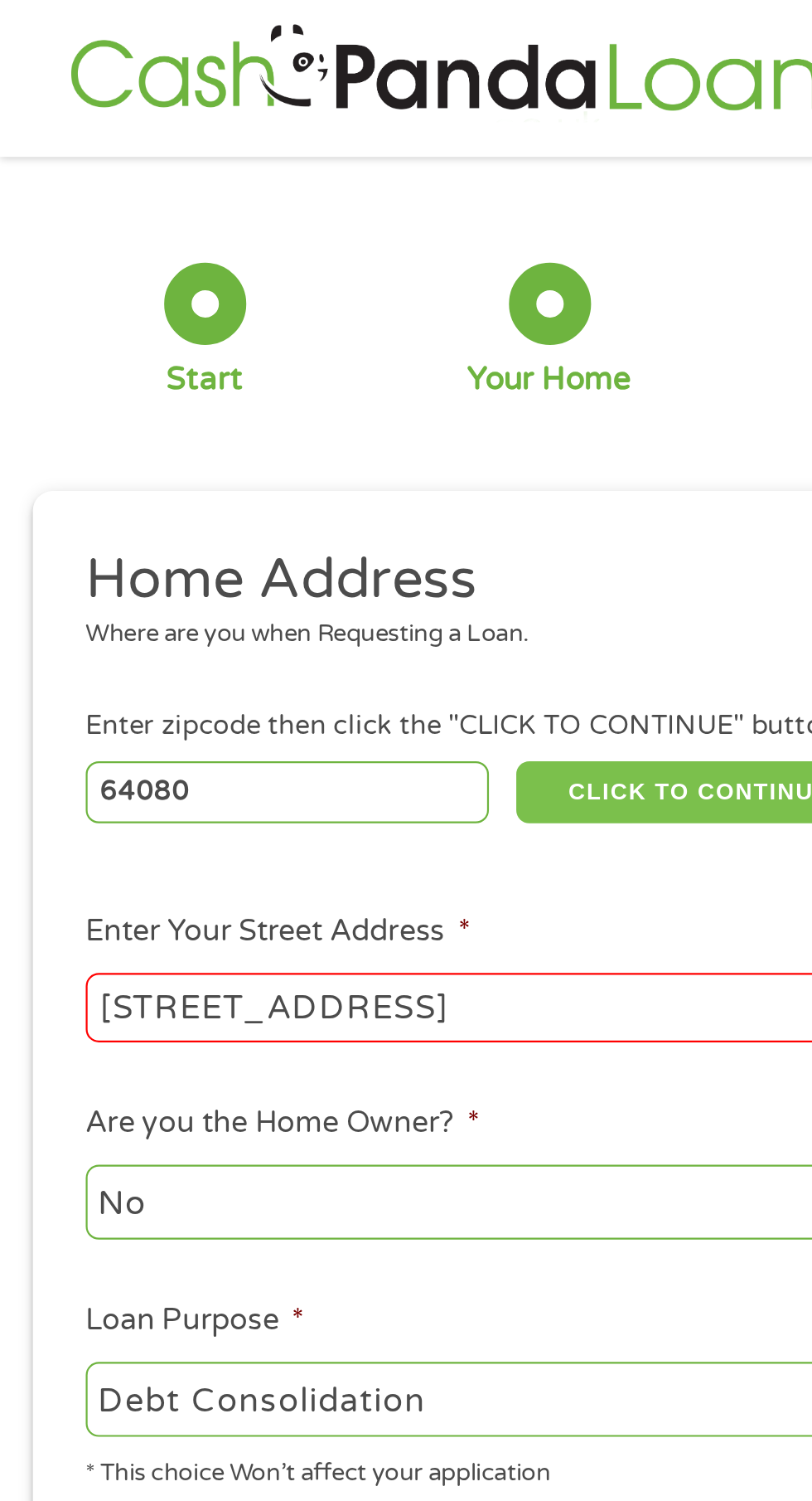
click at [303, 368] on button "CLICK TO CONTINUE" at bounding box center [315, 359] width 160 height 28
click at [294, 373] on button "CLICK TO CONTINUE" at bounding box center [315, 359] width 160 height 28
click at [295, 359] on button "CLICK TO CONTINUE" at bounding box center [315, 359] width 160 height 28
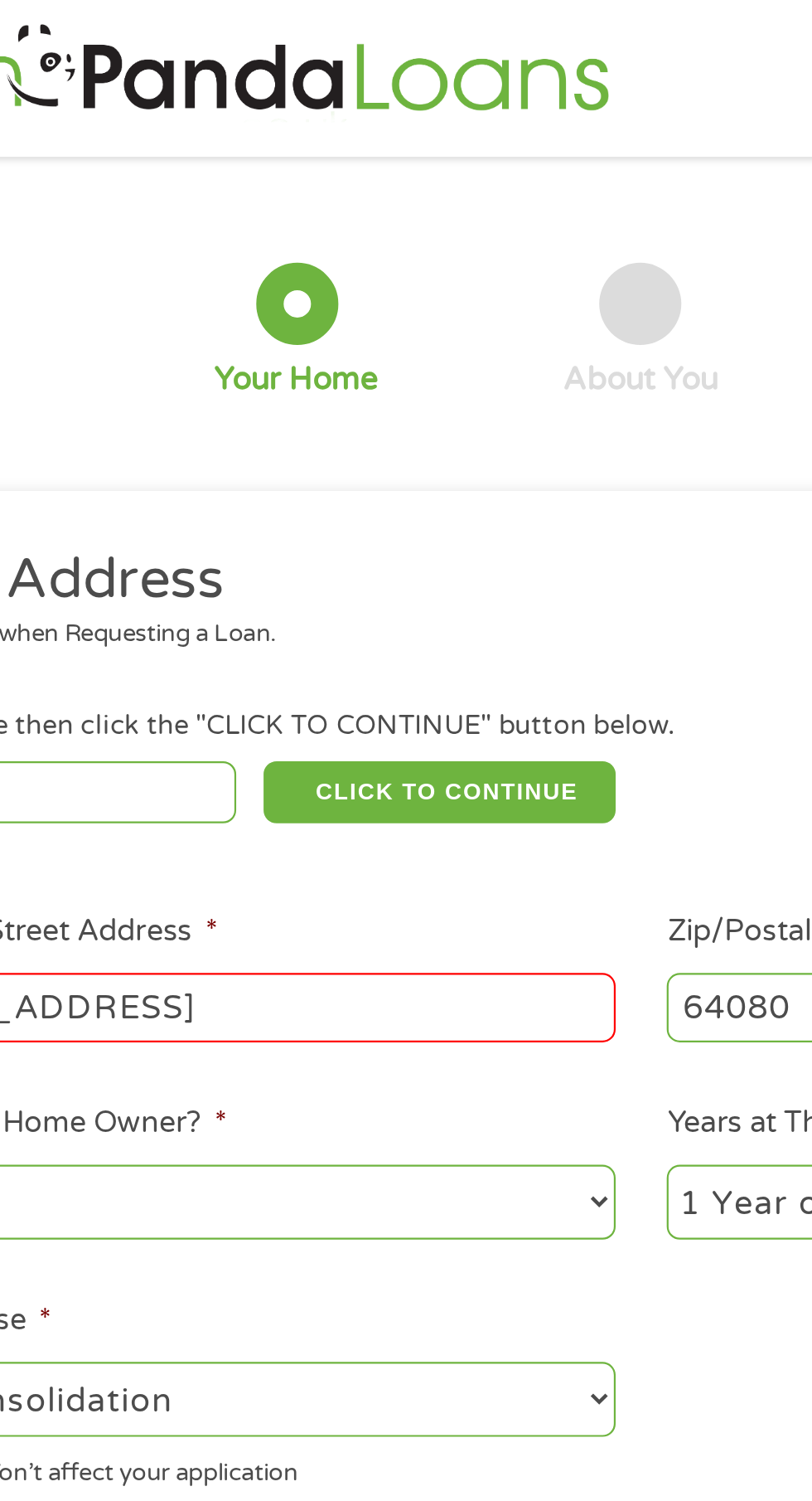
click at [140, 462] on input "[STREET_ADDRESS]" at bounding box center [216, 457] width 356 height 31
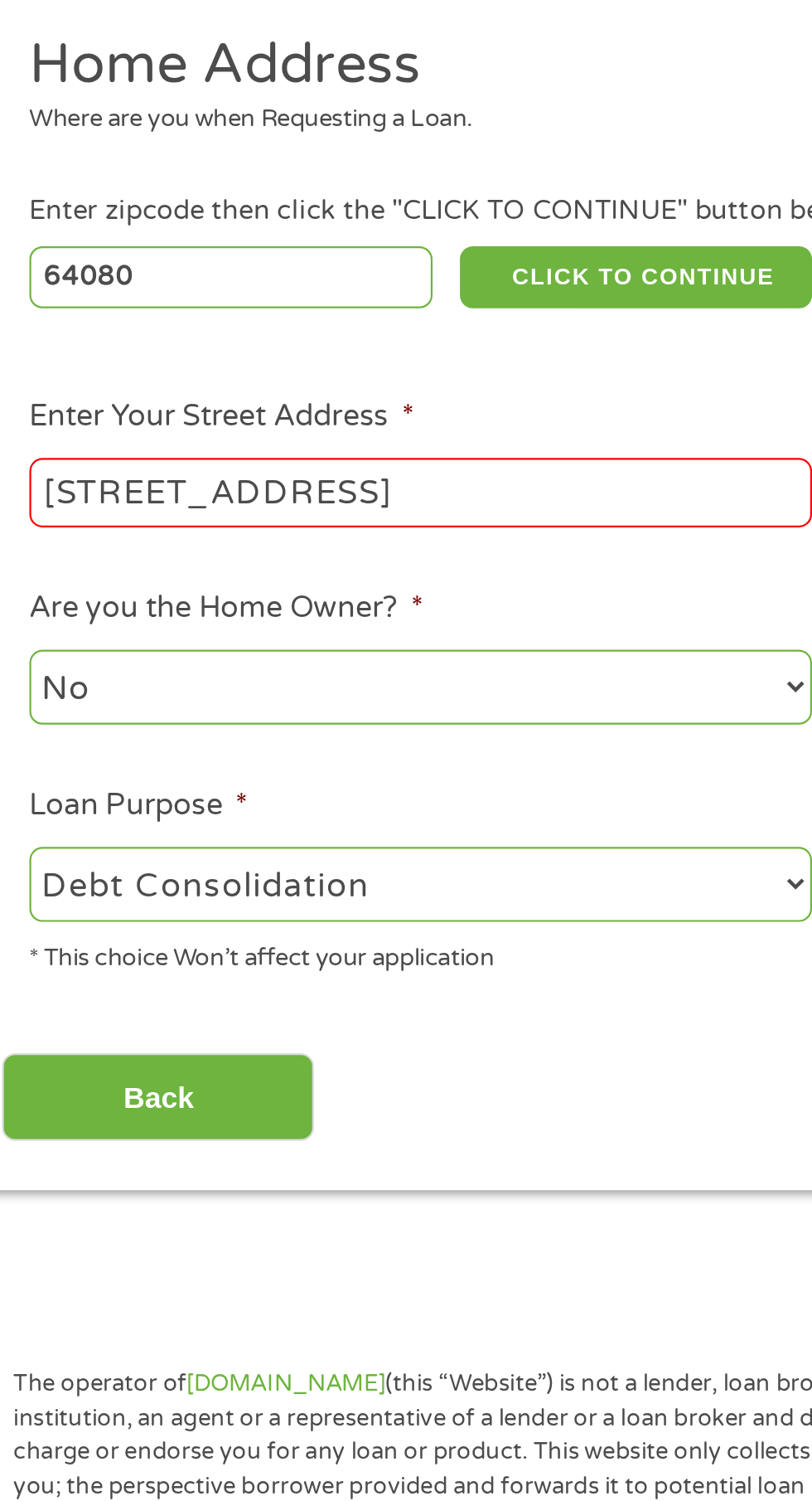
type input "[STREET_ADDRESS]"
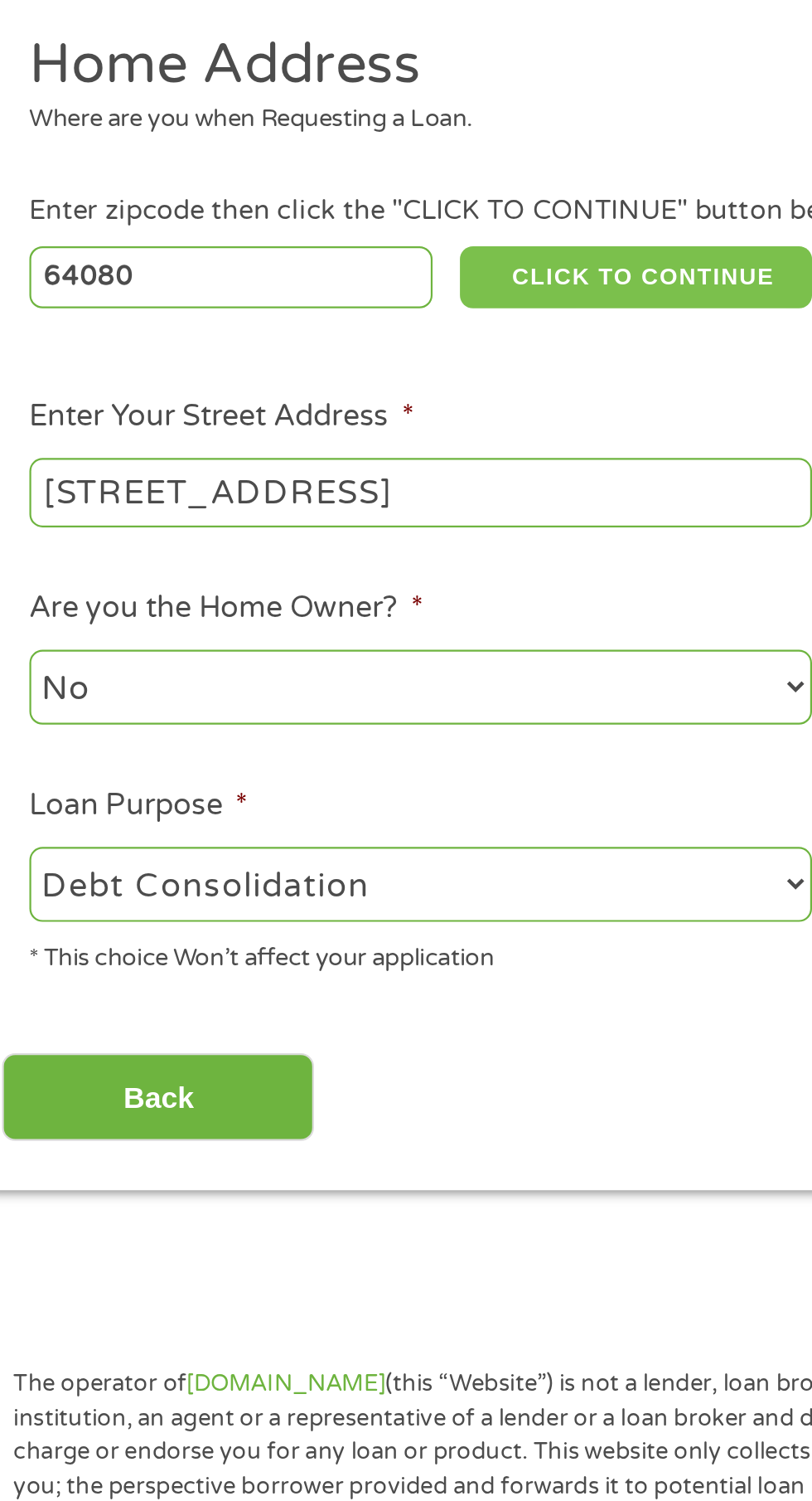
click at [312, 351] on button "CLICK TO CONTINUE" at bounding box center [315, 359] width 160 height 28
click at [307, 361] on button "CLICK TO CONTINUE" at bounding box center [315, 359] width 160 height 28
click at [321, 349] on button "CLICK TO CONTINUE" at bounding box center [315, 359] width 160 height 28
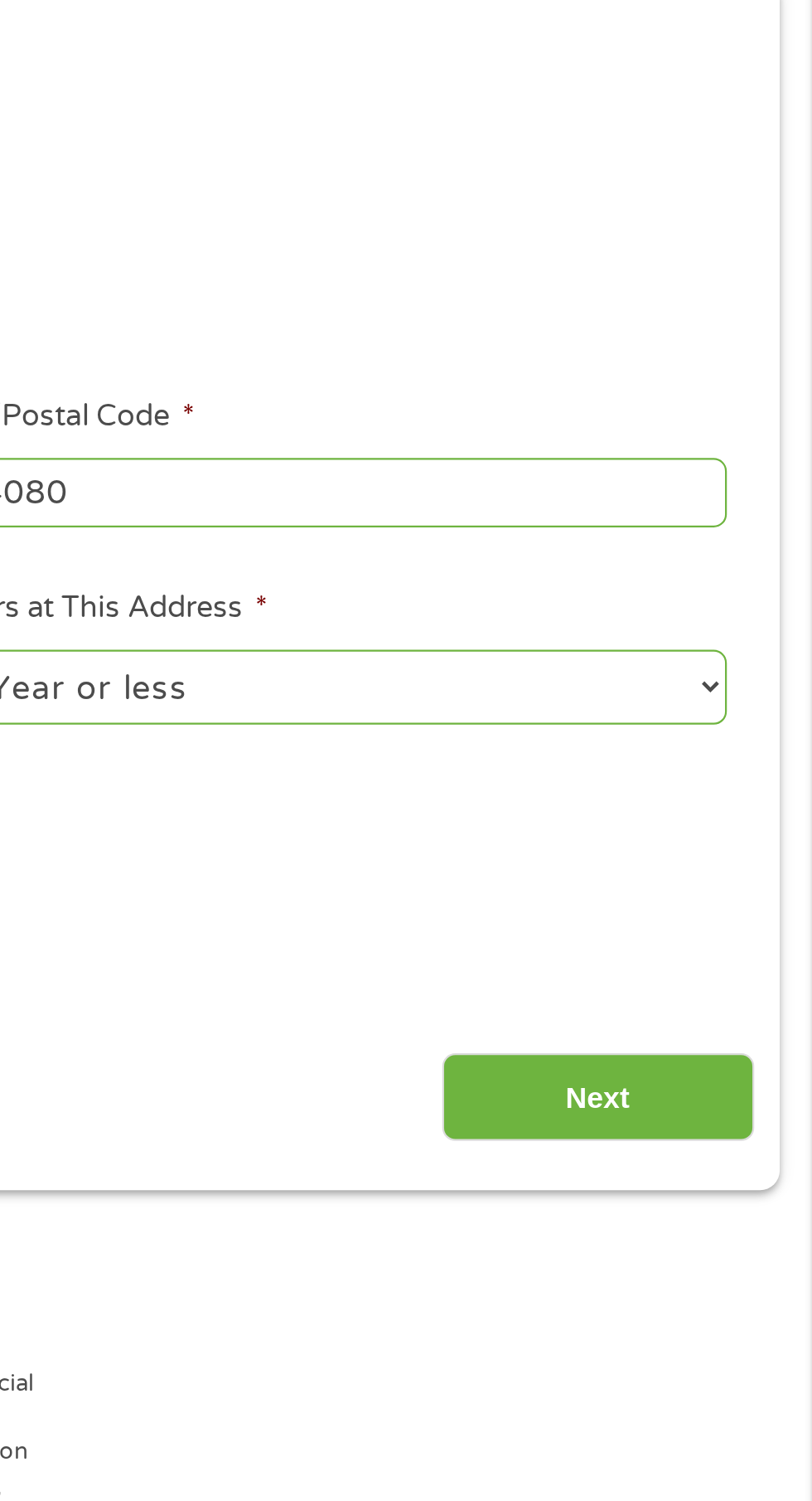
click at [710, 748] on input "Next" at bounding box center [714, 732] width 141 height 40
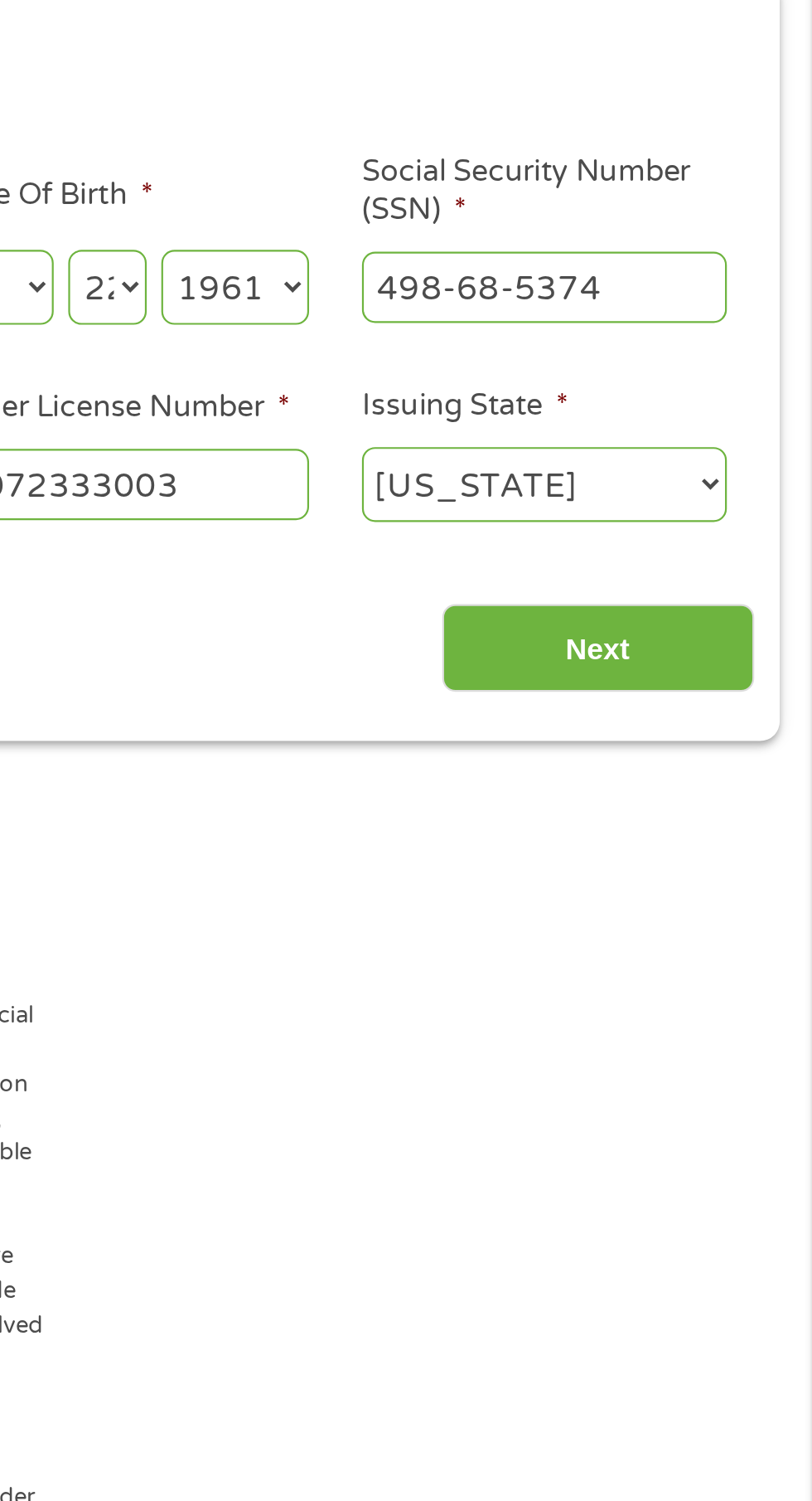
click at [714, 527] on input "Next" at bounding box center [714, 529] width 141 height 40
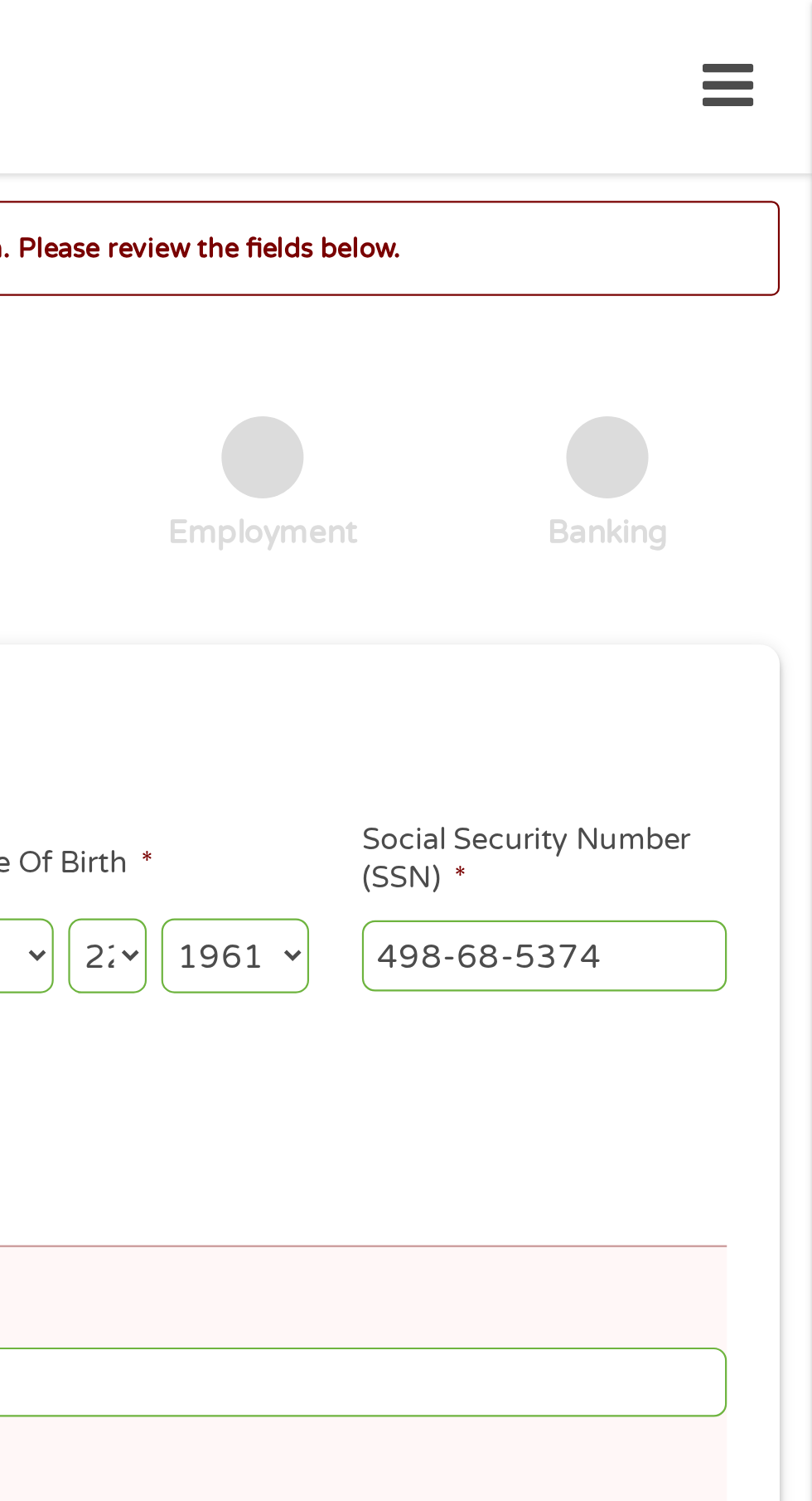
scroll to position [0, 0]
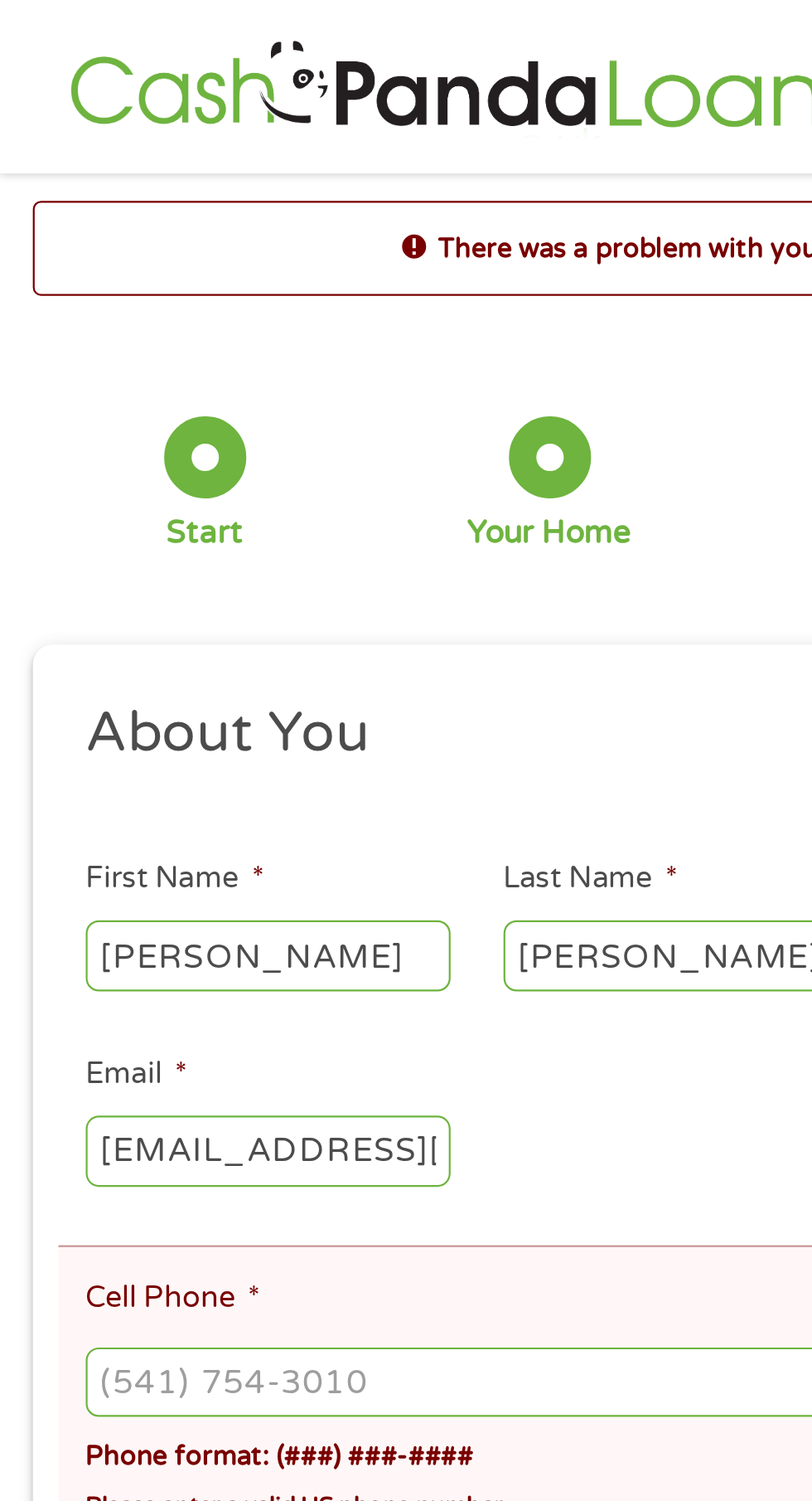
click at [55, 636] on input "Cell Phone *" at bounding box center [406, 627] width 735 height 31
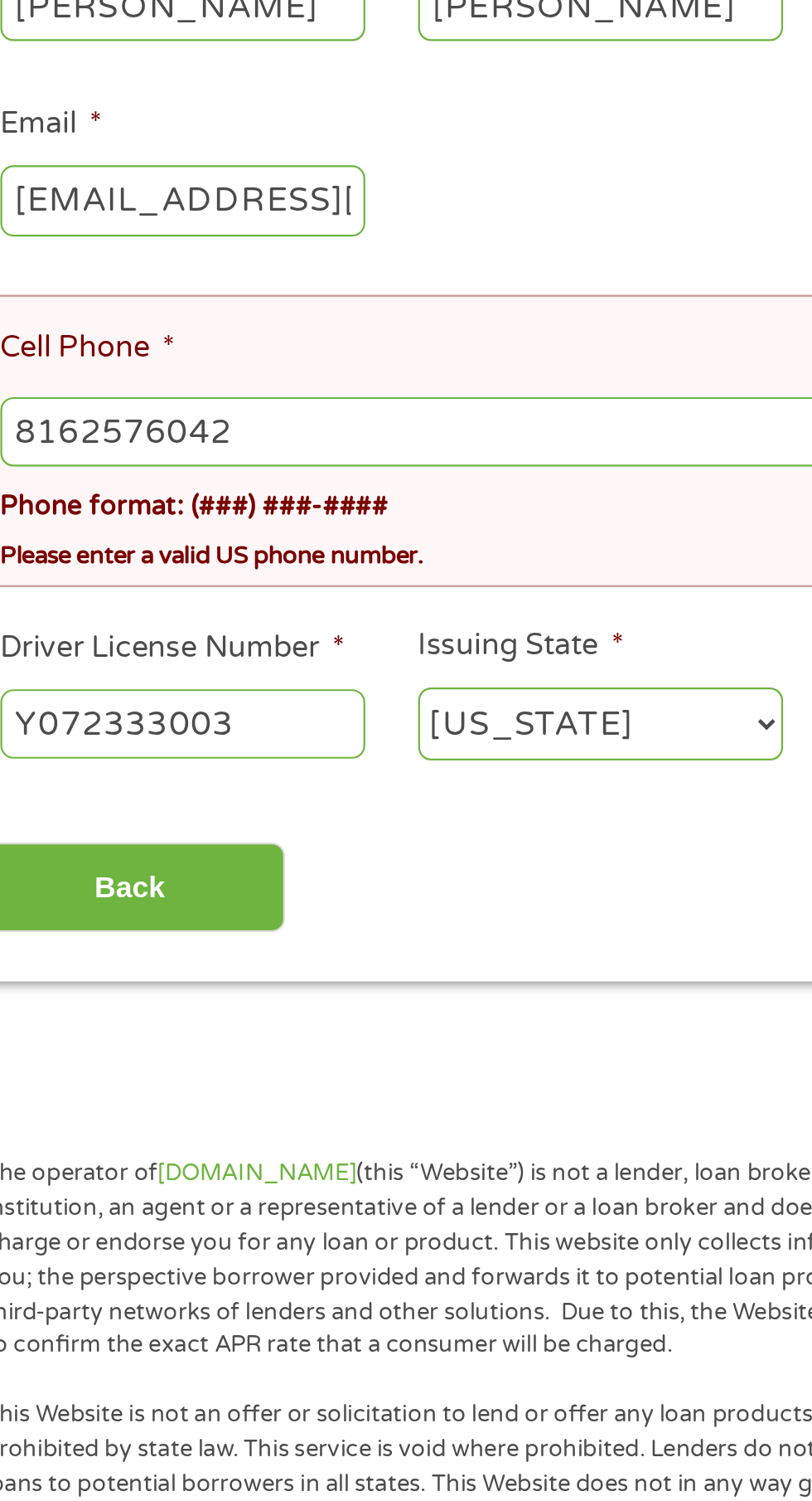
type input "[PHONE_NUMBER]"
click at [102, 835] on input "Back" at bounding box center [98, 834] width 141 height 40
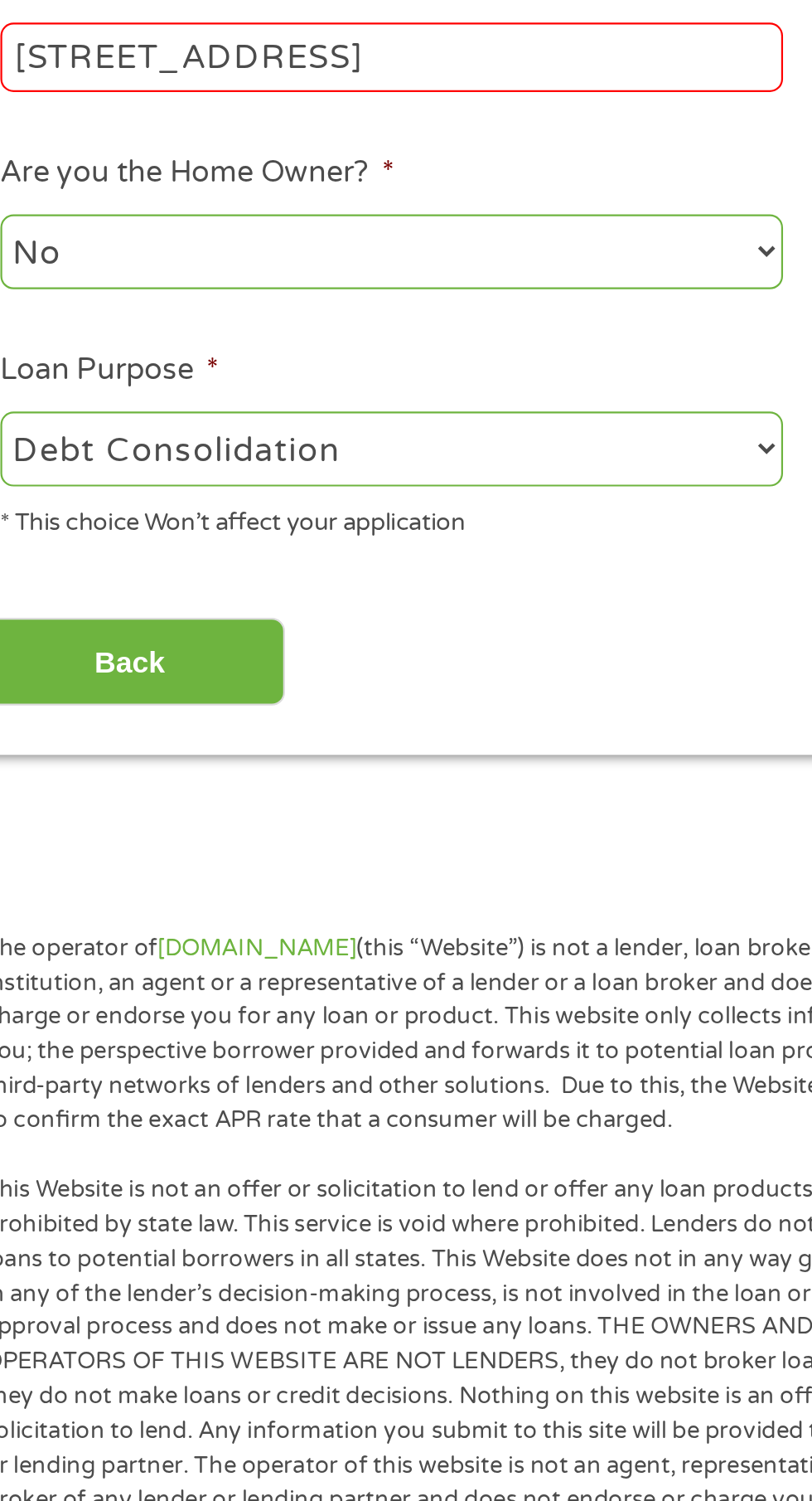
scroll to position [7, 7]
click at [98, 750] on input "Back" at bounding box center [98, 732] width 141 height 40
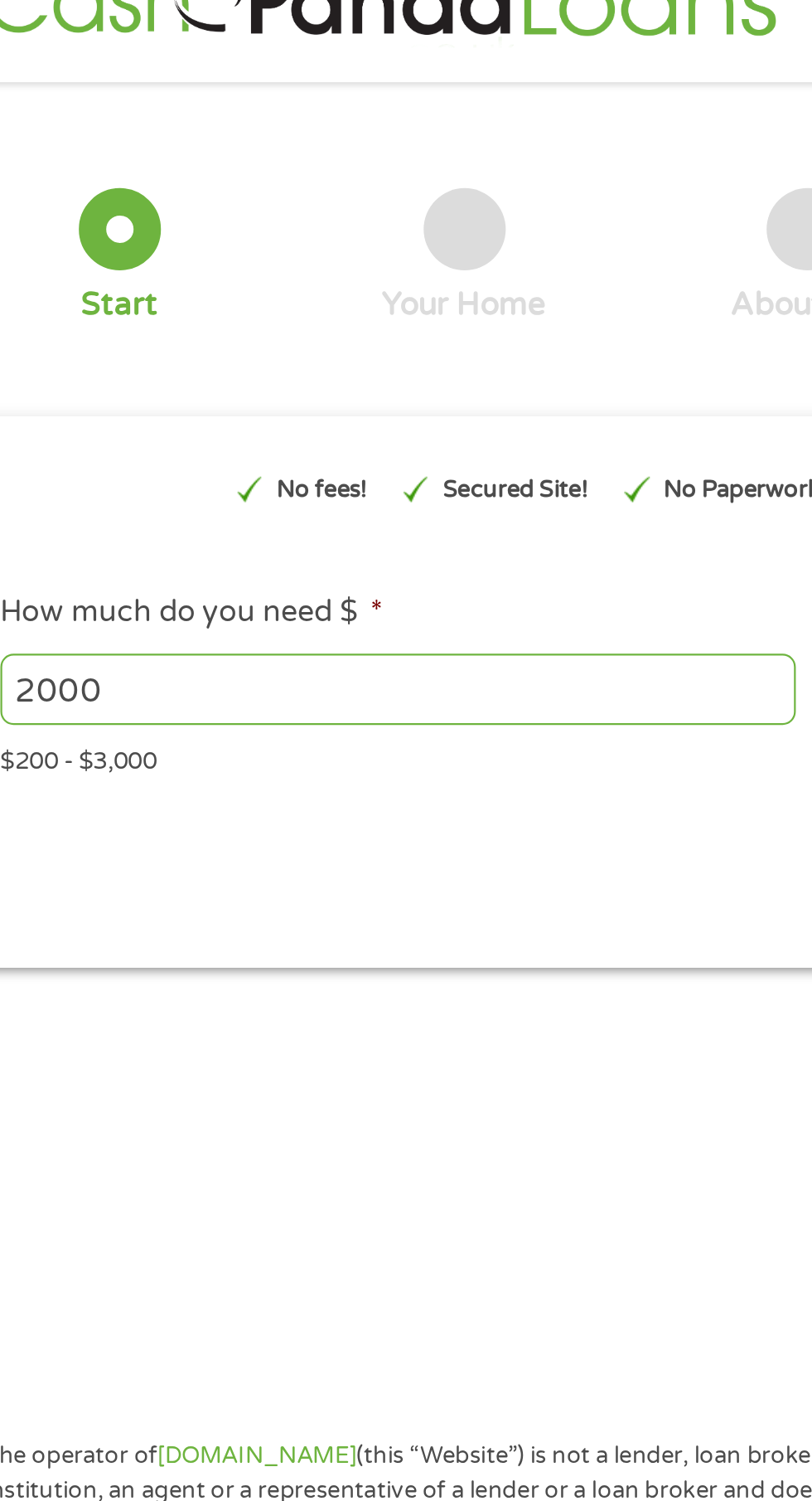
scroll to position [0, 0]
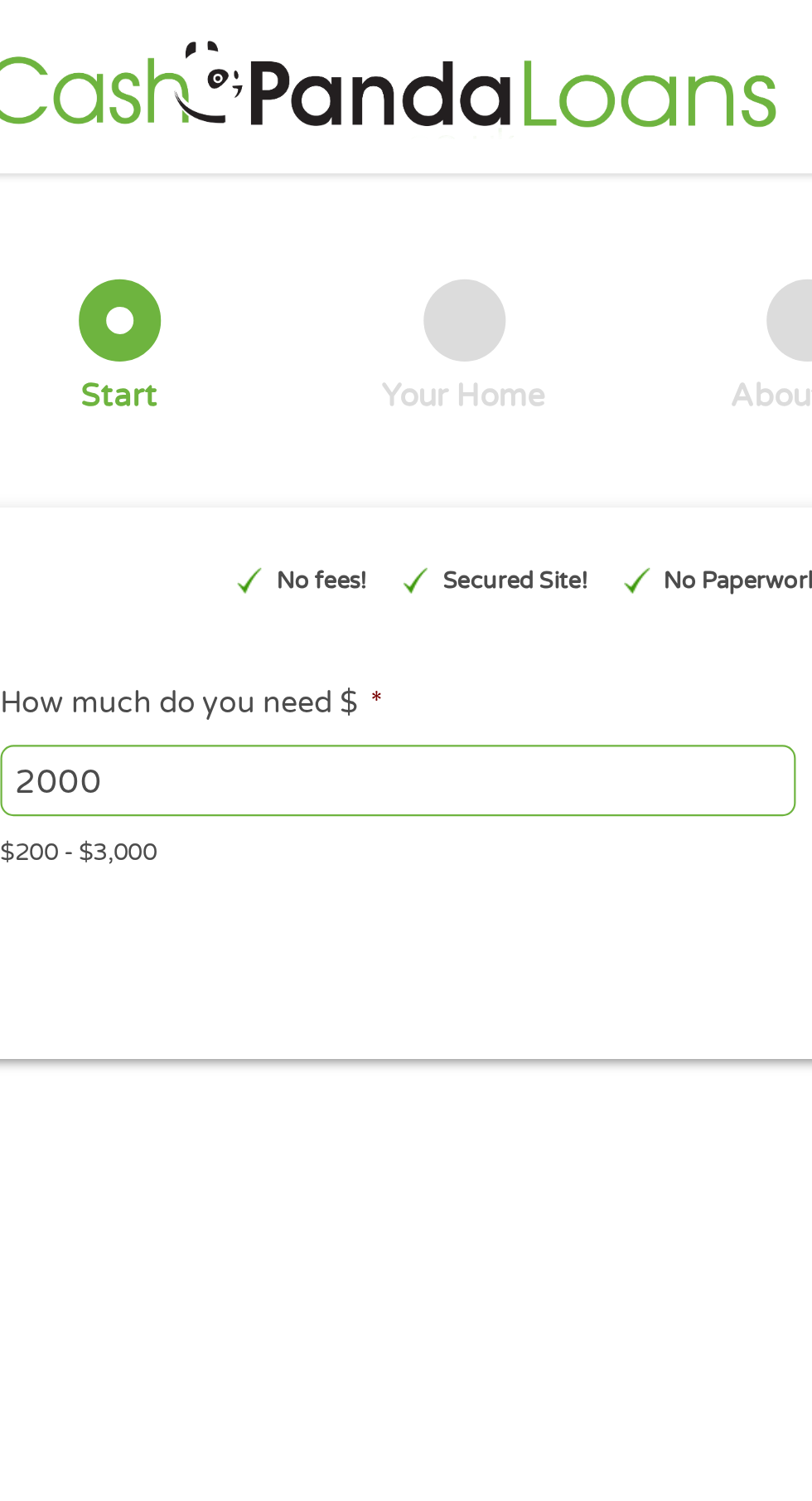
click at [94, 144] on div at bounding box center [93, 146] width 37 height 37
click at [91, 160] on div at bounding box center [93, 146] width 37 height 37
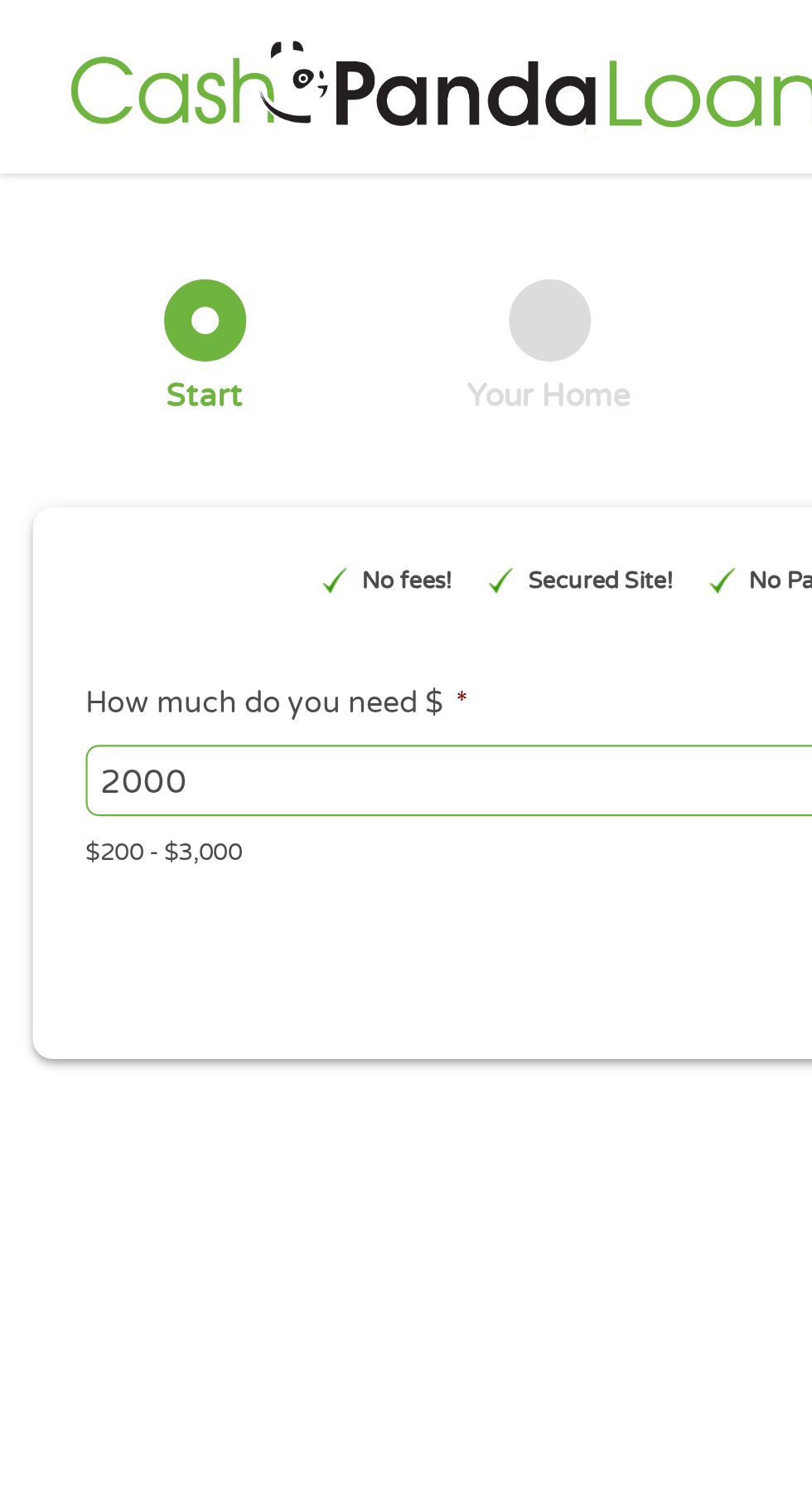
click at [83, 448] on div "Next" at bounding box center [406, 433] width 758 height 52
click at [142, 354] on input "2000" at bounding box center [219, 354] width 361 height 31
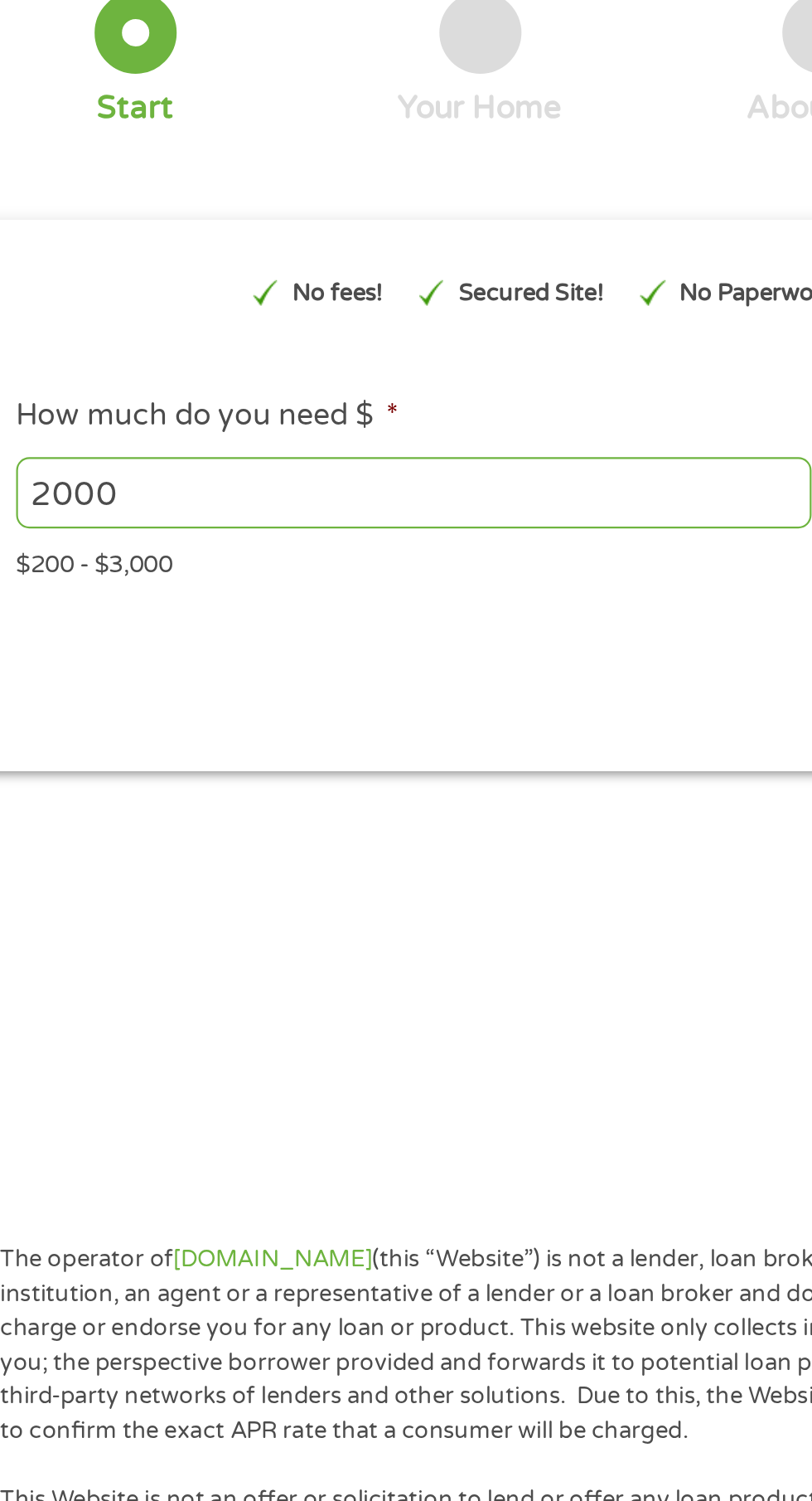
click at [95, 182] on div "Start" at bounding box center [93, 180] width 34 height 19
click at [78, 178] on div "Start" at bounding box center [93, 180] width 34 height 19
click at [85, 173] on div "Start" at bounding box center [93, 180] width 34 height 19
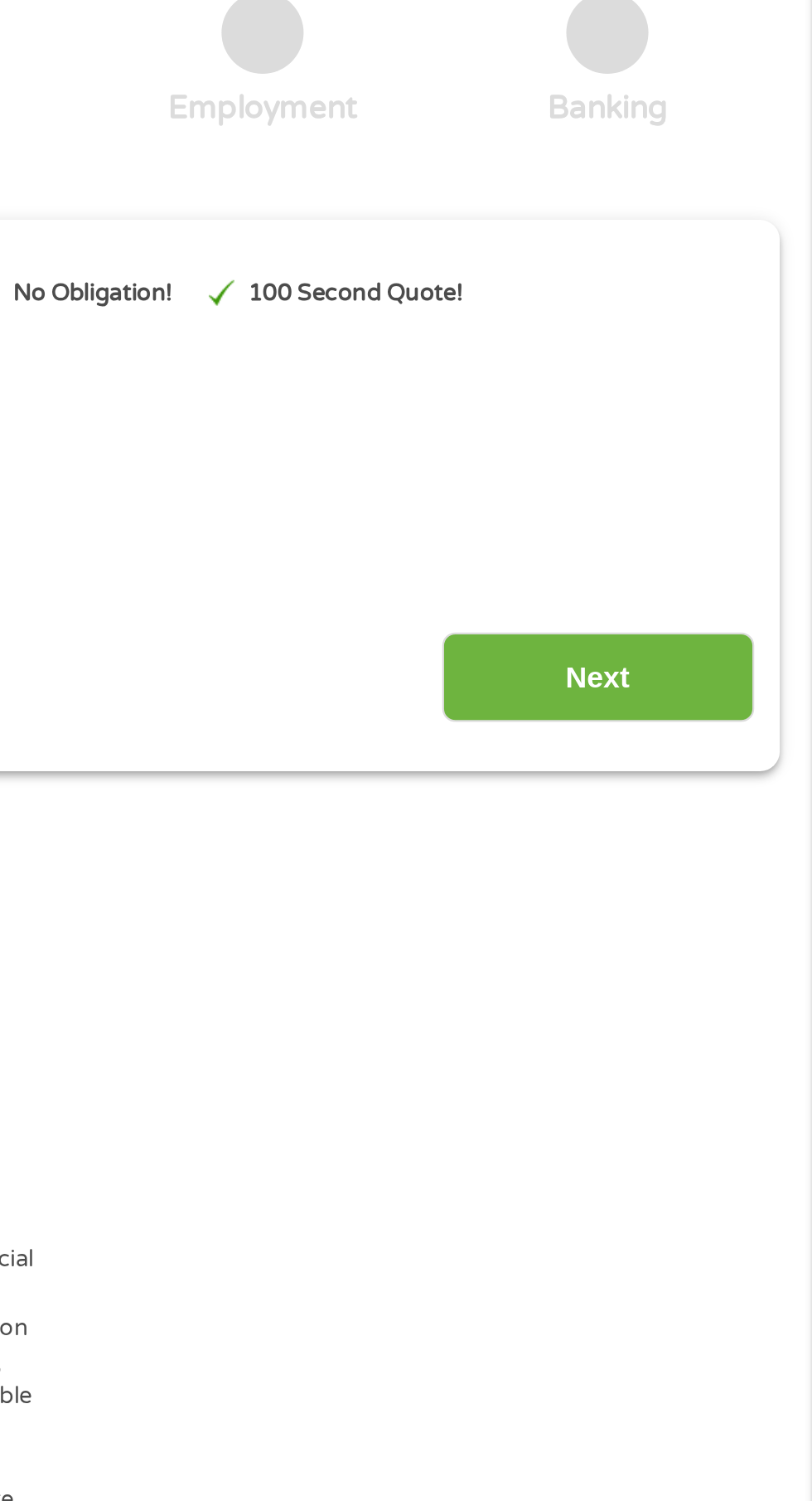
click at [716, 451] on input "Next" at bounding box center [714, 438] width 141 height 40
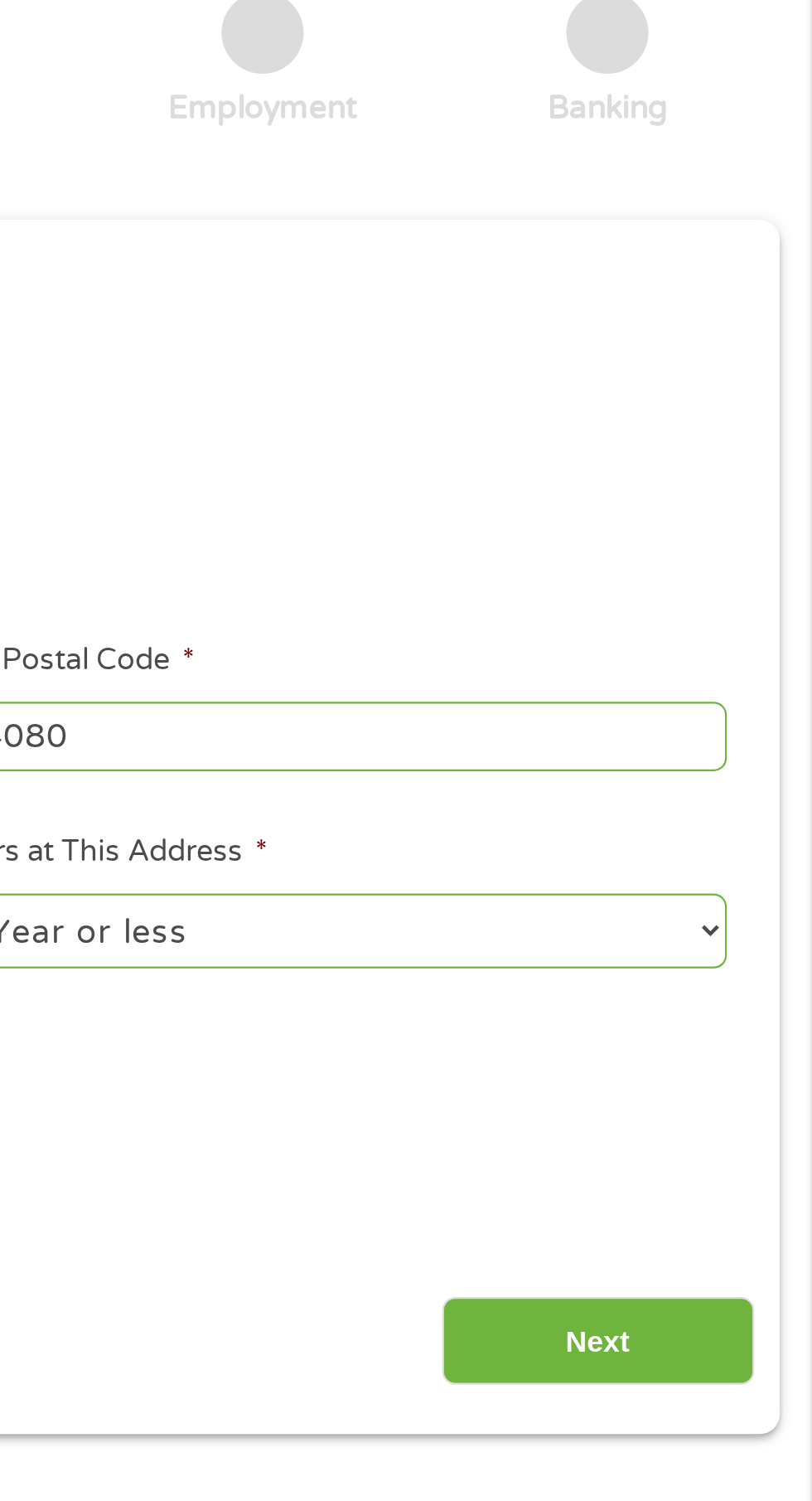
scroll to position [8, 0]
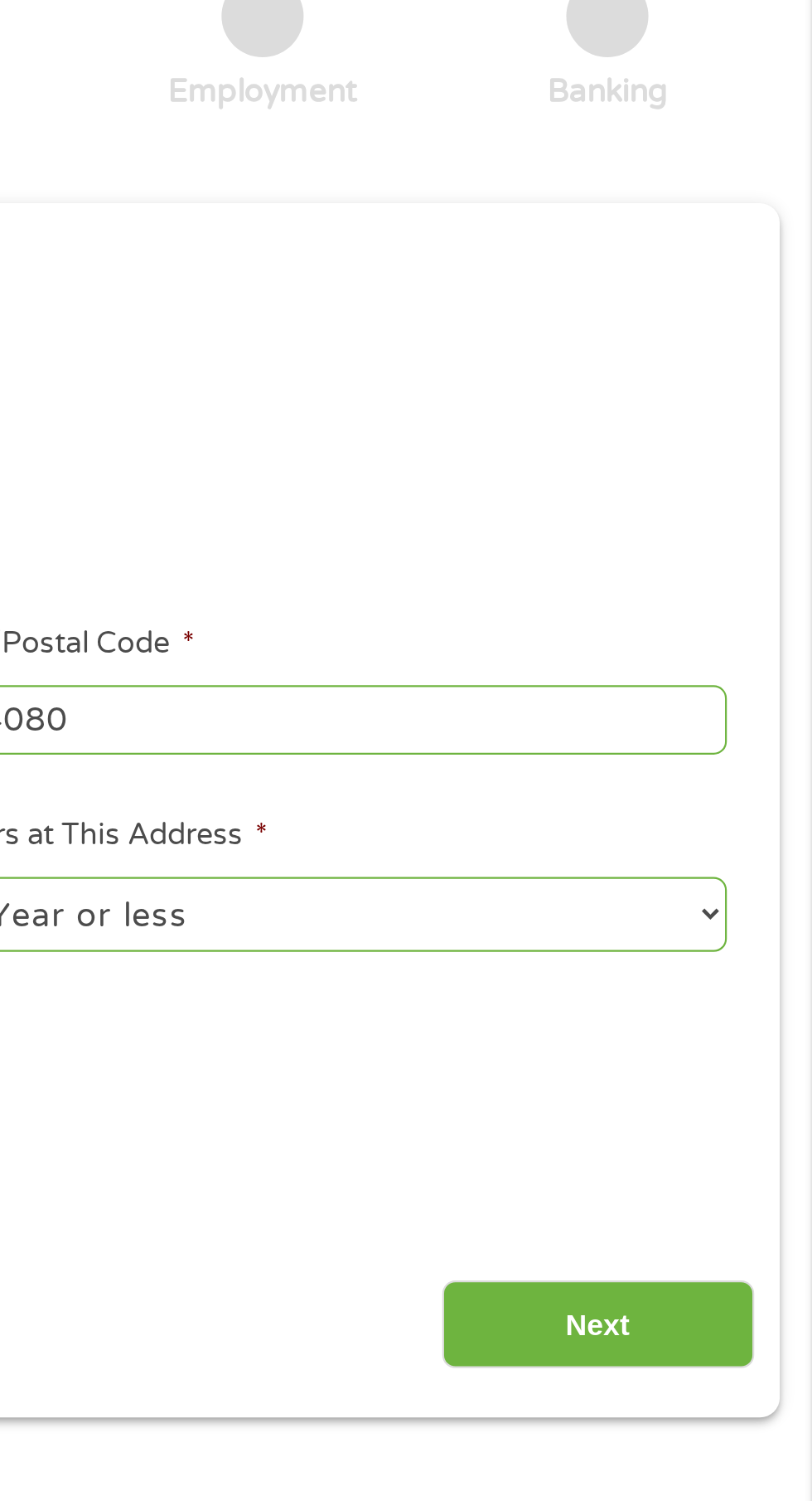
click at [732, 431] on li "Zip/Postal Code * 64080" at bounding box center [596, 445] width 379 height 64
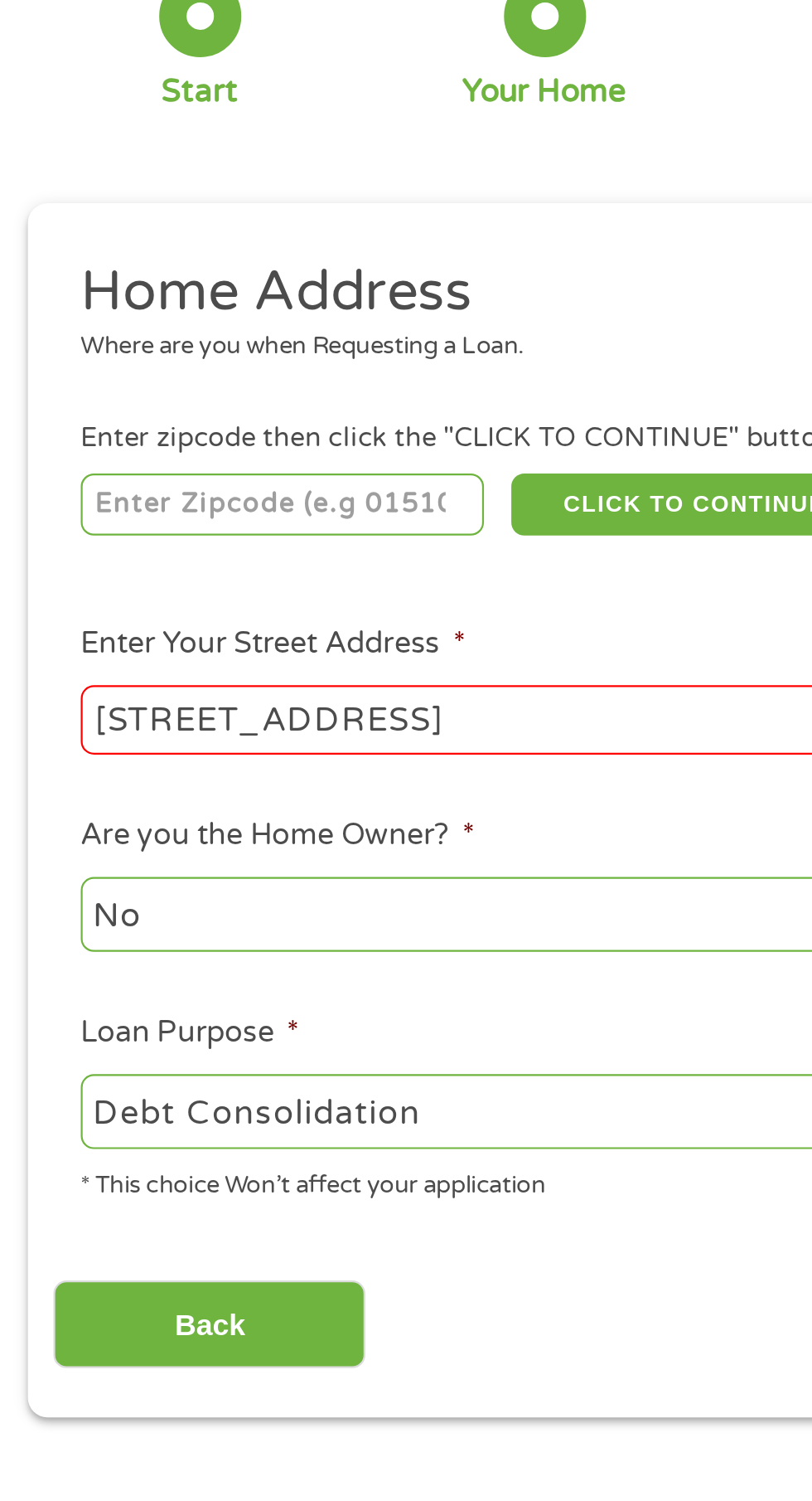
click at [131, 457] on input "[STREET_ADDRESS]" at bounding box center [216, 457] width 356 height 31
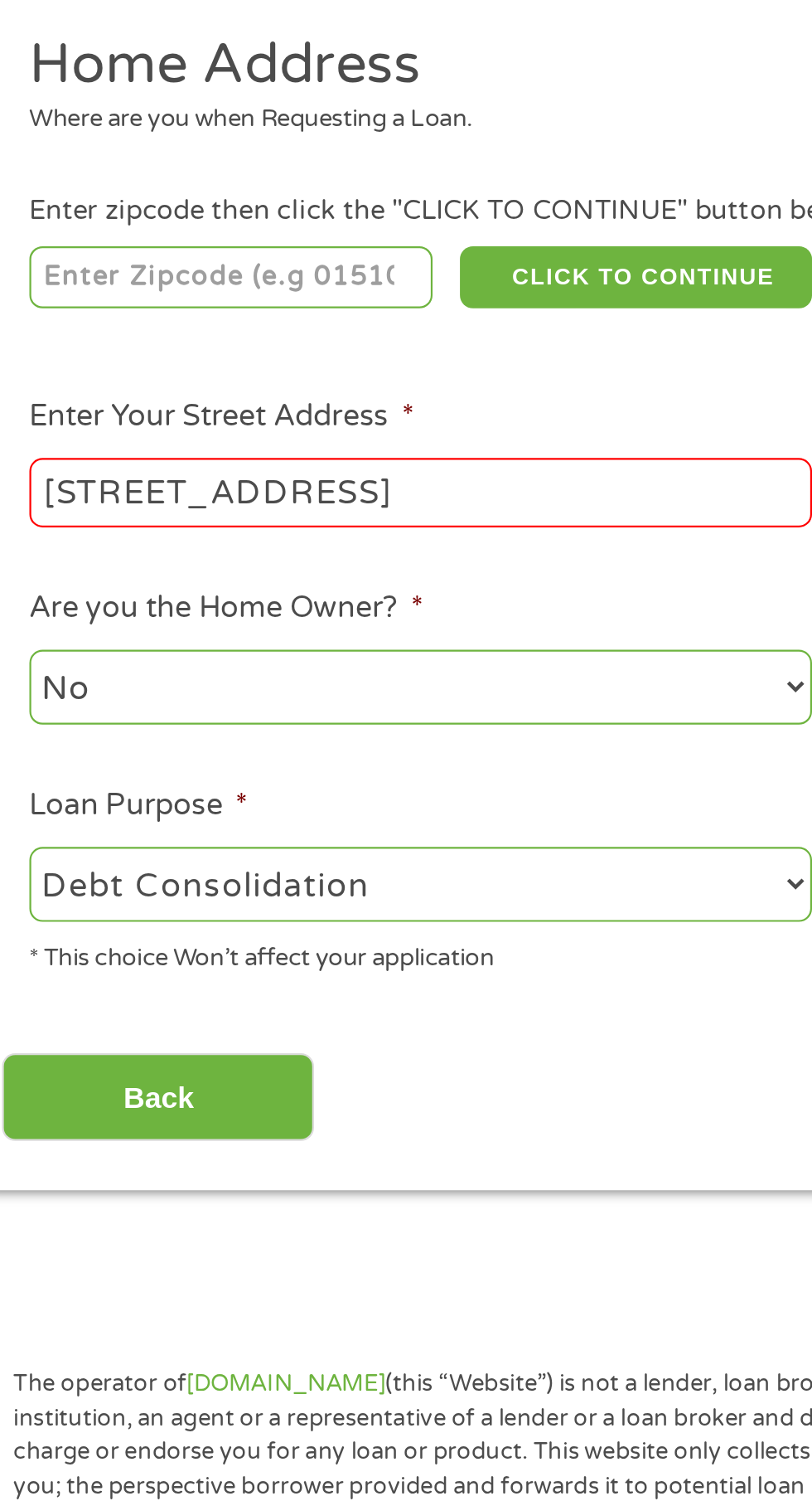
click at [76, 362] on input "number" at bounding box center [130, 359] width 184 height 28
type input "64080"
click at [80, 748] on input "Back" at bounding box center [98, 732] width 141 height 40
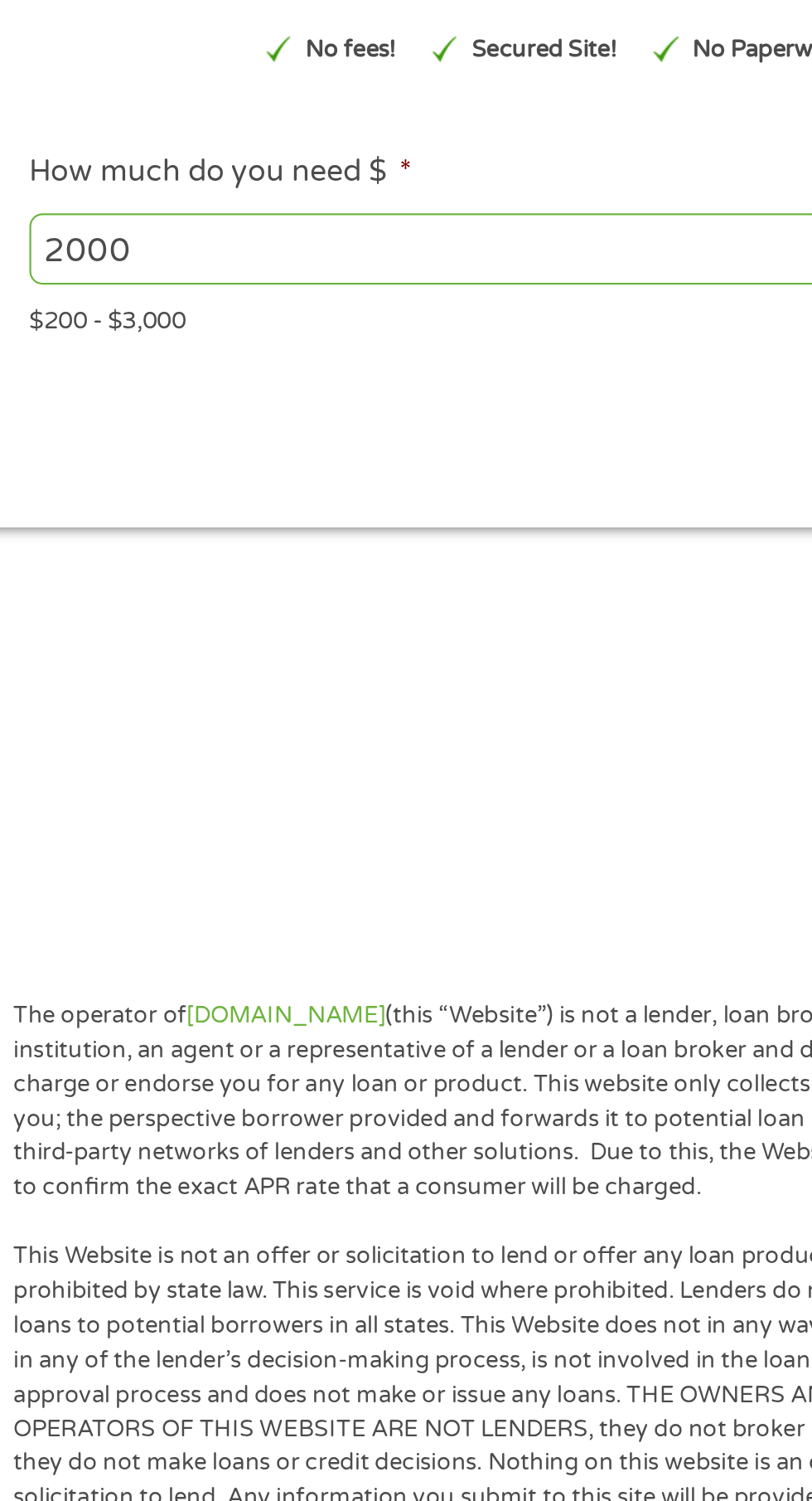
scroll to position [7, 7]
click at [55, 345] on input "2000" at bounding box center [219, 346] width 361 height 31
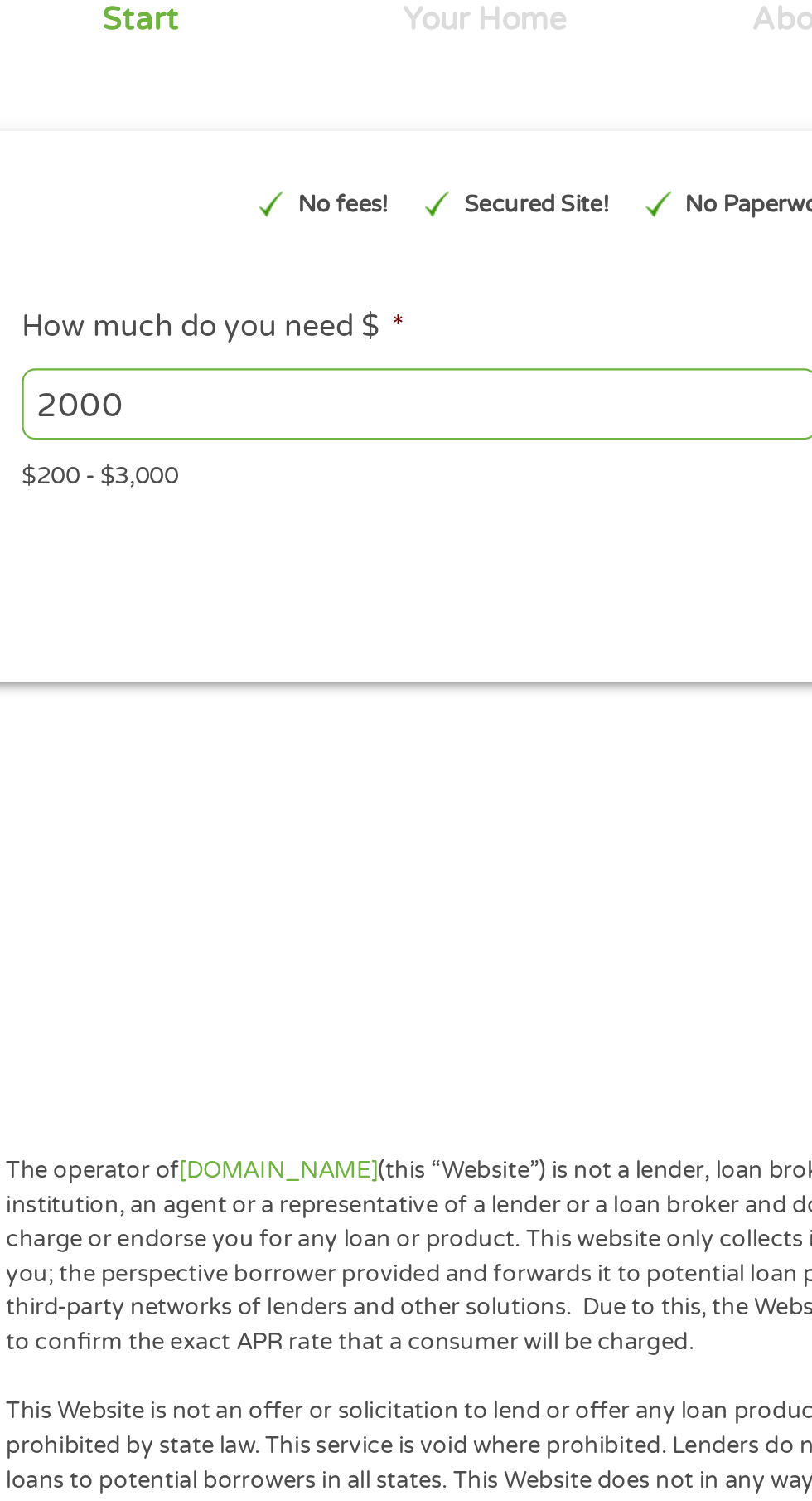
scroll to position [8, 0]
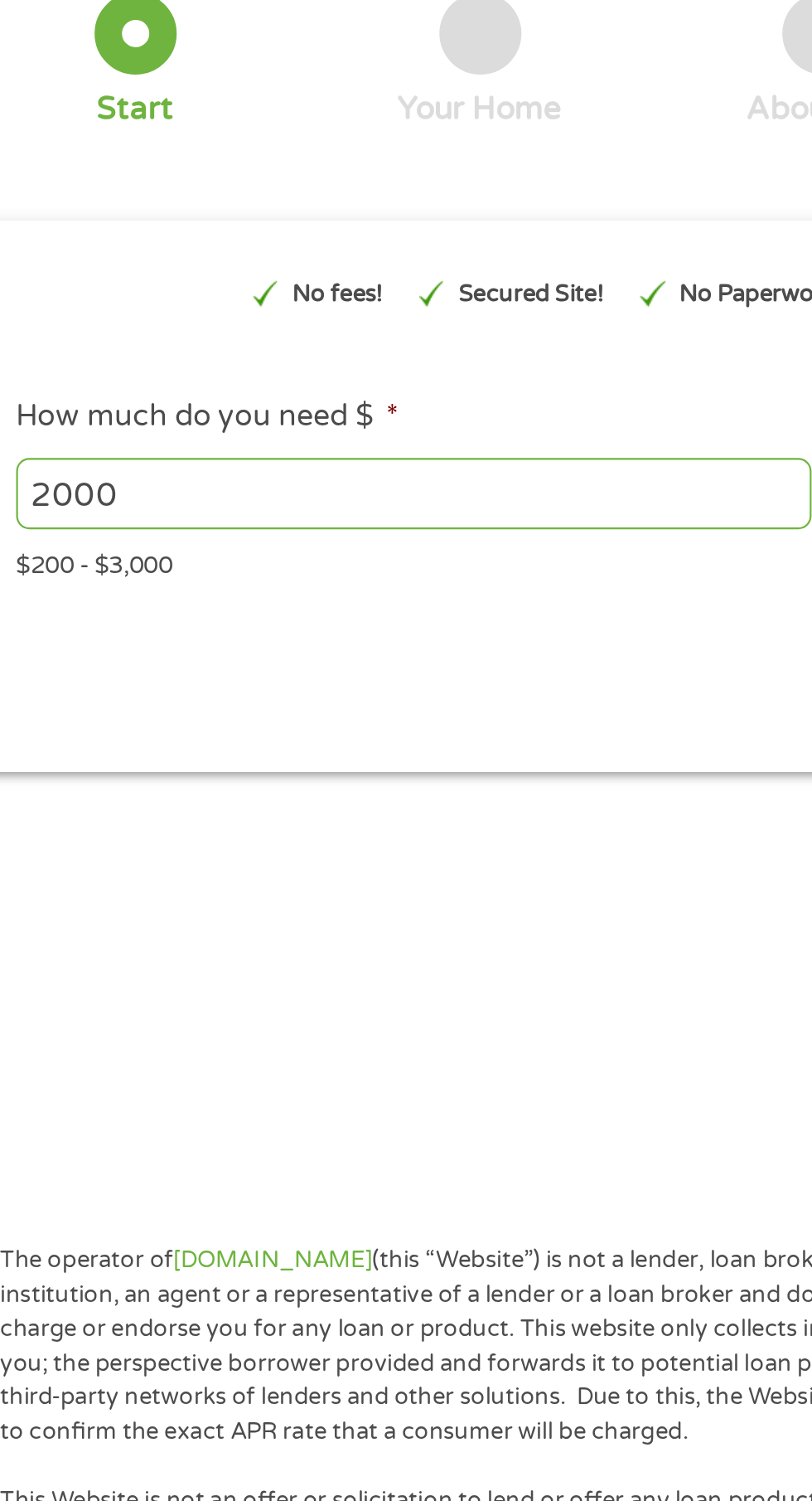
click at [141, 343] on input "2000" at bounding box center [219, 346] width 361 height 31
click at [140, 343] on input "2000" at bounding box center [219, 346] width 361 height 31
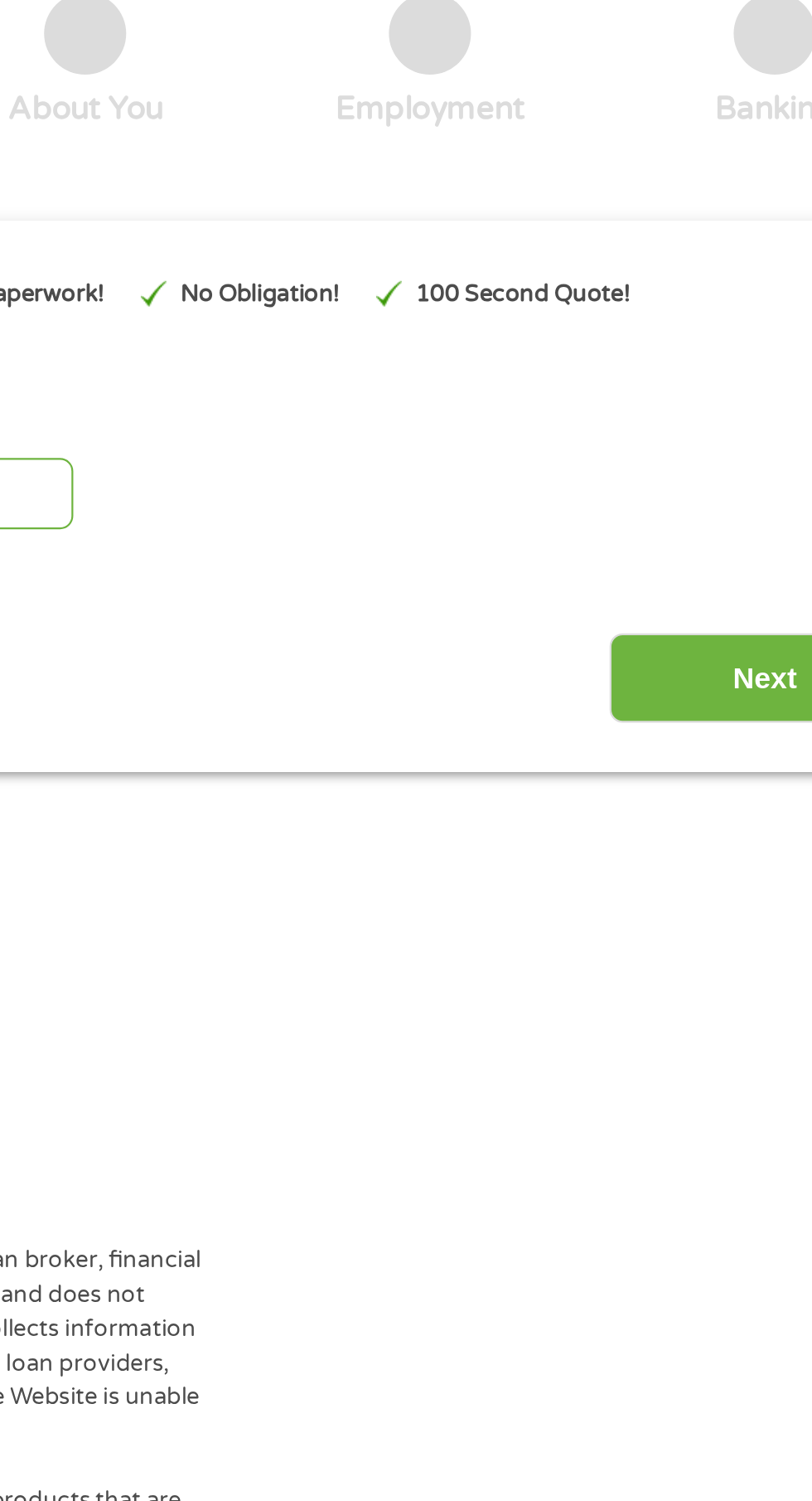
click at [678, 440] on input "Next" at bounding box center [714, 431] width 141 height 40
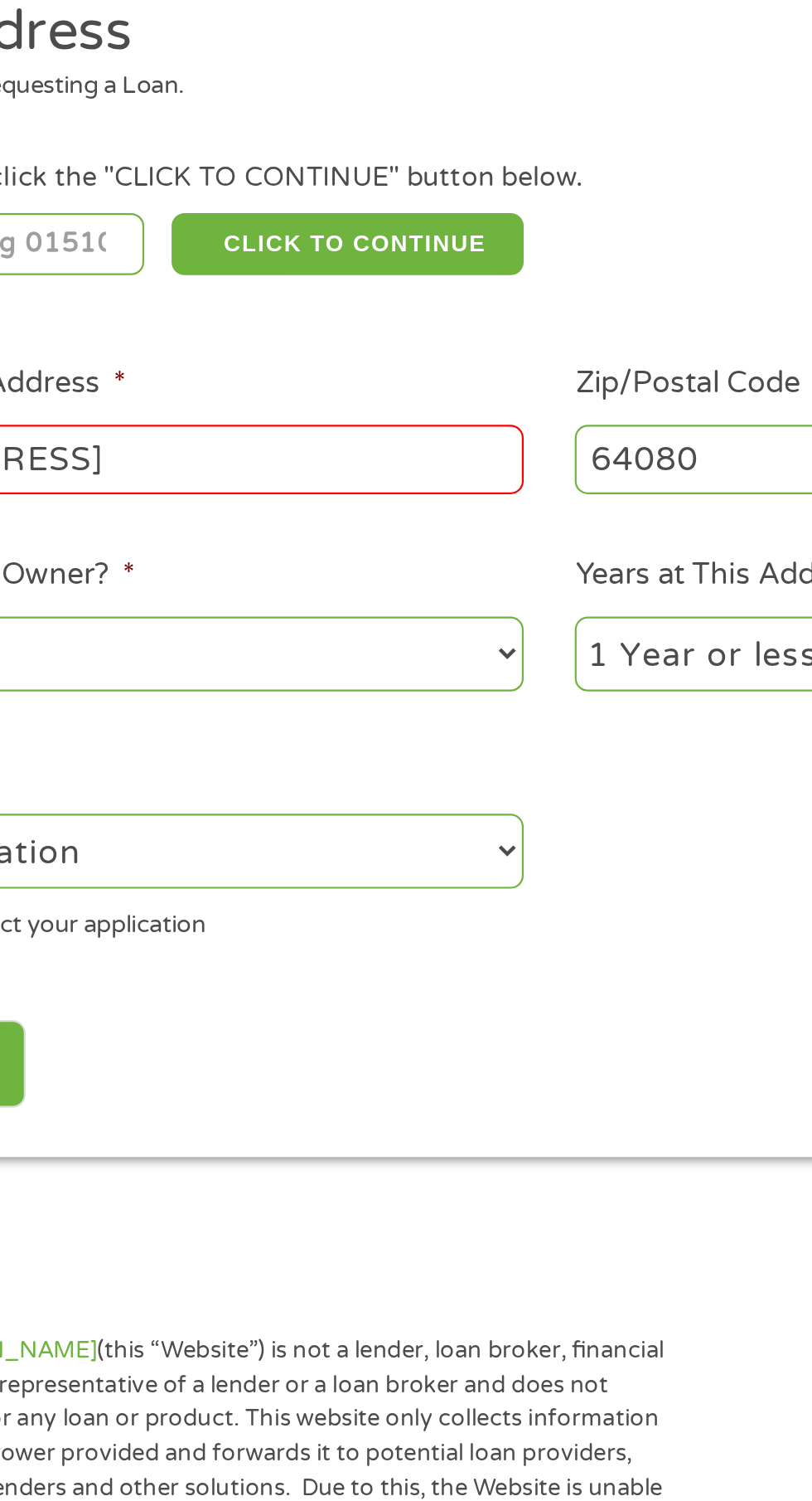
click at [199, 465] on input "[STREET_ADDRESS]" at bounding box center [216, 457] width 356 height 31
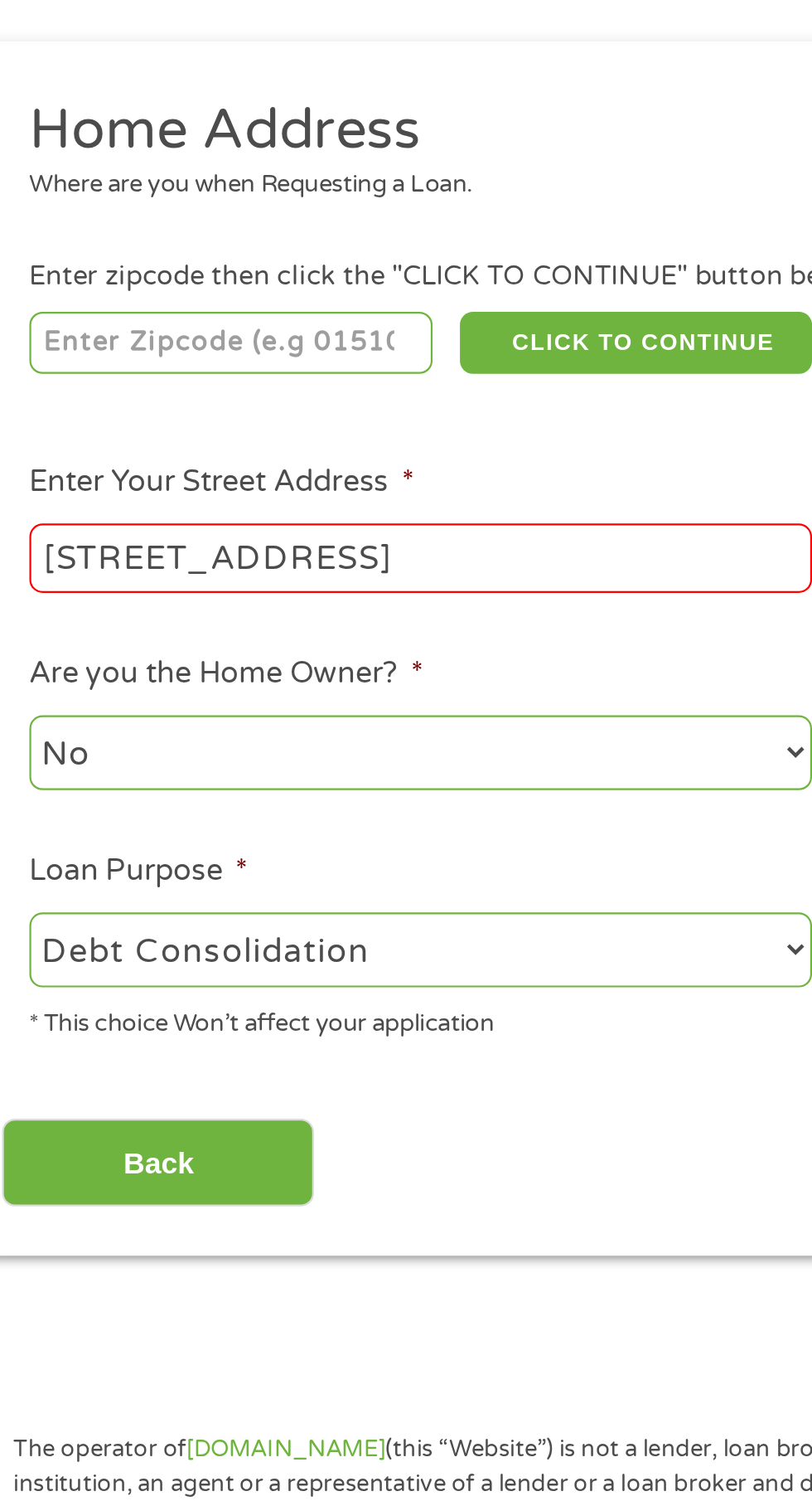
click at [61, 363] on input "number" at bounding box center [130, 359] width 184 height 28
type input "64080"
click at [89, 737] on input "Back" at bounding box center [98, 732] width 141 height 40
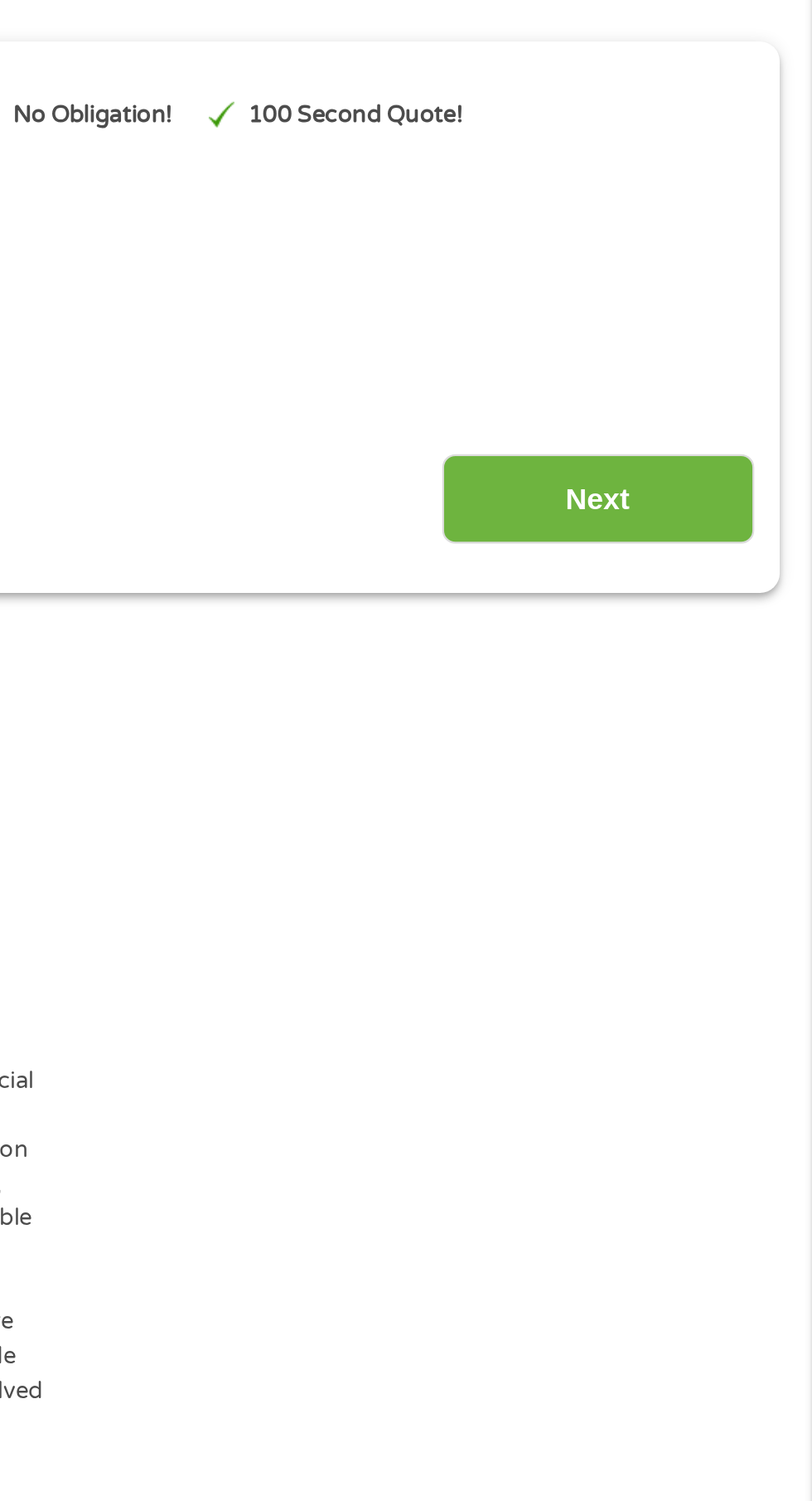
click at [695, 445] on input "Next" at bounding box center [714, 431] width 141 height 40
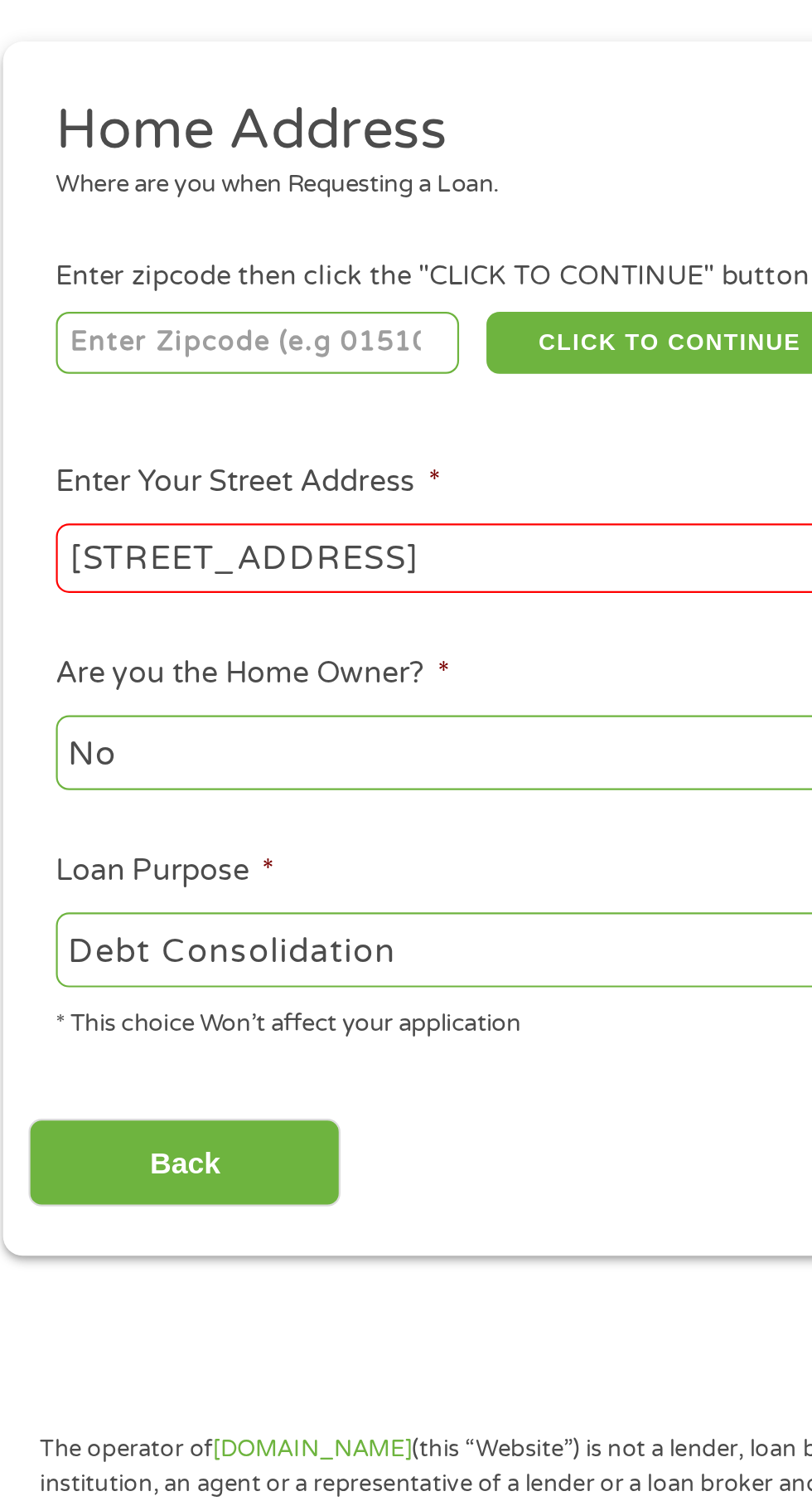
click at [61, 364] on input "number" at bounding box center [130, 359] width 184 height 28
type input "64080"
click at [86, 465] on input "[STREET_ADDRESS]" at bounding box center [216, 457] width 356 height 31
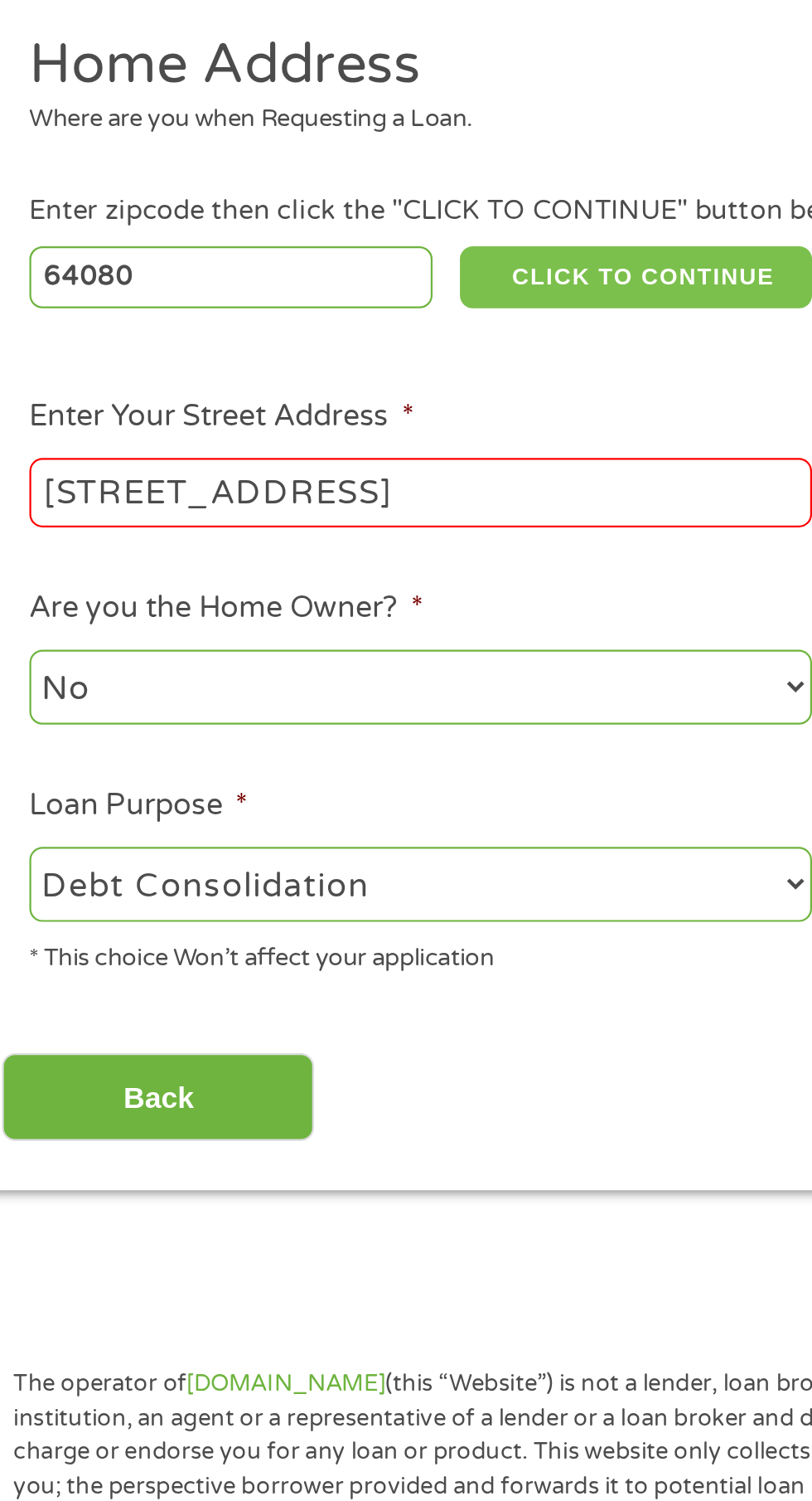
click at [310, 368] on button "CLICK TO CONTINUE" at bounding box center [315, 359] width 160 height 28
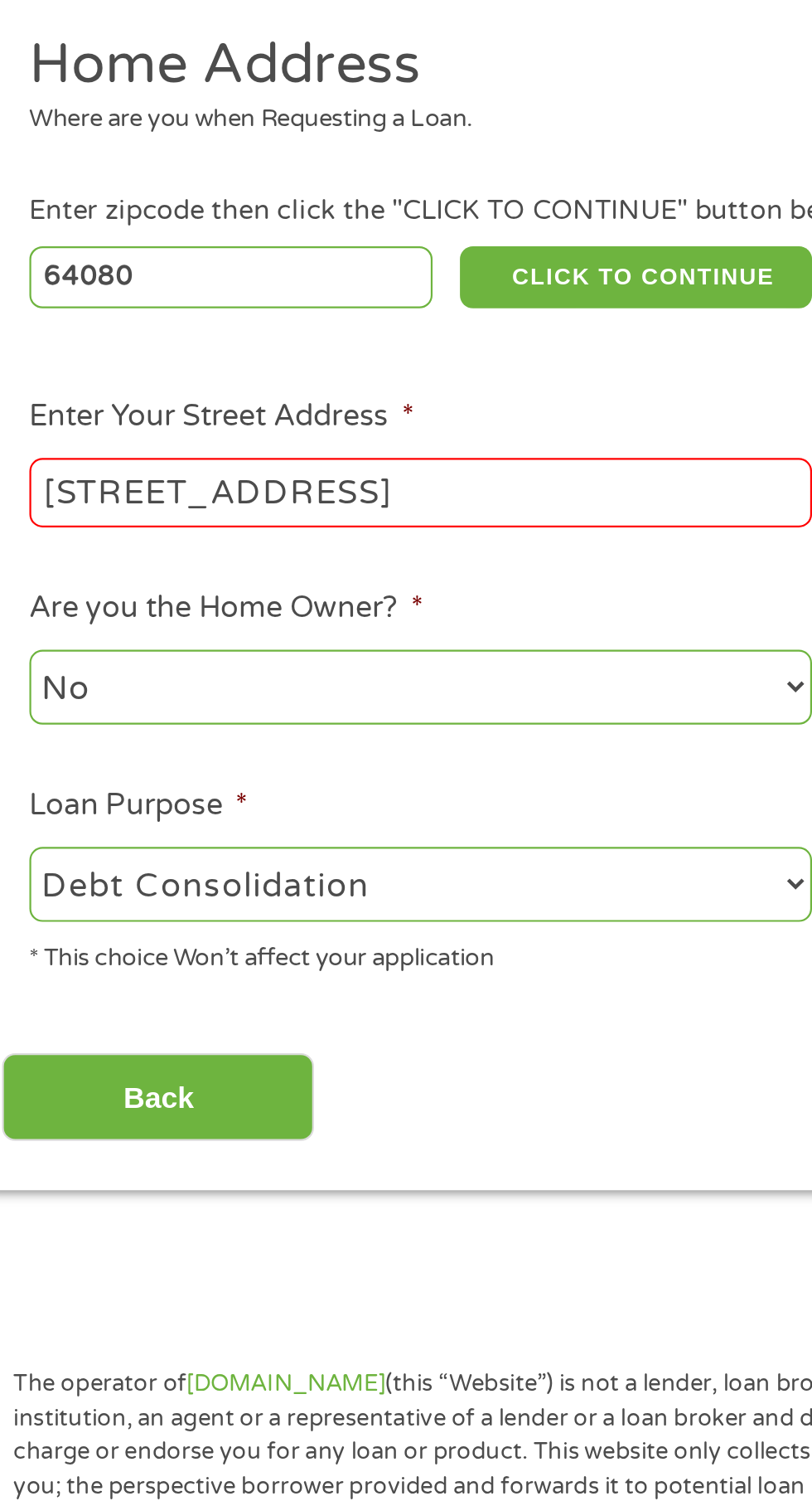
click at [268, 465] on input "[STREET_ADDRESS]" at bounding box center [216, 457] width 356 height 31
click at [215, 462] on input "[STREET_ADDRESS]" at bounding box center [216, 457] width 356 height 31
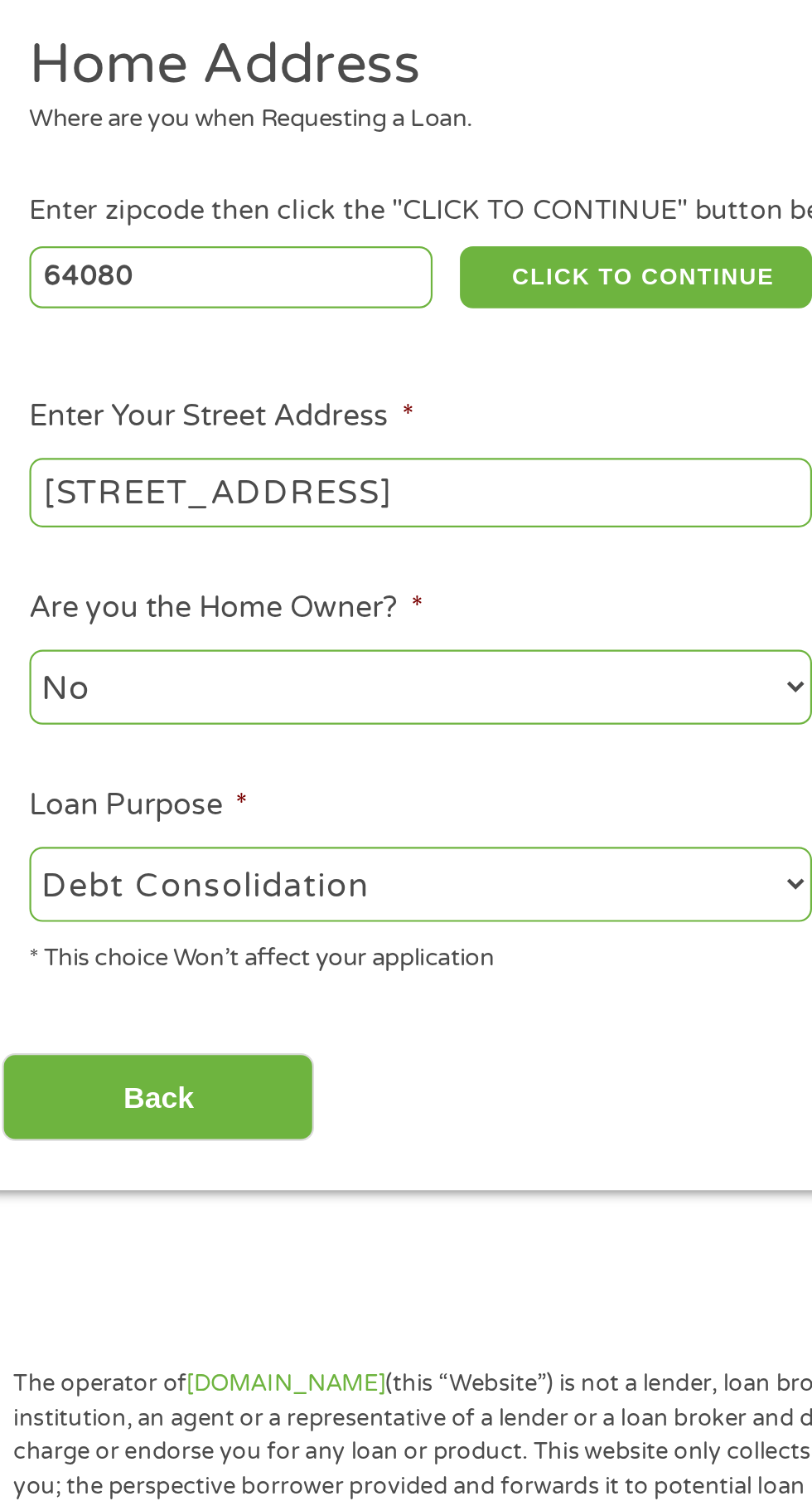
type input "[STREET_ADDRESS]"
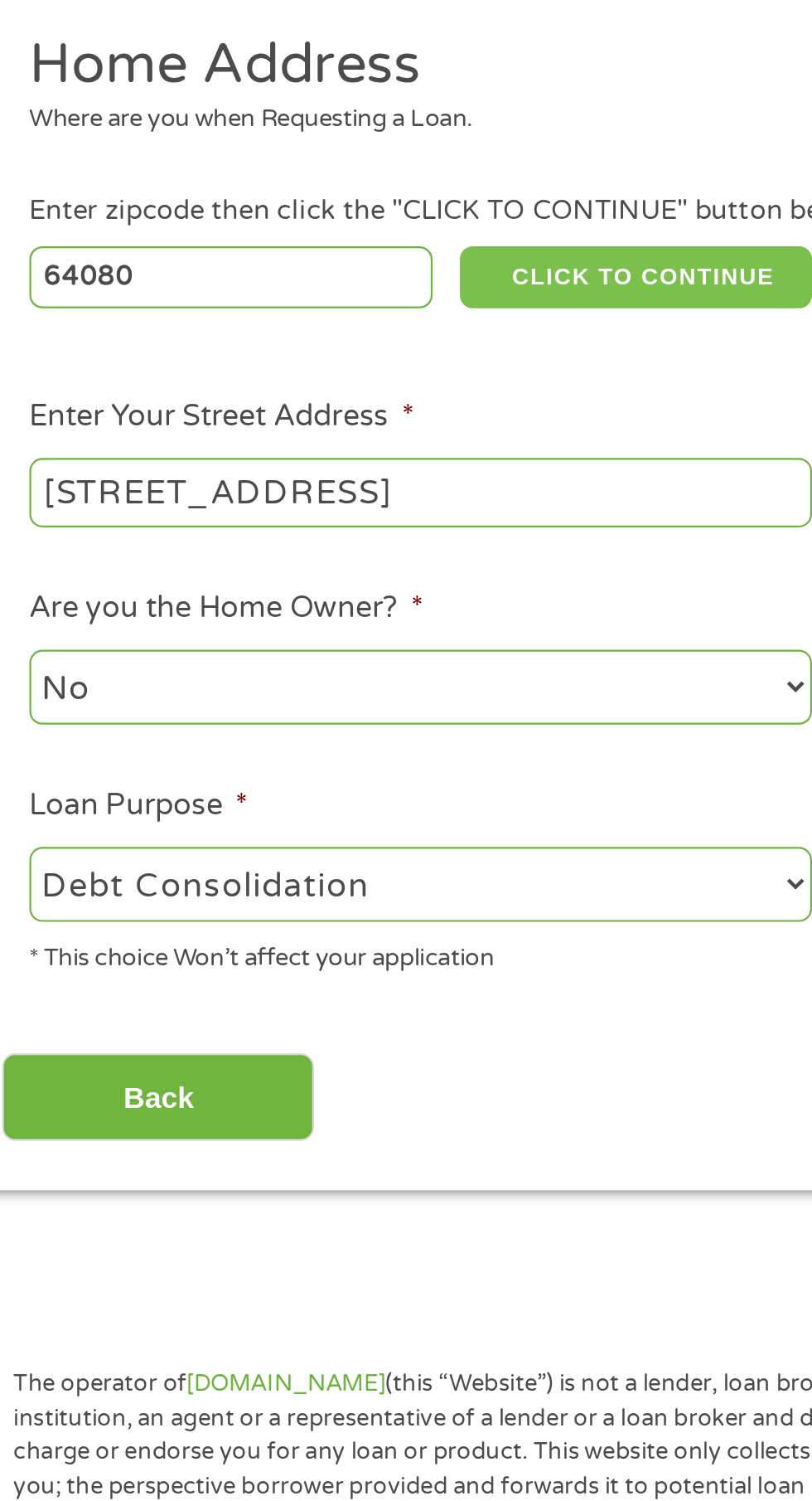
click at [323, 350] on button "CLICK TO CONTINUE" at bounding box center [315, 359] width 160 height 28
click at [326, 362] on button "CLICK TO CONTINUE" at bounding box center [315, 359] width 160 height 28
click at [300, 367] on button "CLICK TO CONTINUE" at bounding box center [315, 359] width 160 height 28
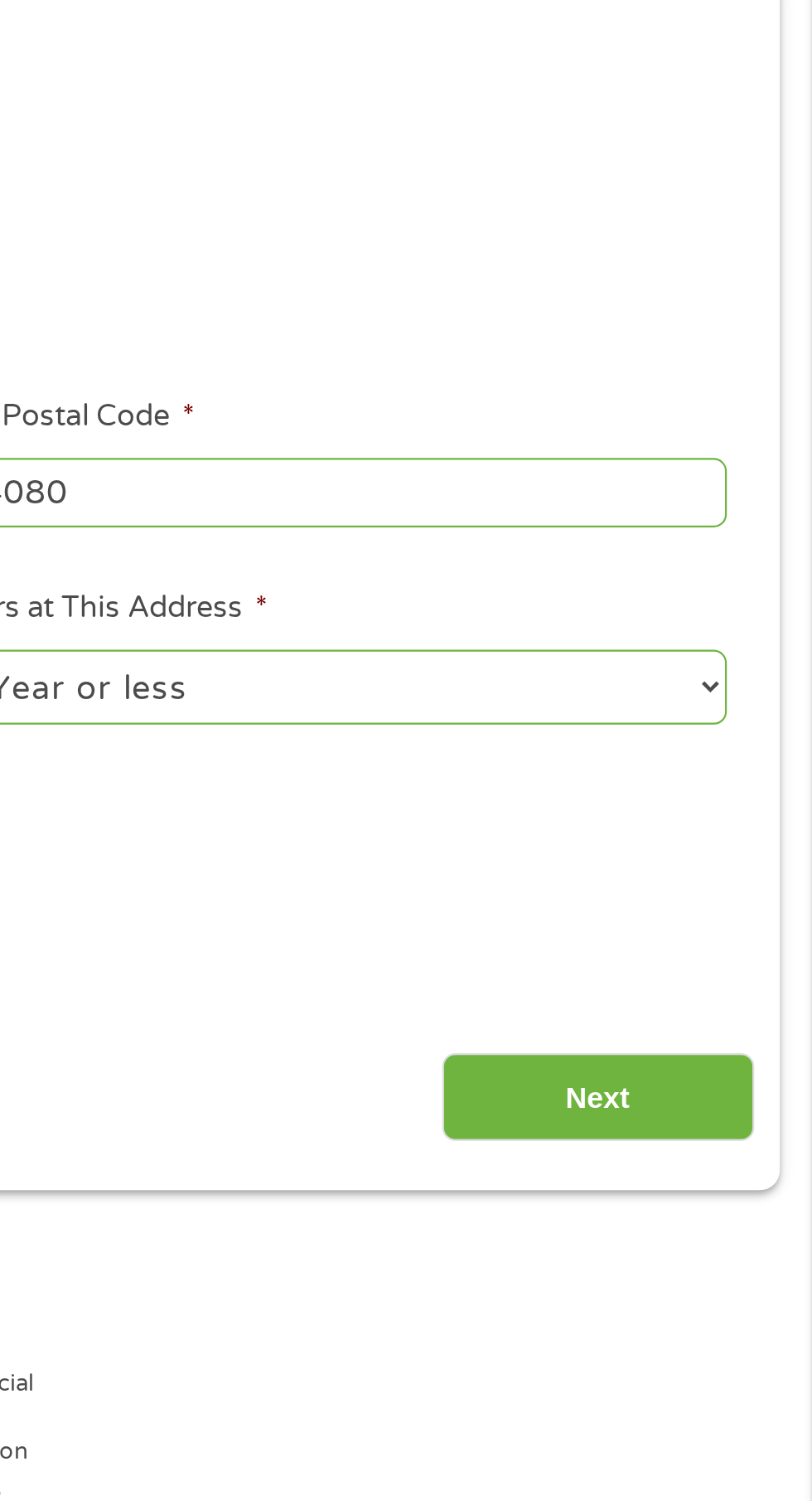
click at [697, 748] on input "Next" at bounding box center [714, 732] width 141 height 40
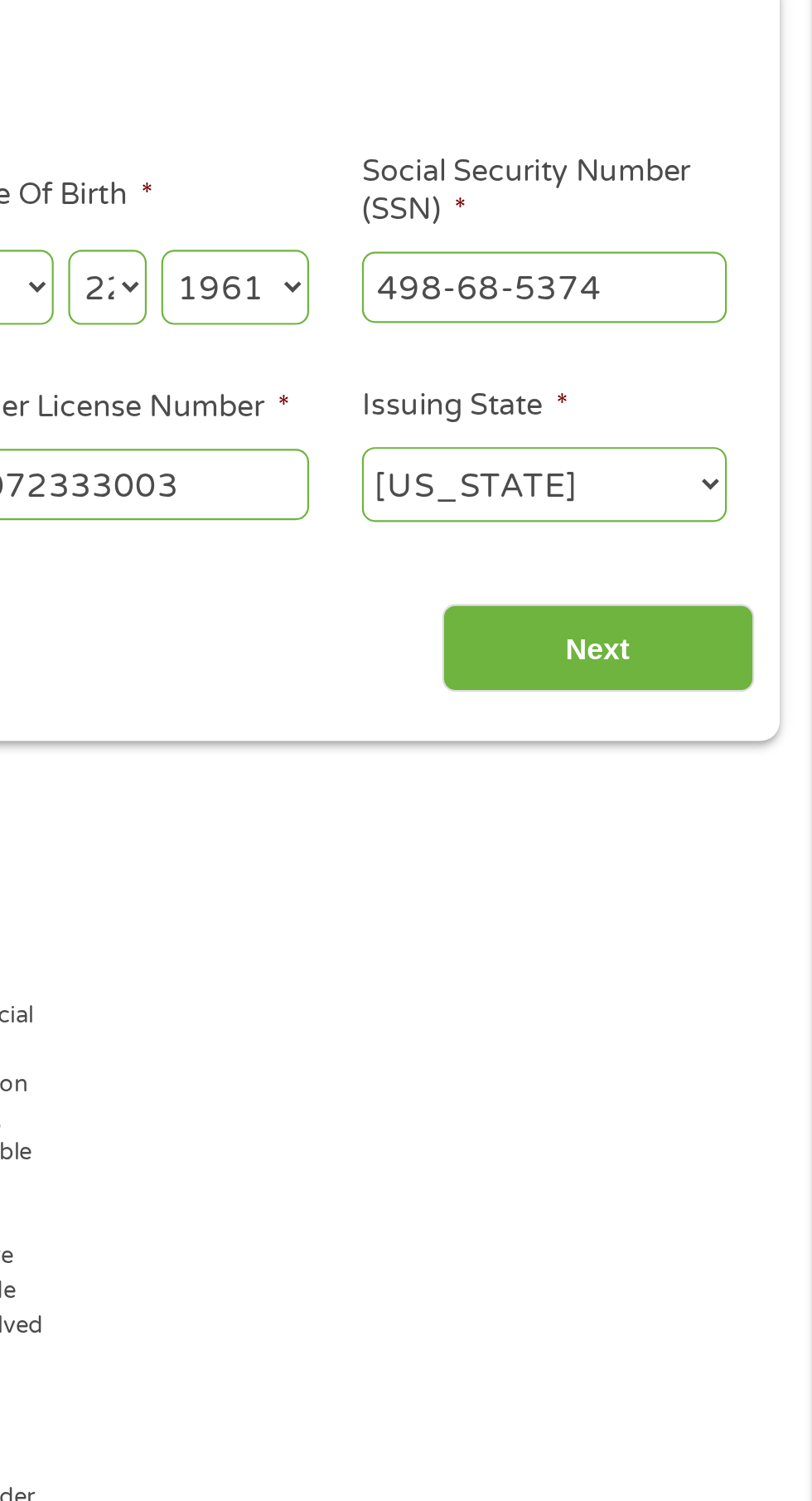
scroll to position [7, 7]
click at [694, 536] on input "Next" at bounding box center [714, 529] width 141 height 40
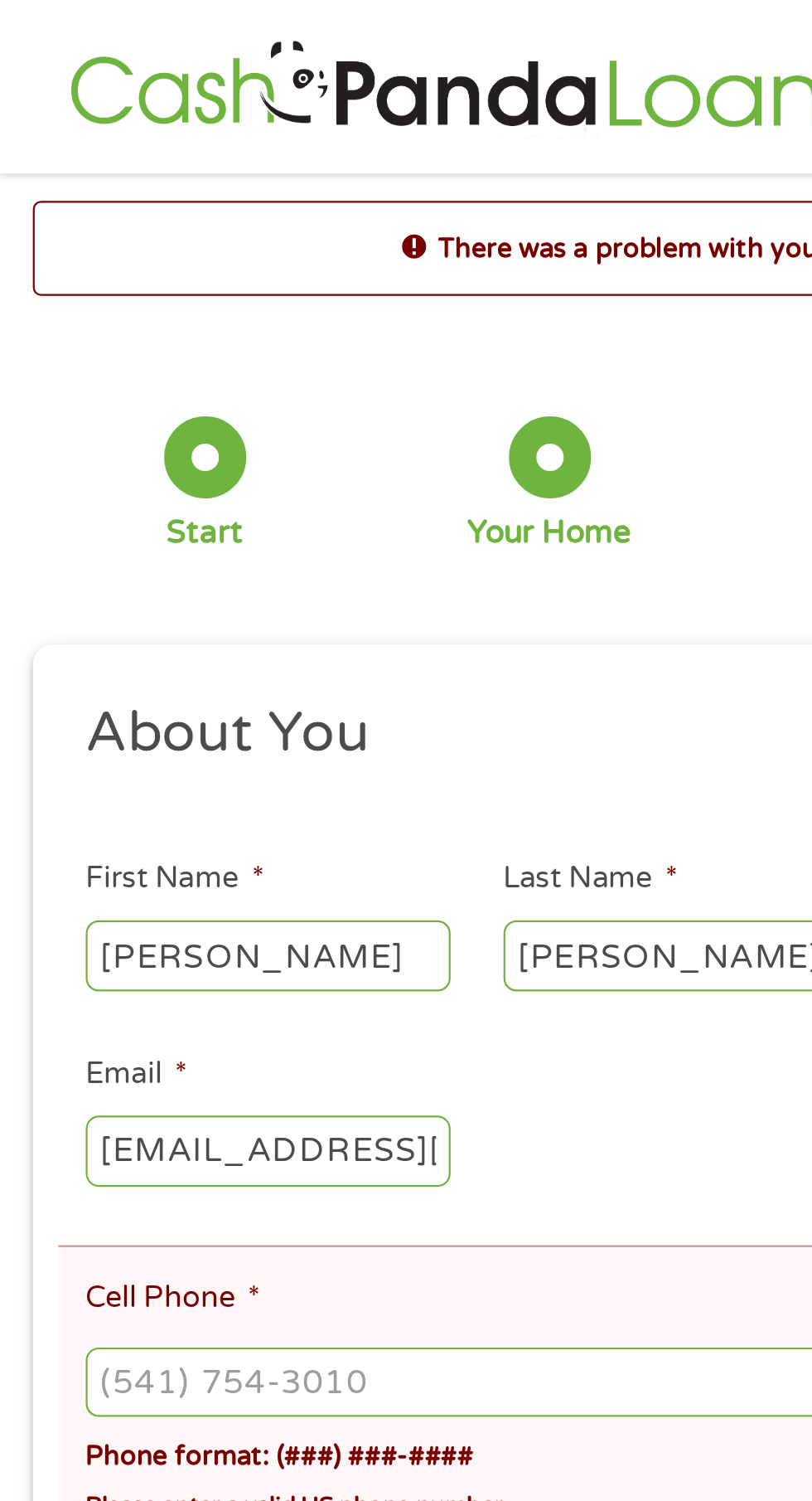
click at [59, 637] on input "Cell Phone *" at bounding box center [406, 627] width 735 height 31
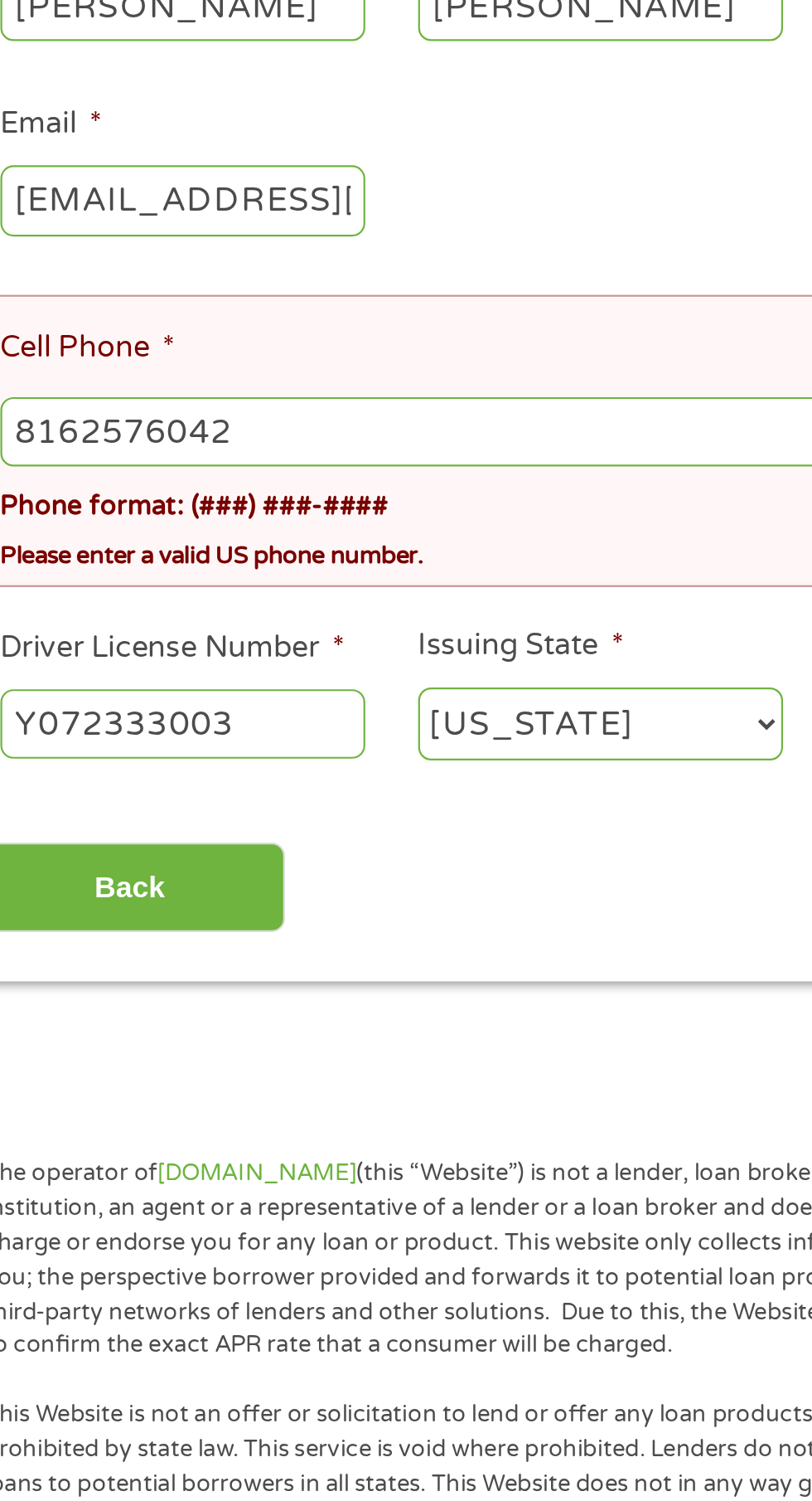
type input "[PHONE_NUMBER]"
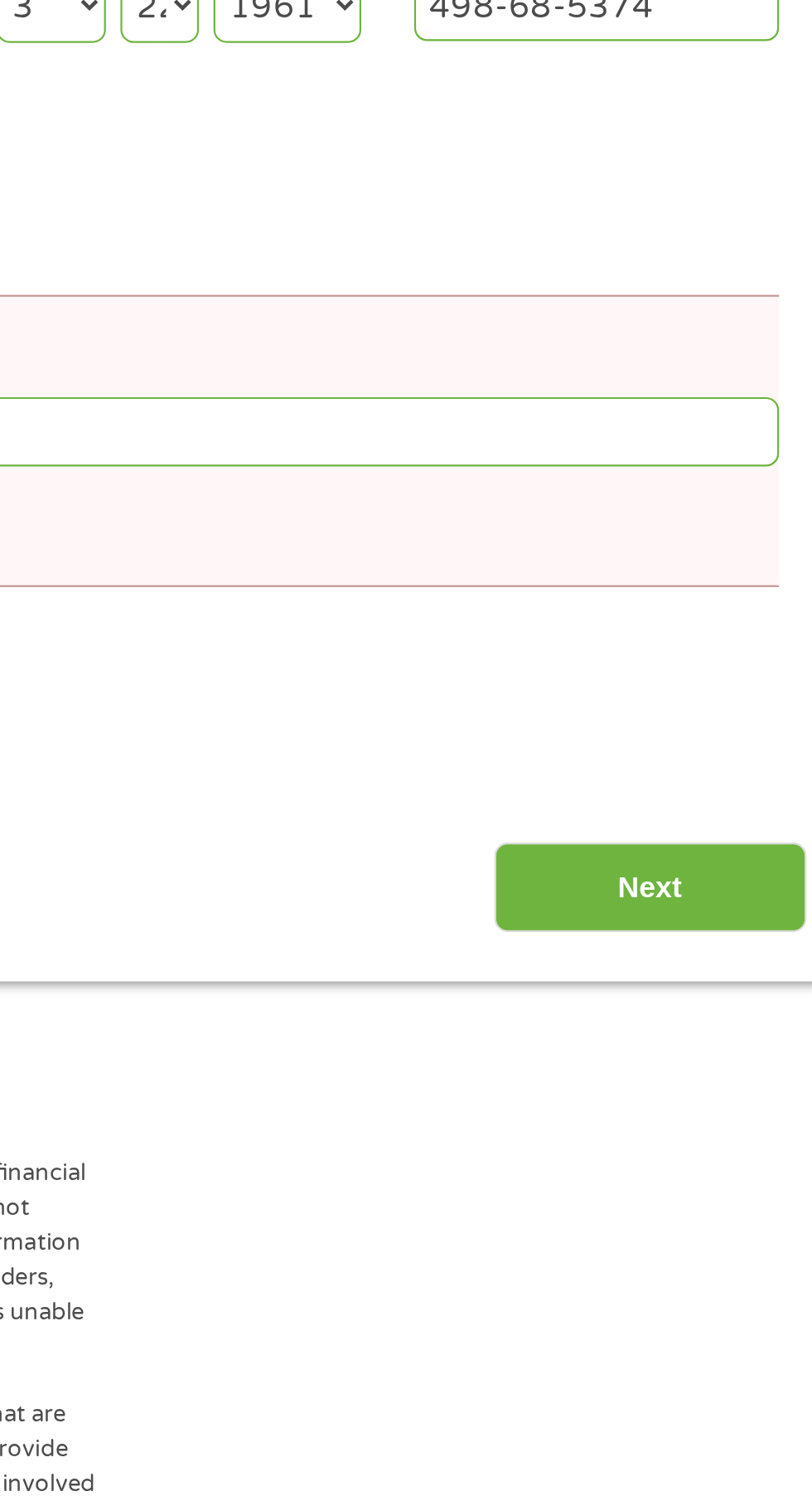
scroll to position [0, 0]
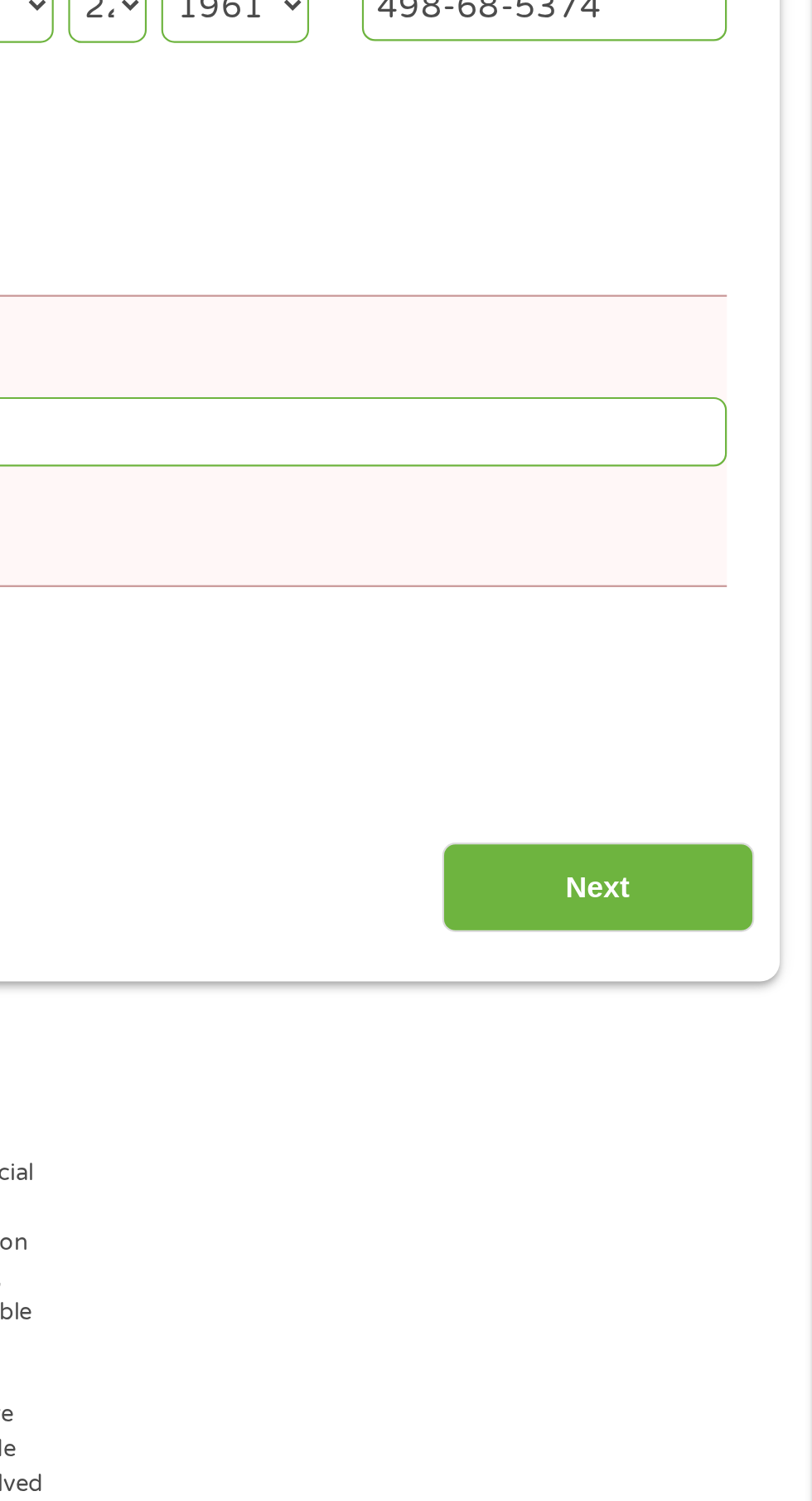
click at [691, 855] on input "Next" at bounding box center [714, 834] width 141 height 40
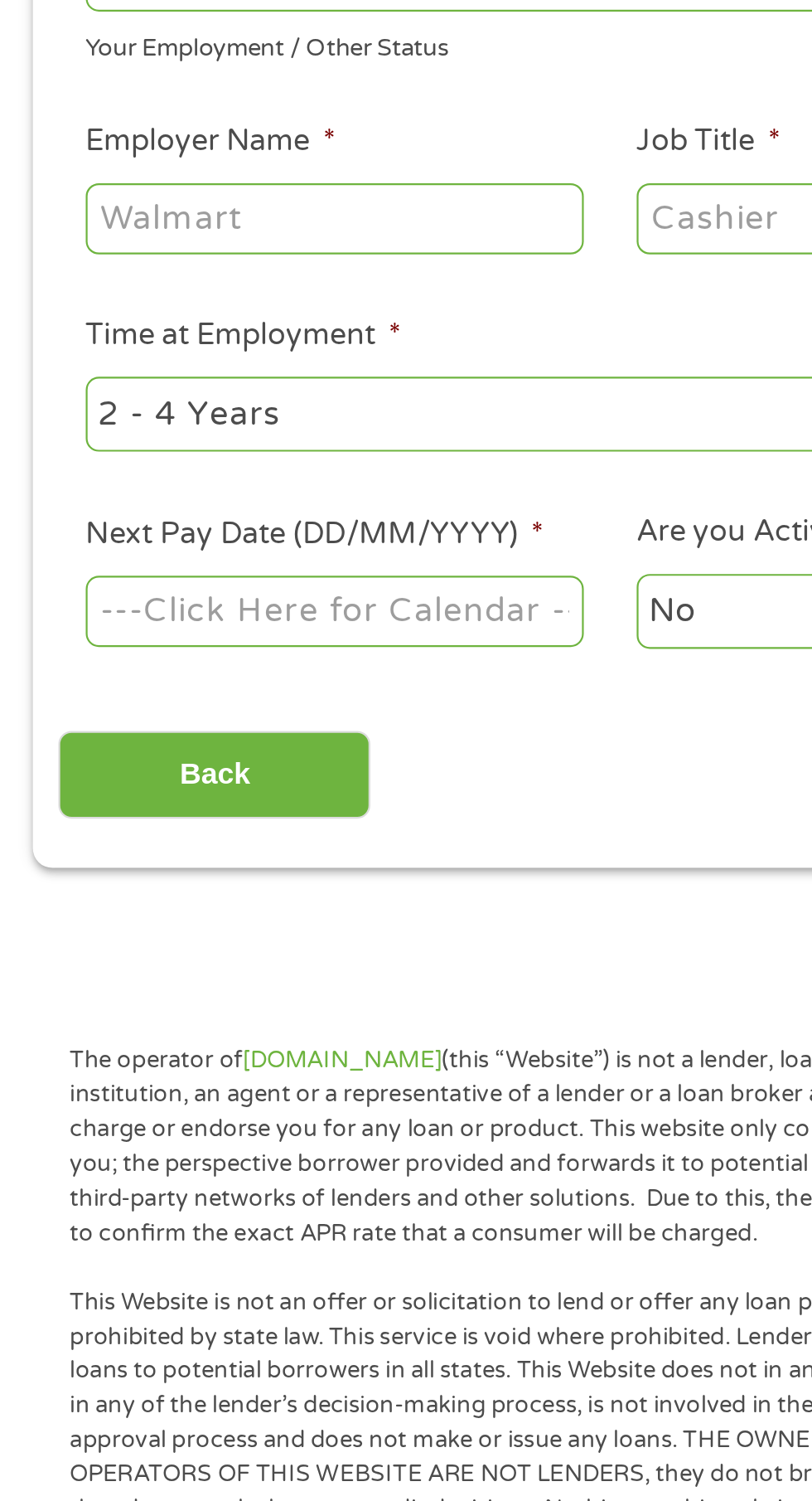
scroll to position [8, 0]
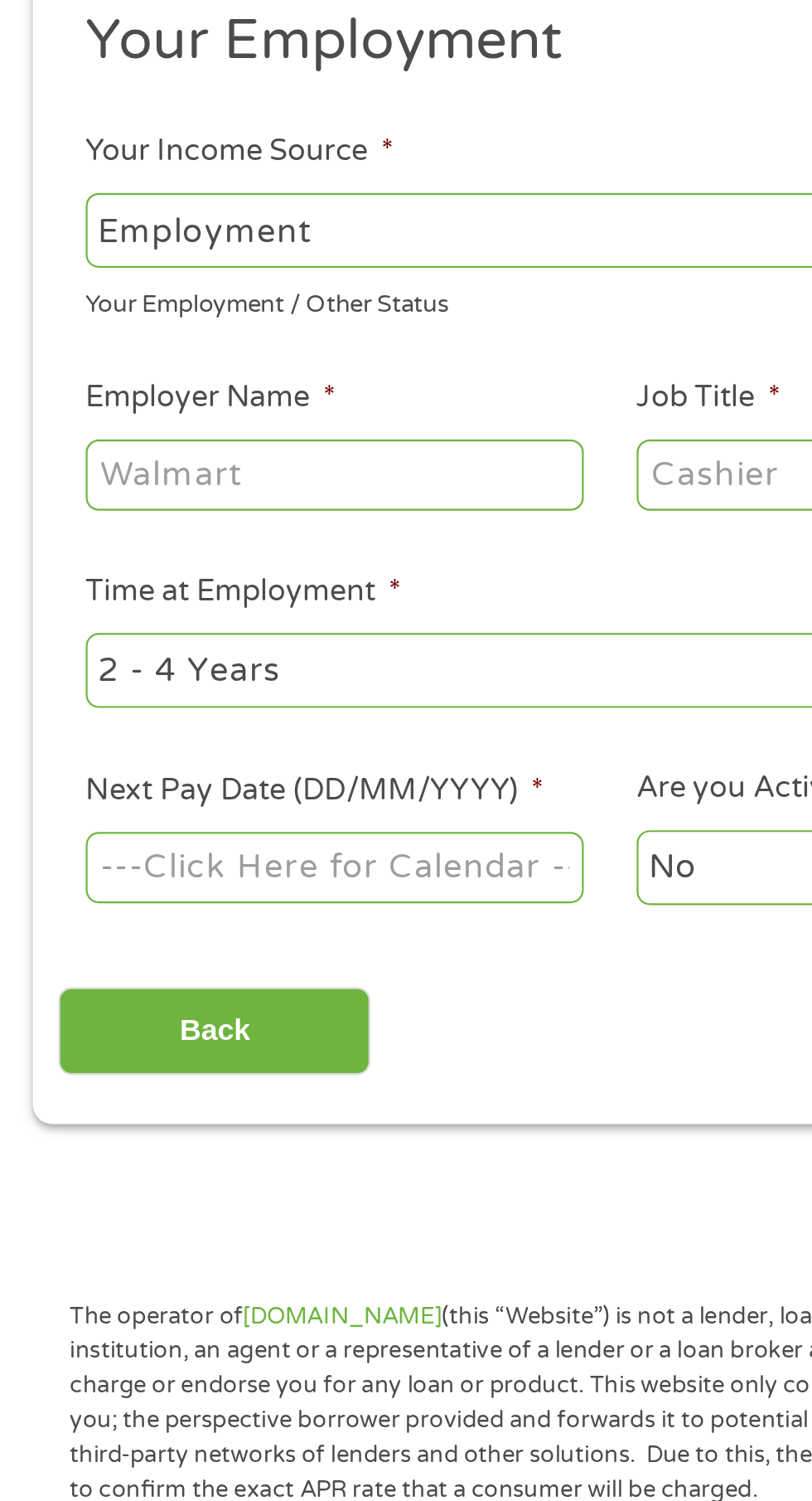
click at [54, 466] on input "Employer Name *" at bounding box center [151, 460] width 226 height 31
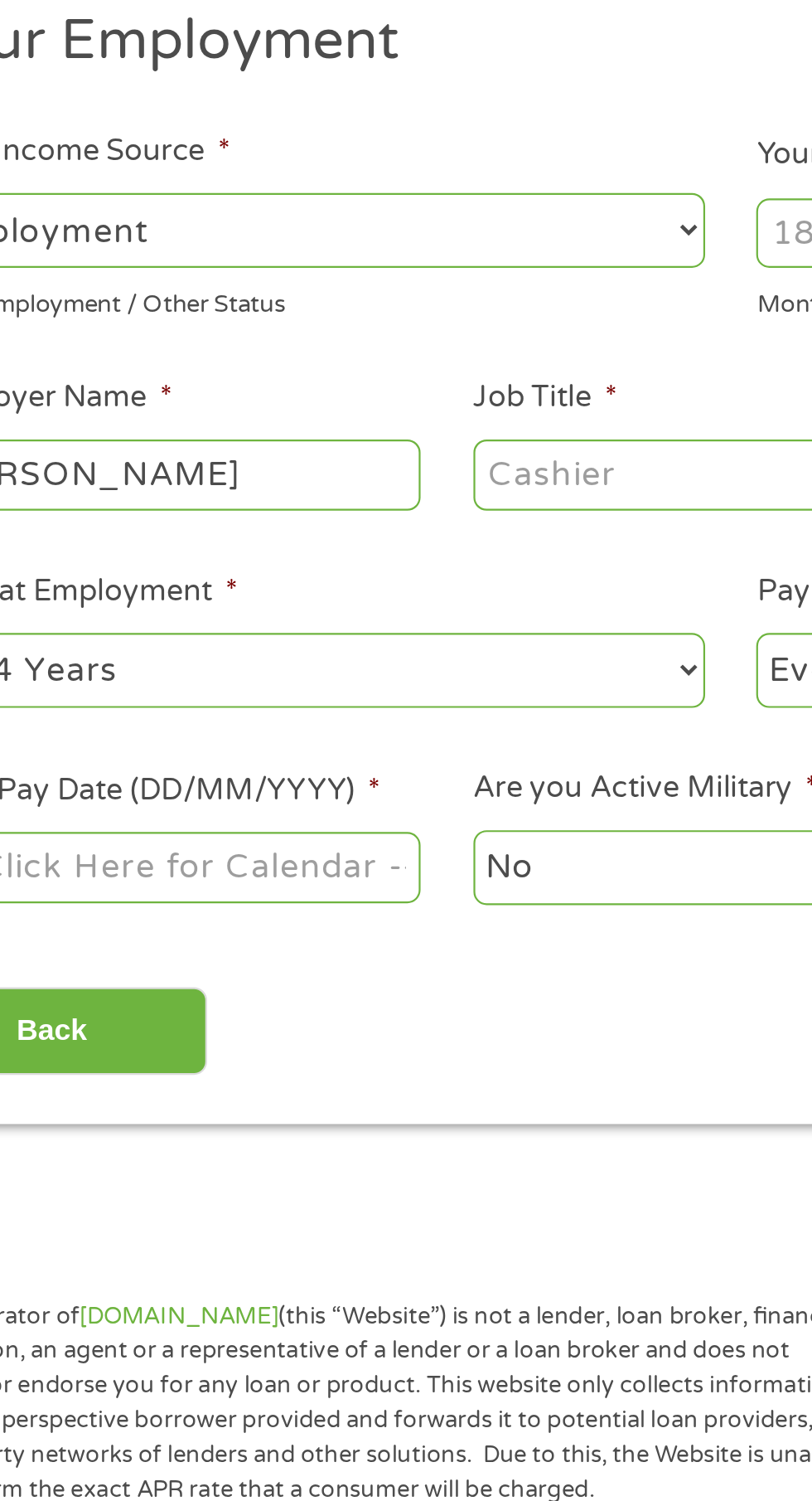
type input "[PERSON_NAME]"
